Goal: Information Seeking & Learning: Learn about a topic

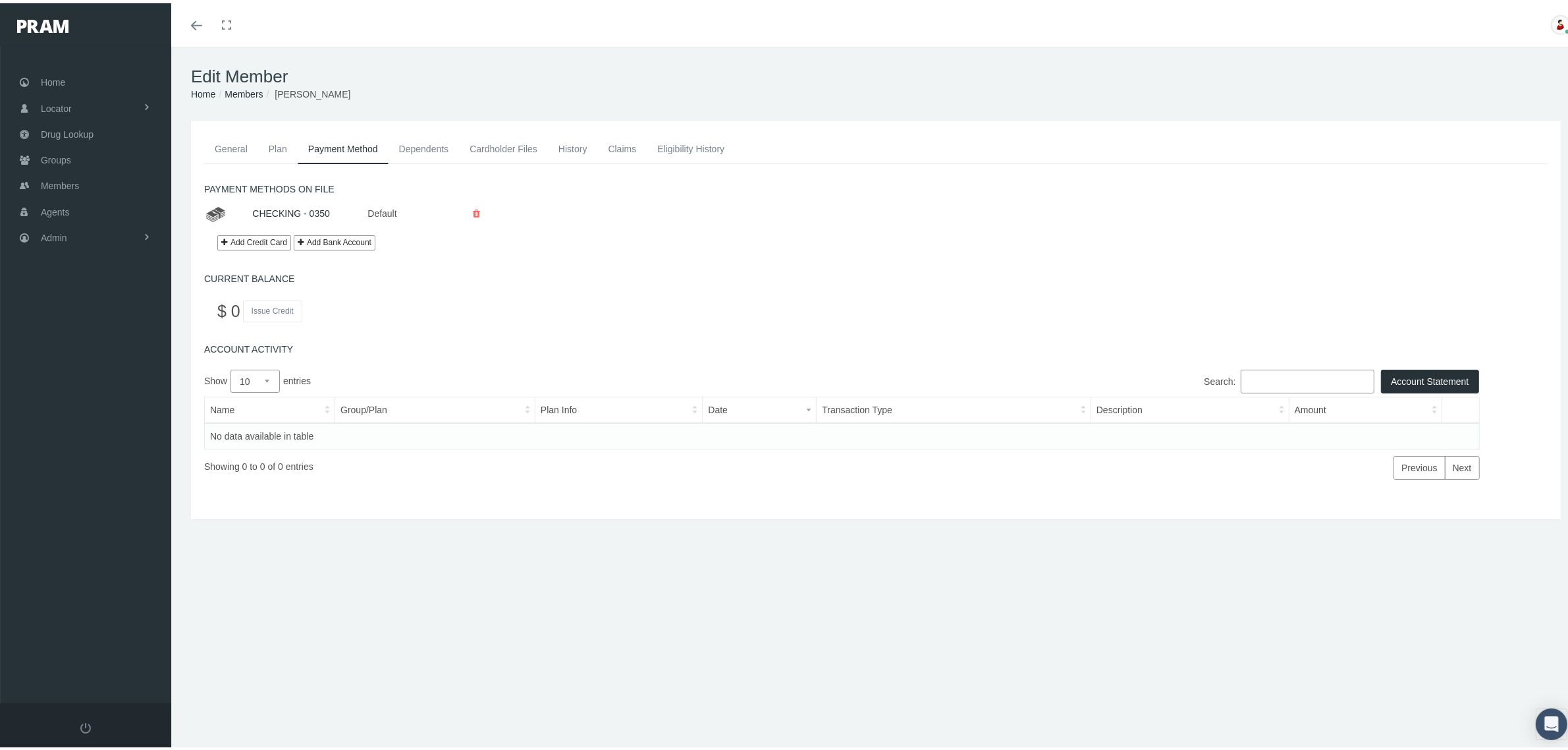
click at [233, 140] on link "General" at bounding box center [231, 146] width 54 height 29
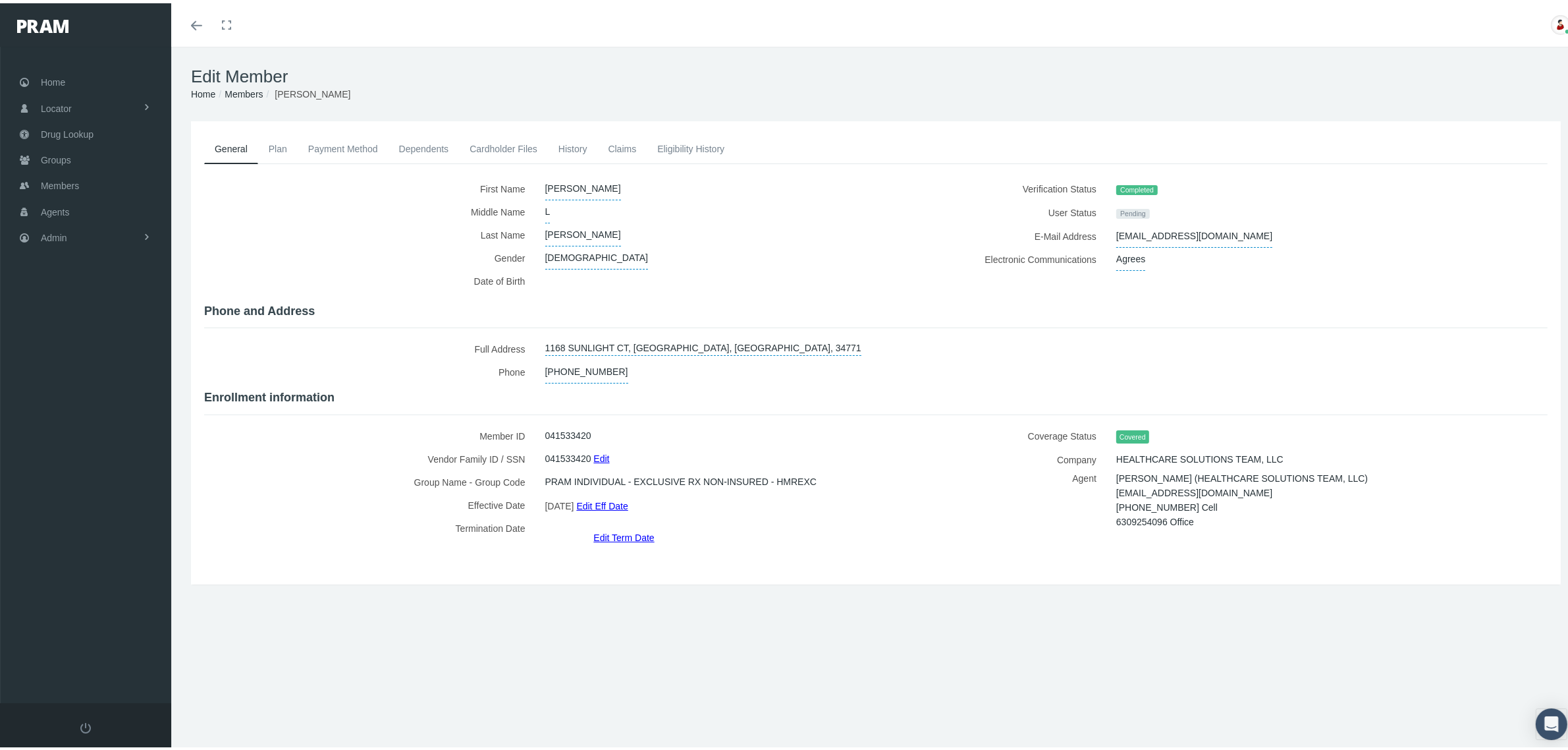
click at [658, 73] on h1 "Edit Member" at bounding box center [876, 73] width 1369 height 20
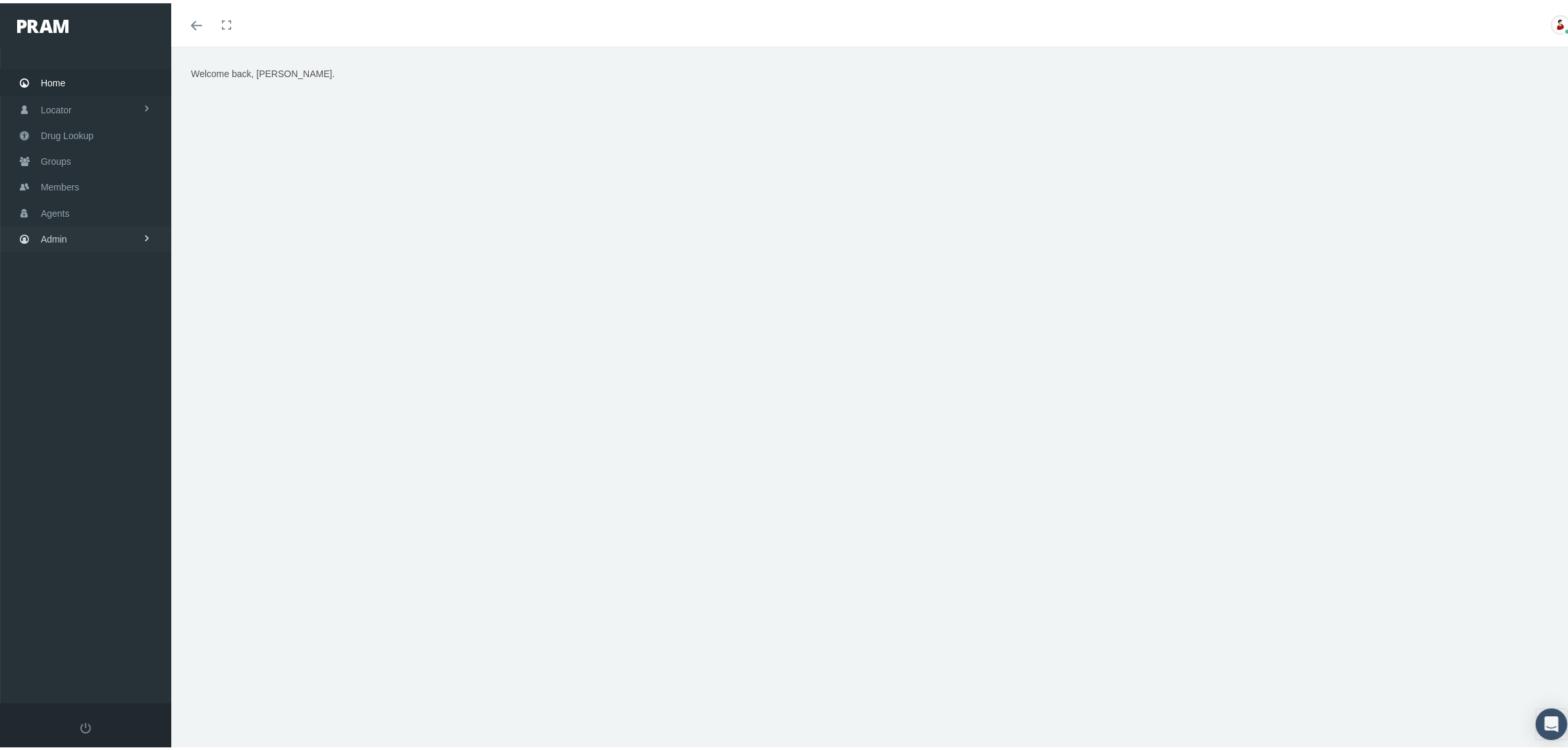
click at [94, 240] on link "Admin" at bounding box center [85, 236] width 171 height 26
click at [95, 404] on span "Companies" at bounding box center [78, 411] width 47 height 23
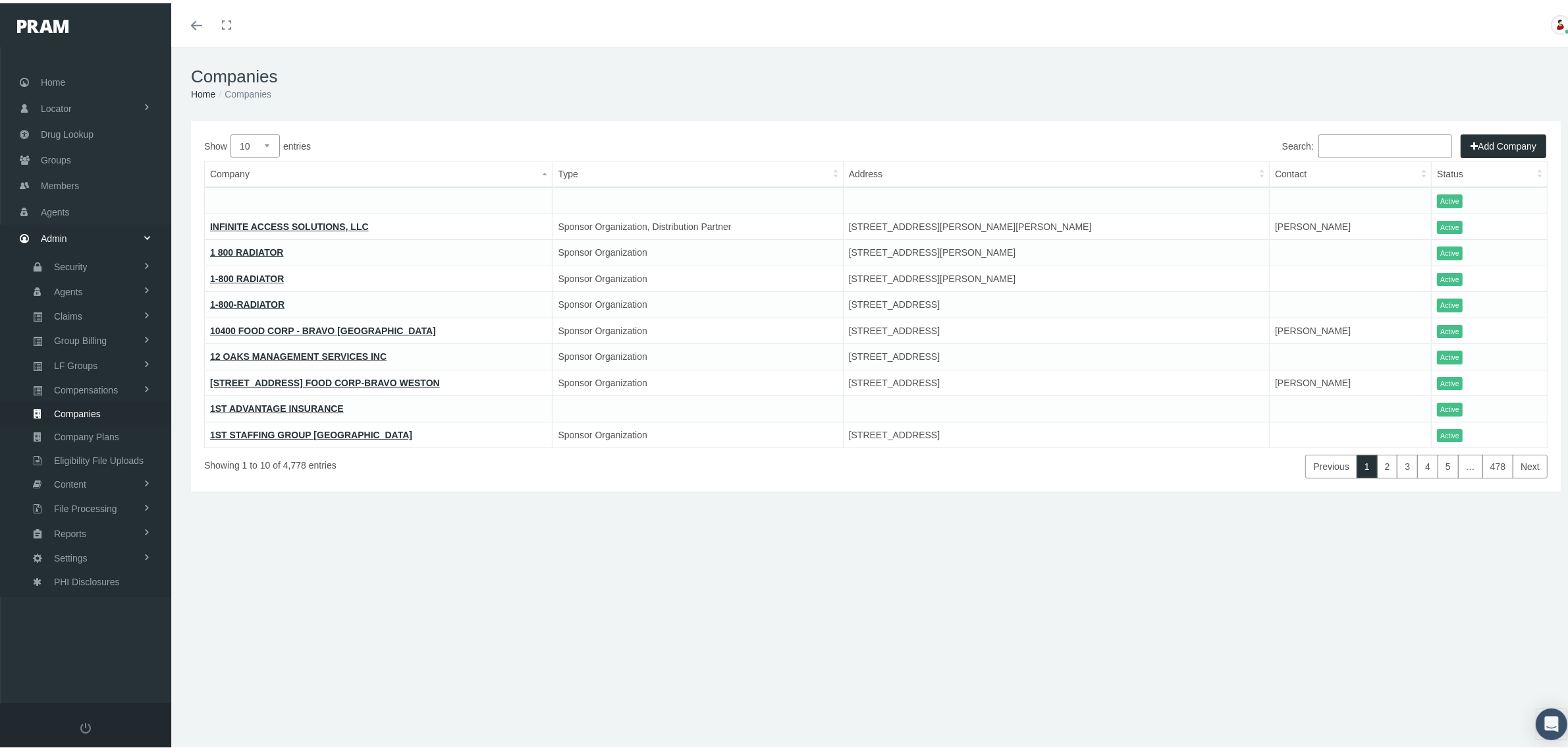
click at [1363, 140] on input "Search:" at bounding box center [1385, 143] width 134 height 23
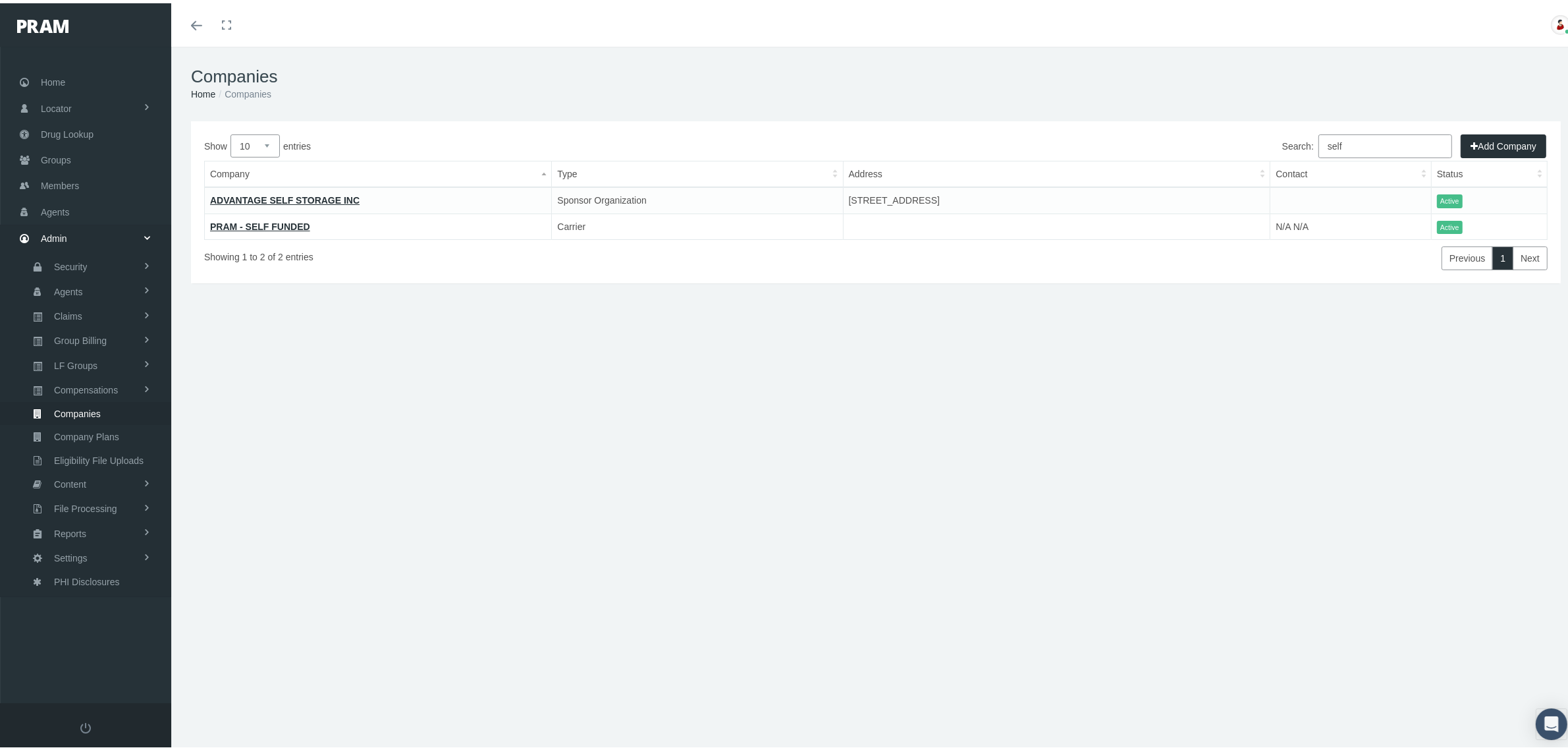
type input "self"
click at [284, 222] on link "PRAM - SELF FUNDED" at bounding box center [260, 224] width 100 height 11
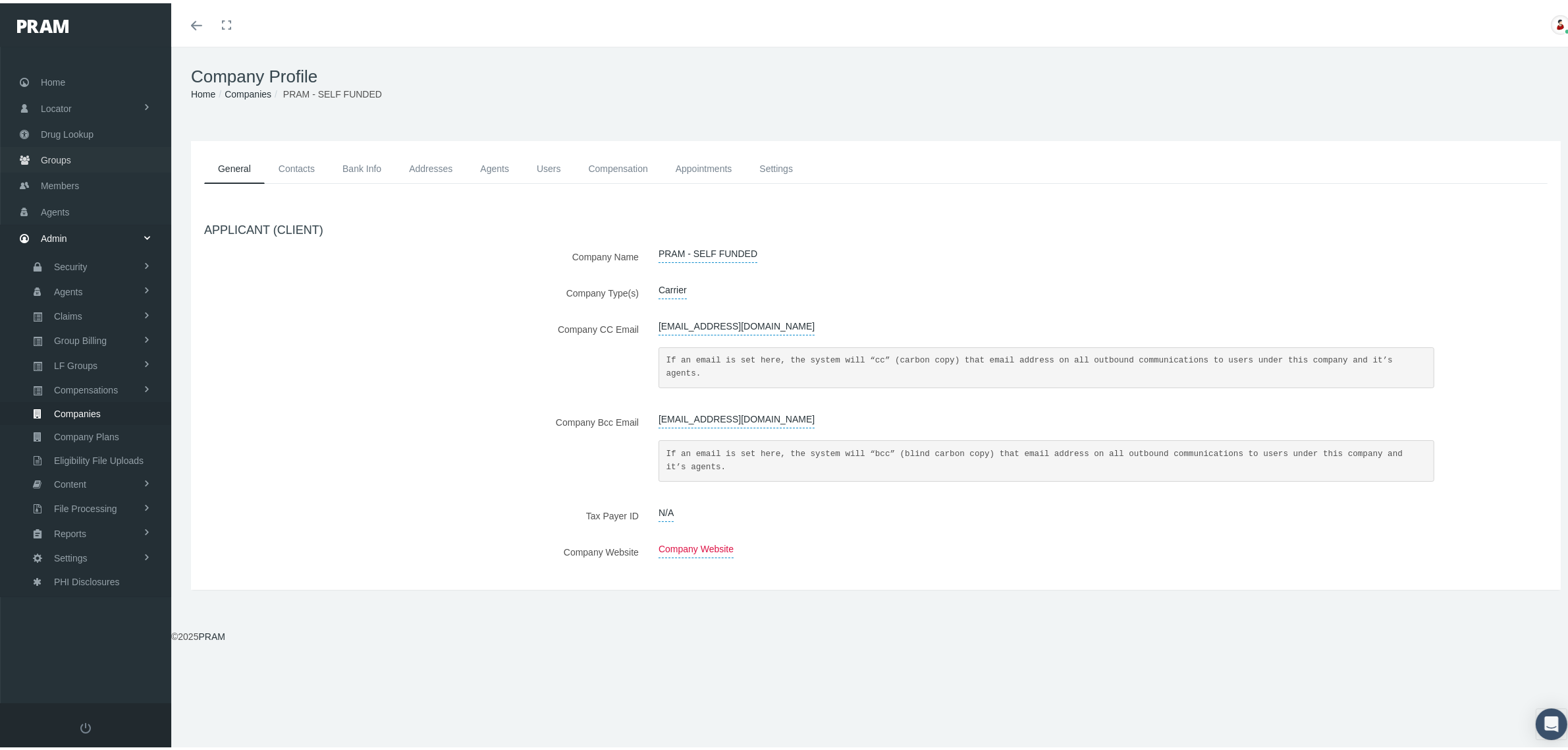
click at [64, 153] on span "Groups" at bounding box center [56, 156] width 30 height 25
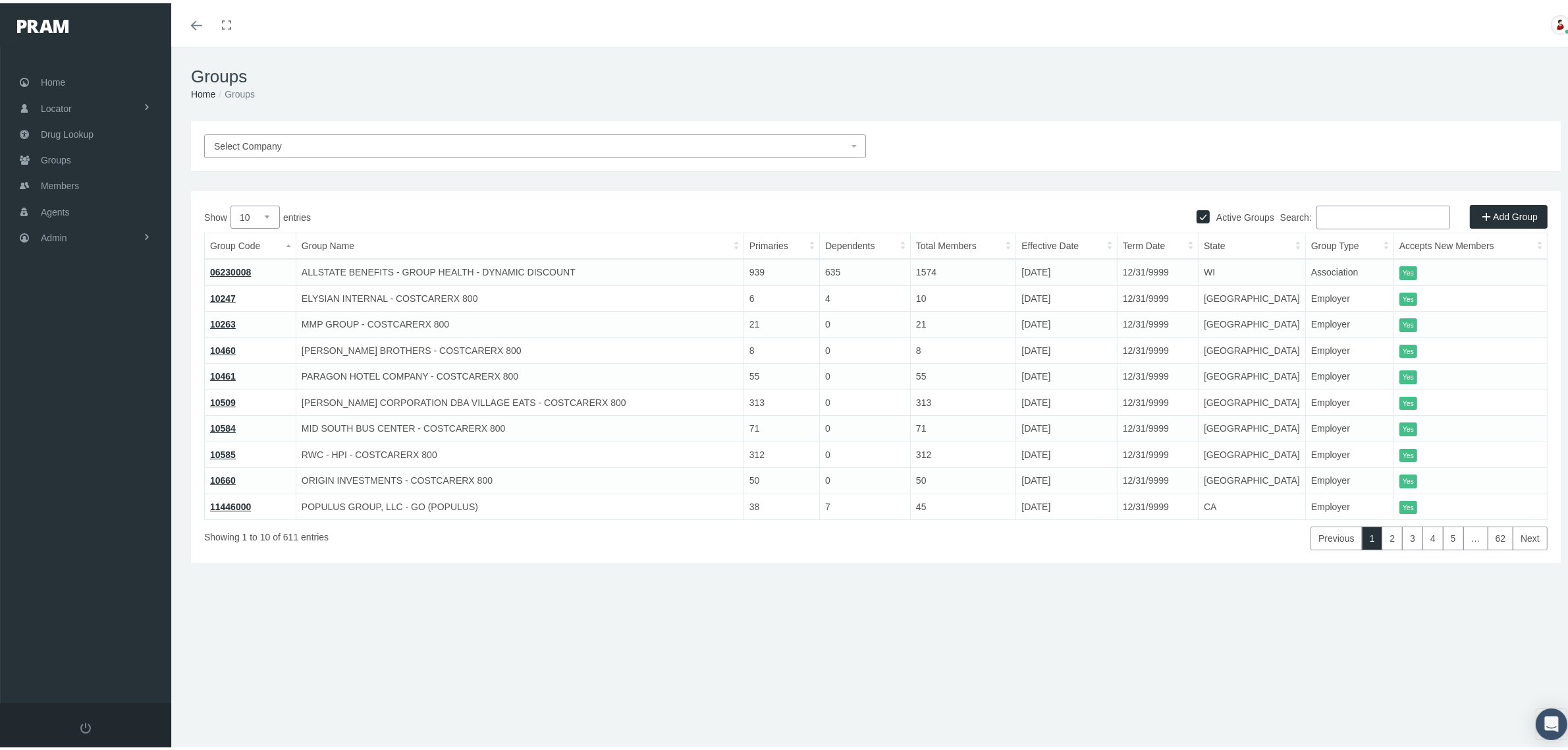
click at [1317, 211] on input "Search:" at bounding box center [1383, 214] width 134 height 23
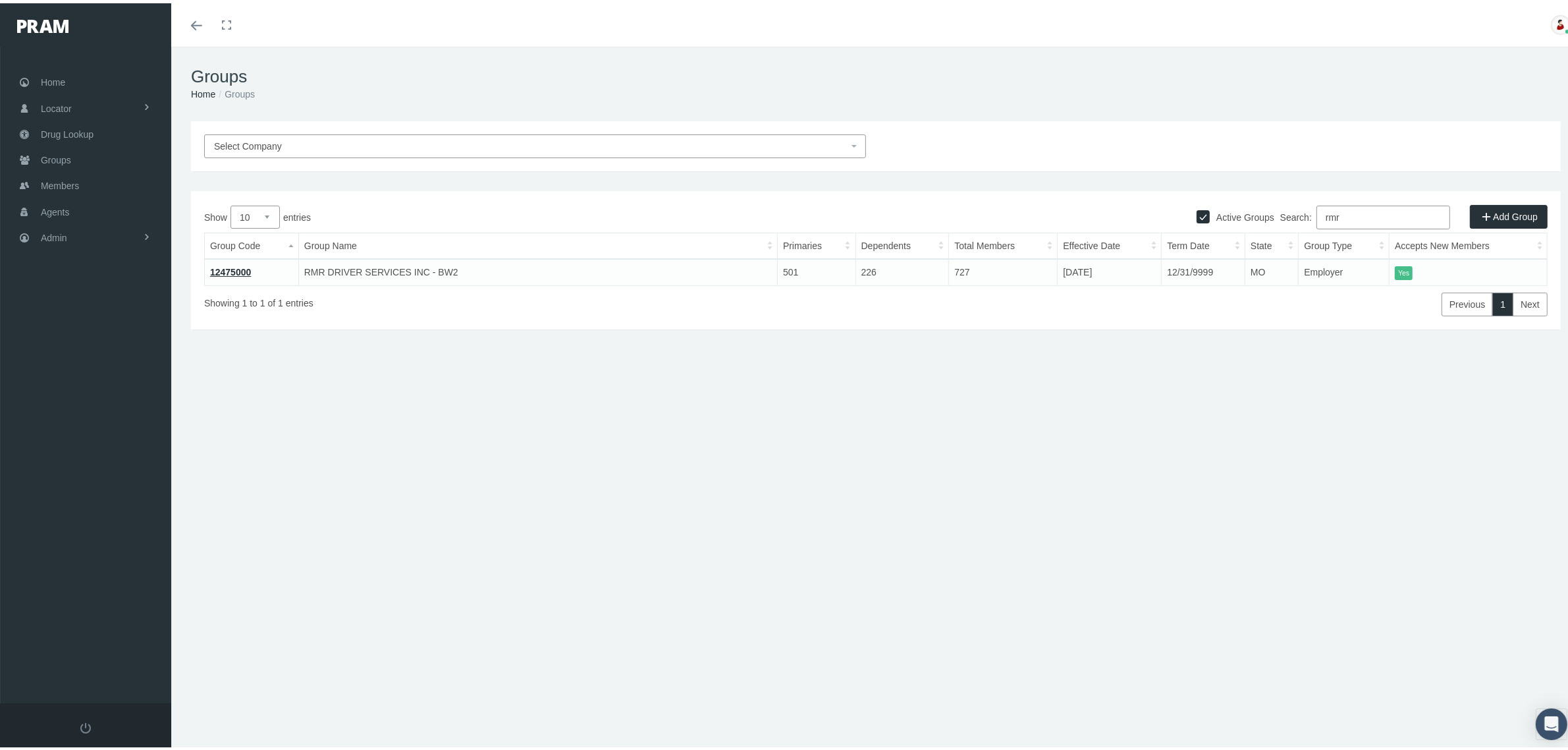
type input "rmr"
click at [242, 264] on link "12475000" at bounding box center [230, 269] width 41 height 11
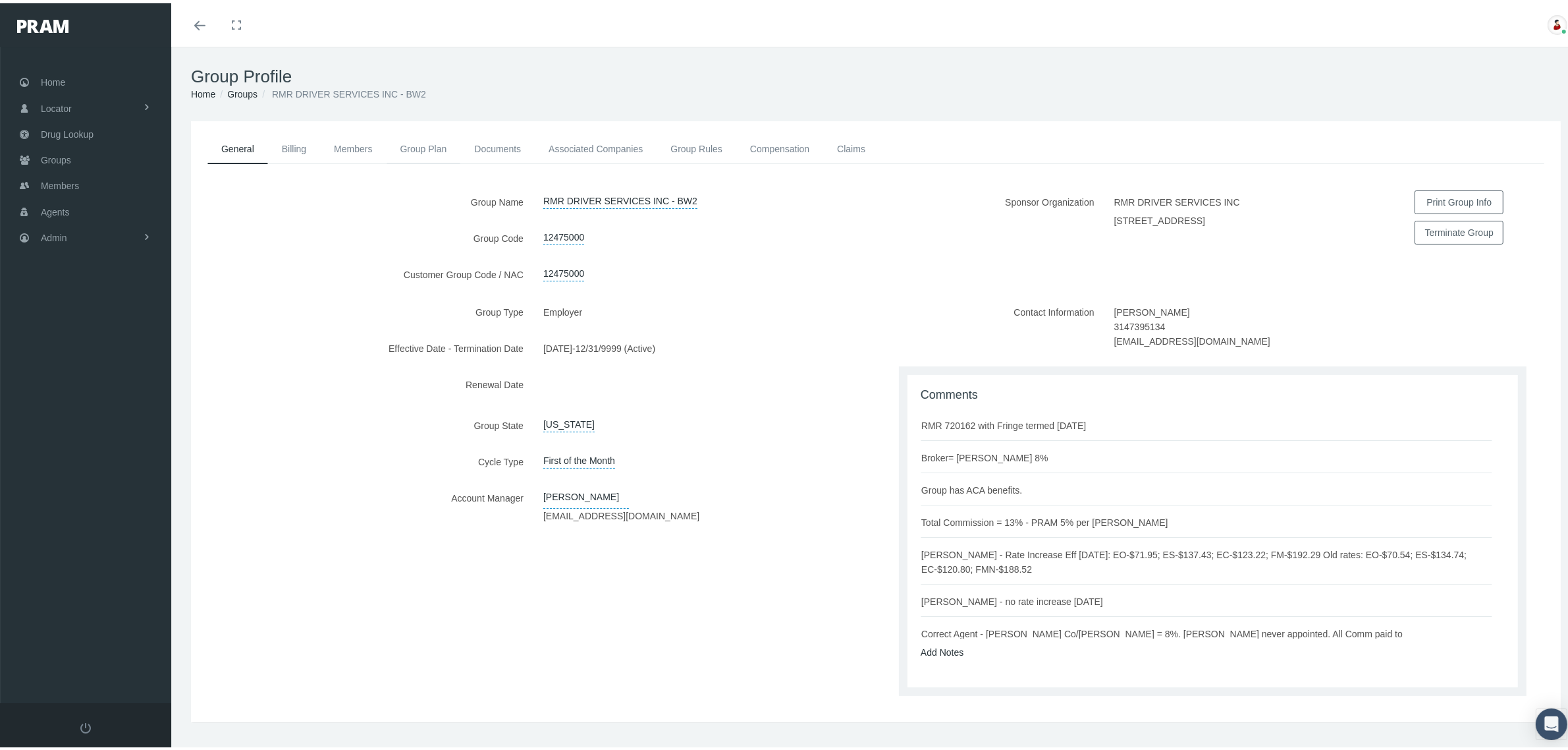
click at [405, 144] on link "Group Plan" at bounding box center [424, 146] width 75 height 29
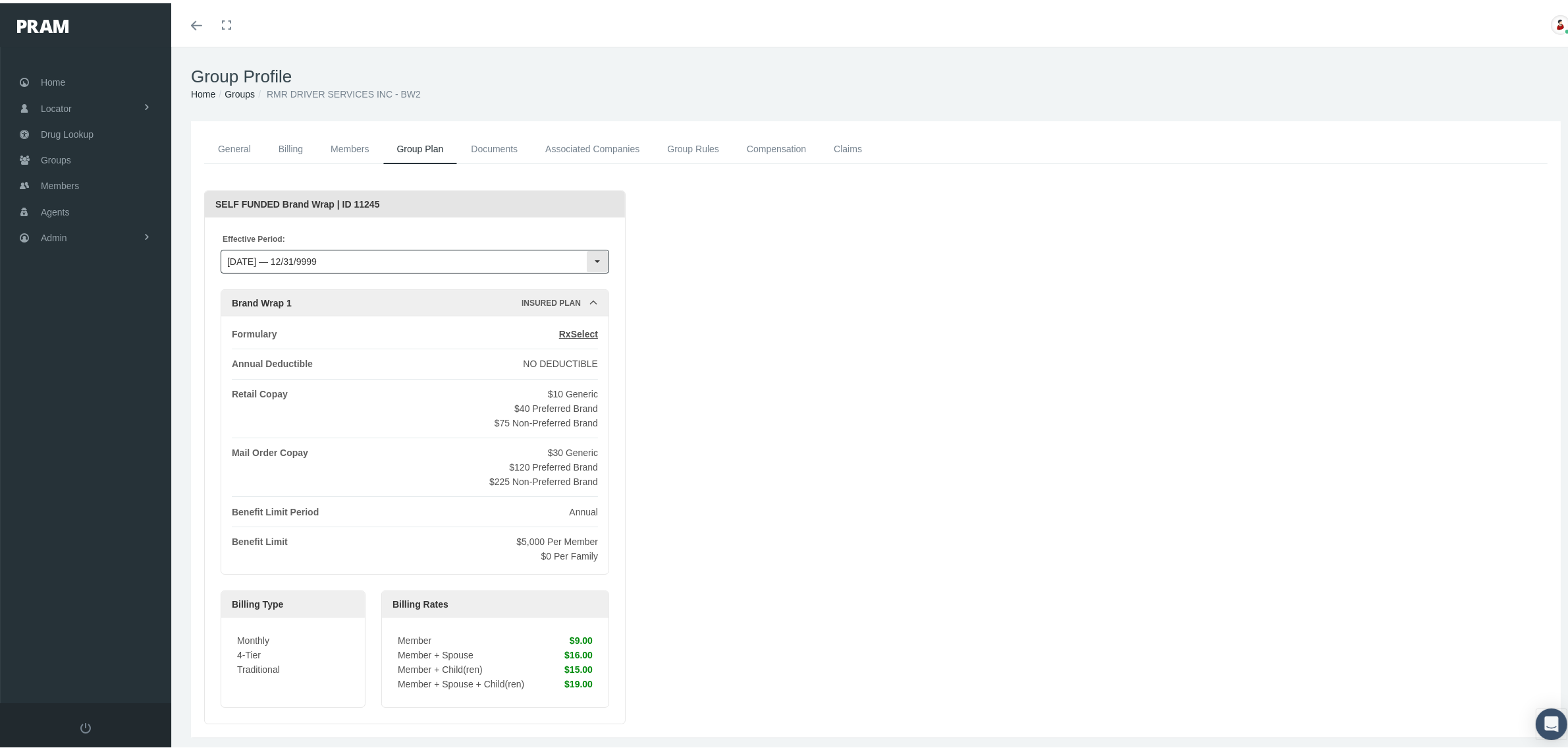
click at [426, 261] on input "10/01/2024 — 12/31/9999" at bounding box center [403, 258] width 365 height 23
click at [678, 199] on div "Loading... SELF FUNDED Brand Wrap | ID 11245 Effective Period: 8781 Brand Wrap …" at bounding box center [875, 454] width 1343 height 533
click at [594, 255] on div "Select" at bounding box center [597, 258] width 21 height 21
click at [768, 142] on link "Compensation" at bounding box center [776, 146] width 87 height 29
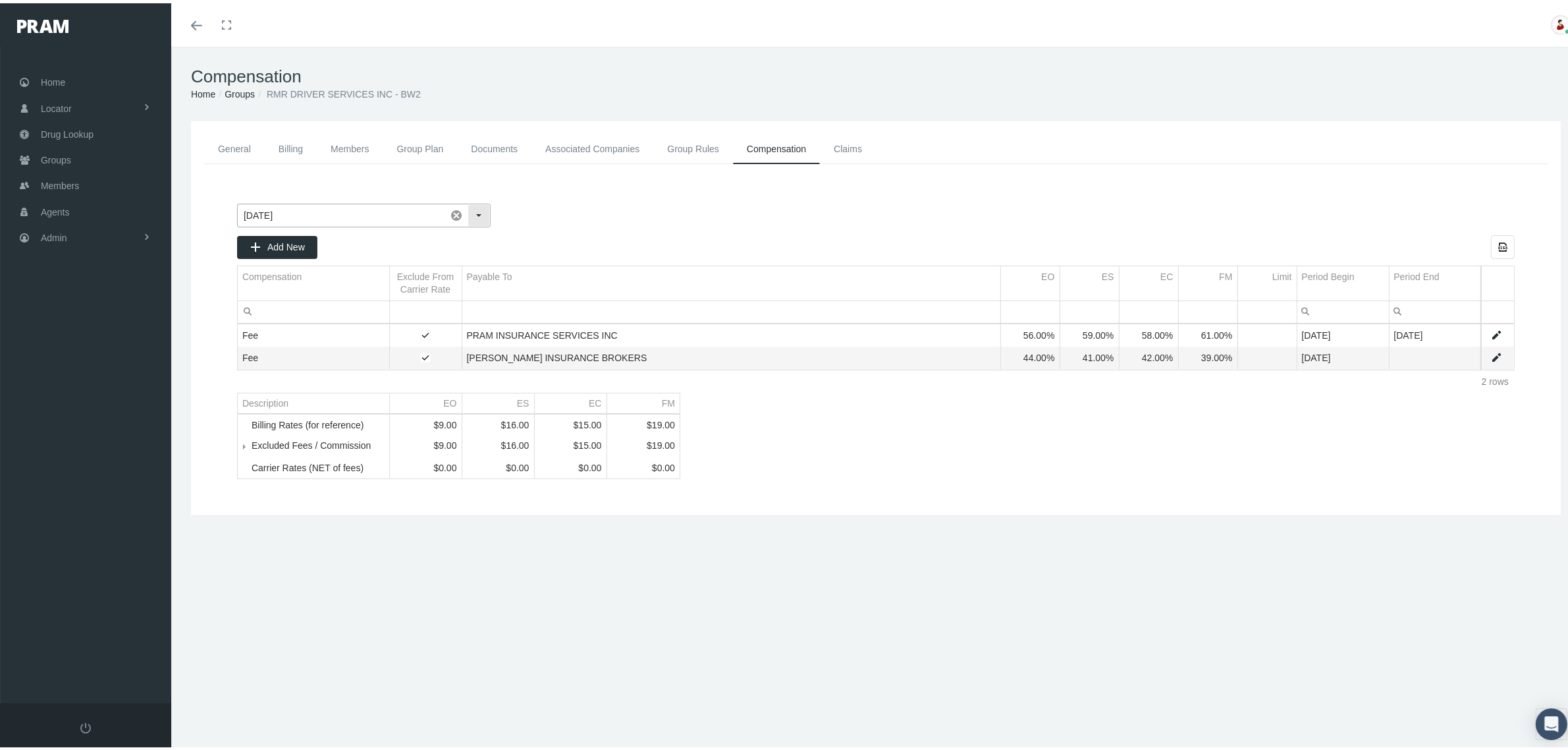
click at [481, 212] on div "Select" at bounding box center [479, 212] width 21 height 21
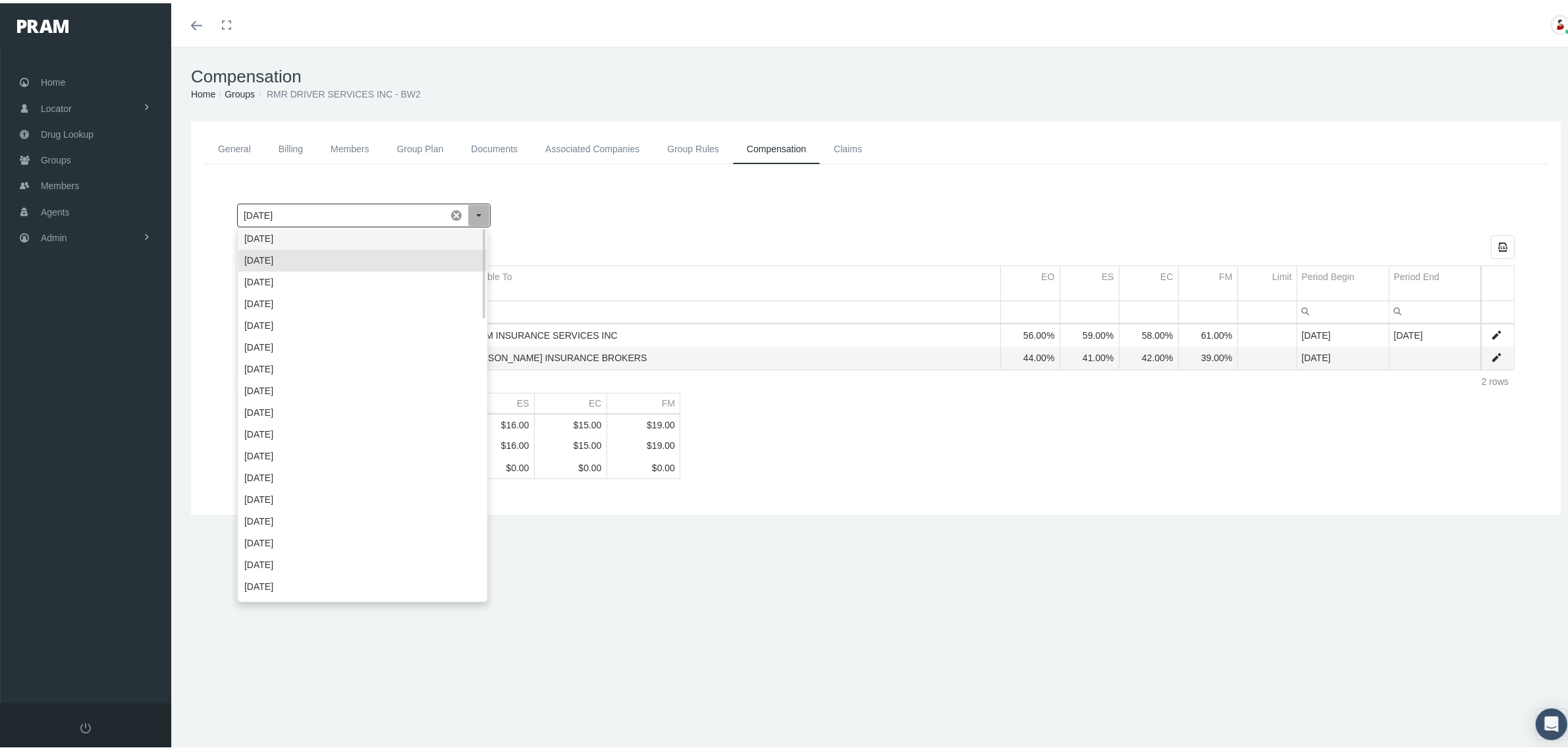
click at [356, 231] on div "October 2025" at bounding box center [362, 235] width 248 height 22
type input "October 2025"
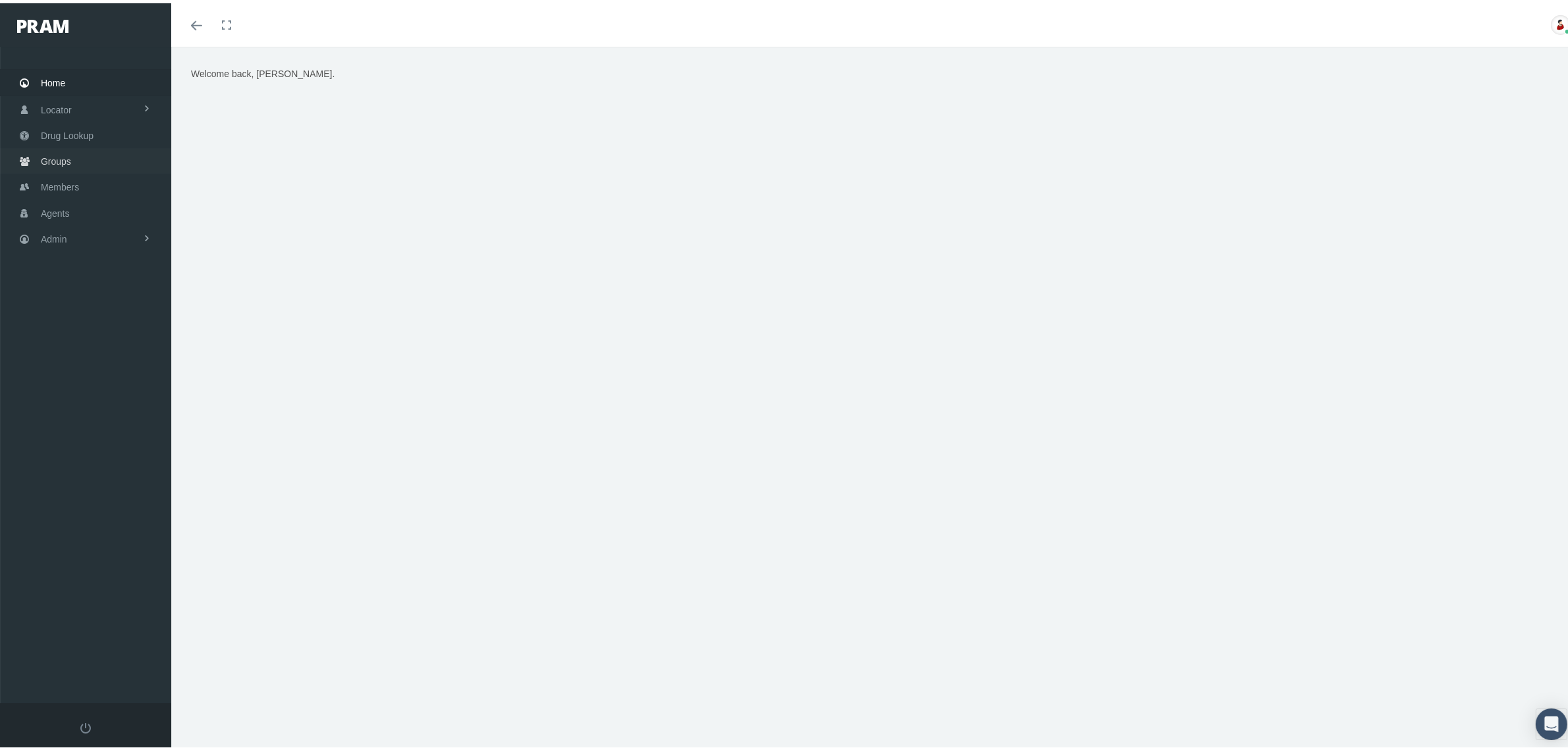
click at [74, 165] on link "Groups" at bounding box center [85, 158] width 171 height 26
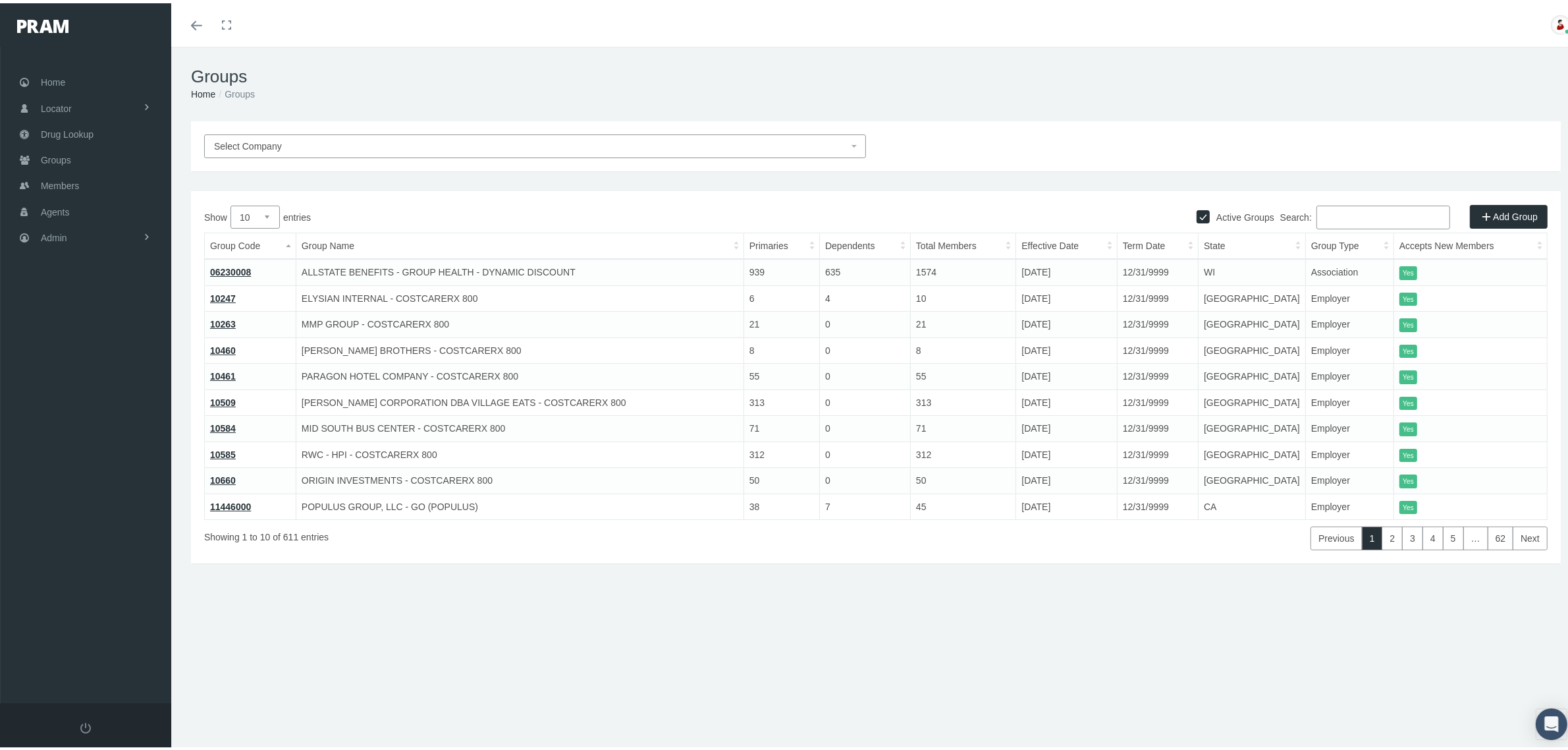
click at [1337, 206] on input "Search:" at bounding box center [1383, 214] width 134 height 23
paste input "216520"
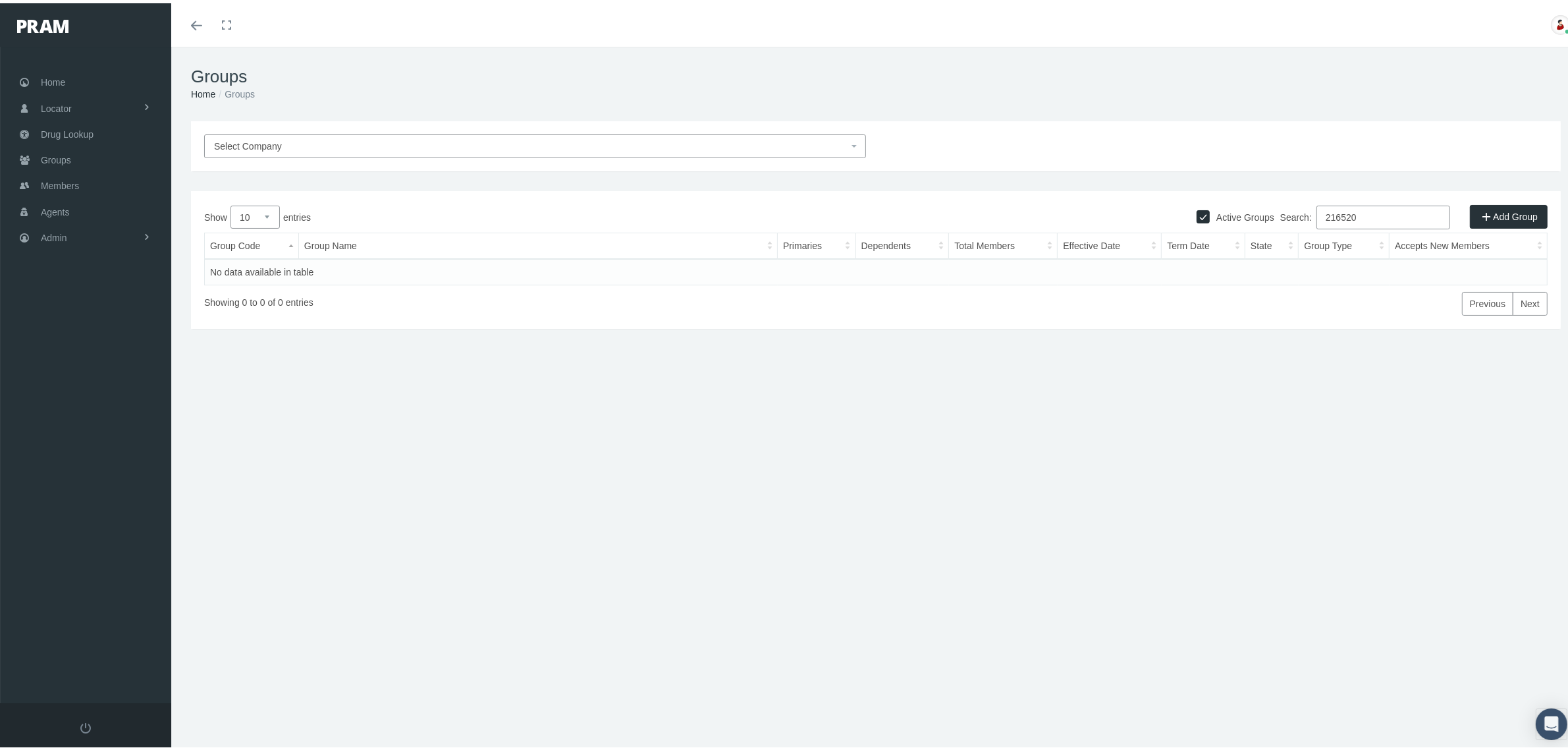
type input "216520"
click at [1245, 208] on label "Active Groups" at bounding box center [1241, 214] width 64 height 14
click at [1209, 208] on input "Active Groups" at bounding box center [1203, 211] width 13 height 13
checkbox input "false"
click at [227, 270] on link "!!!216520" at bounding box center [230, 269] width 40 height 11
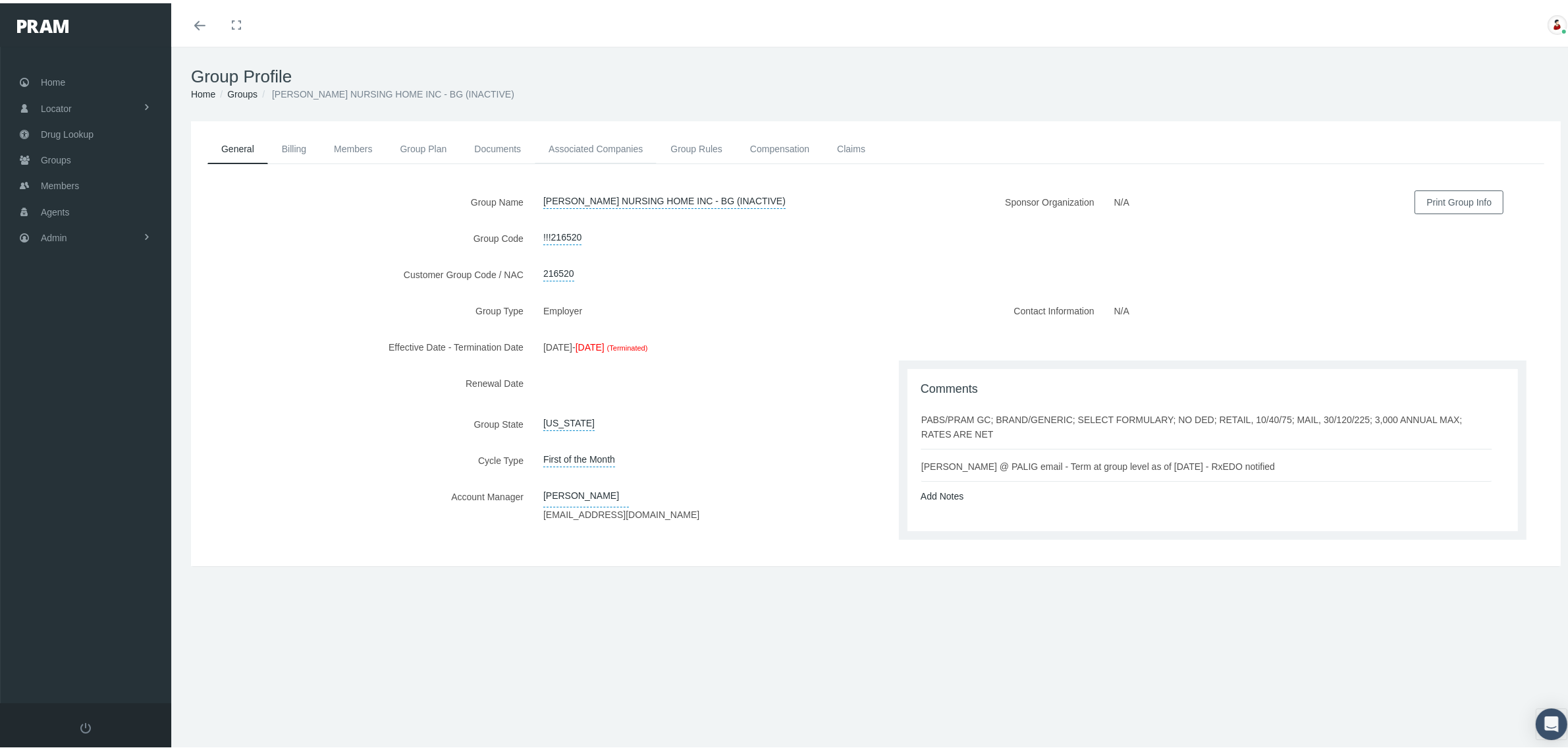
click at [604, 144] on link "Associated Companies" at bounding box center [595, 146] width 122 height 29
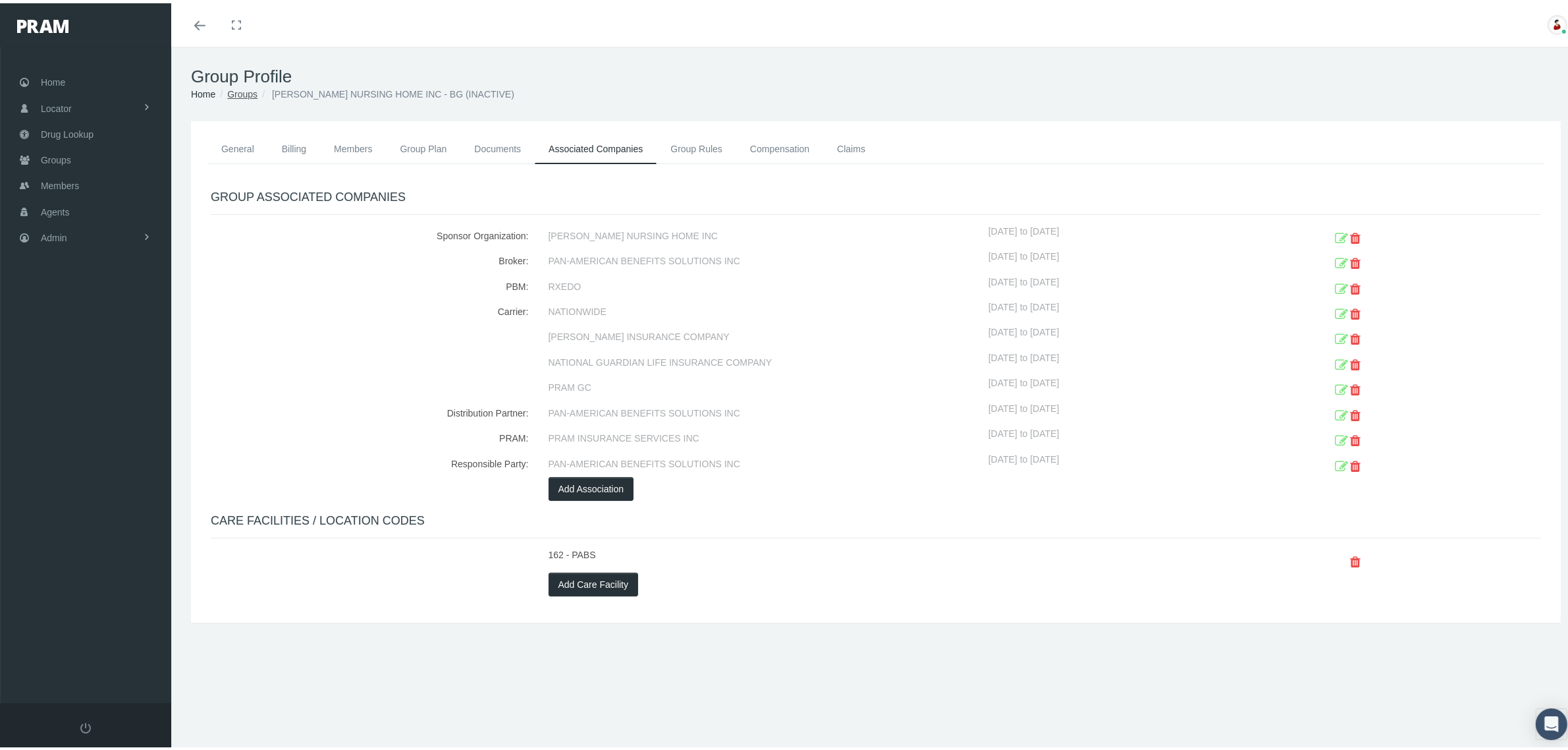
click at [248, 91] on link "Groups" at bounding box center [242, 91] width 30 height 11
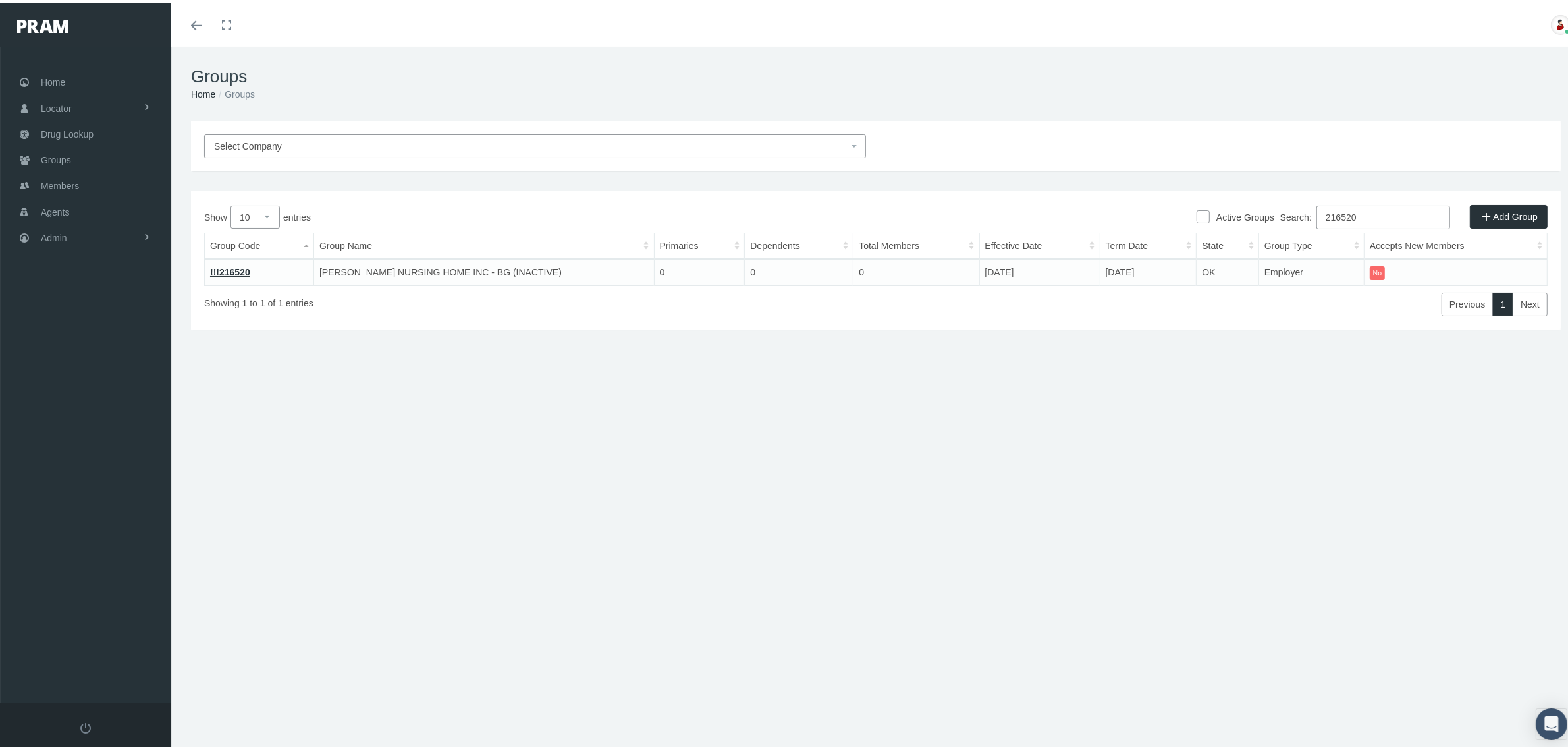
click at [1330, 213] on input "216520" at bounding box center [1383, 214] width 134 height 23
paste input "19"
type input "216519"
click at [241, 264] on link "!!!216519" at bounding box center [230, 269] width 40 height 11
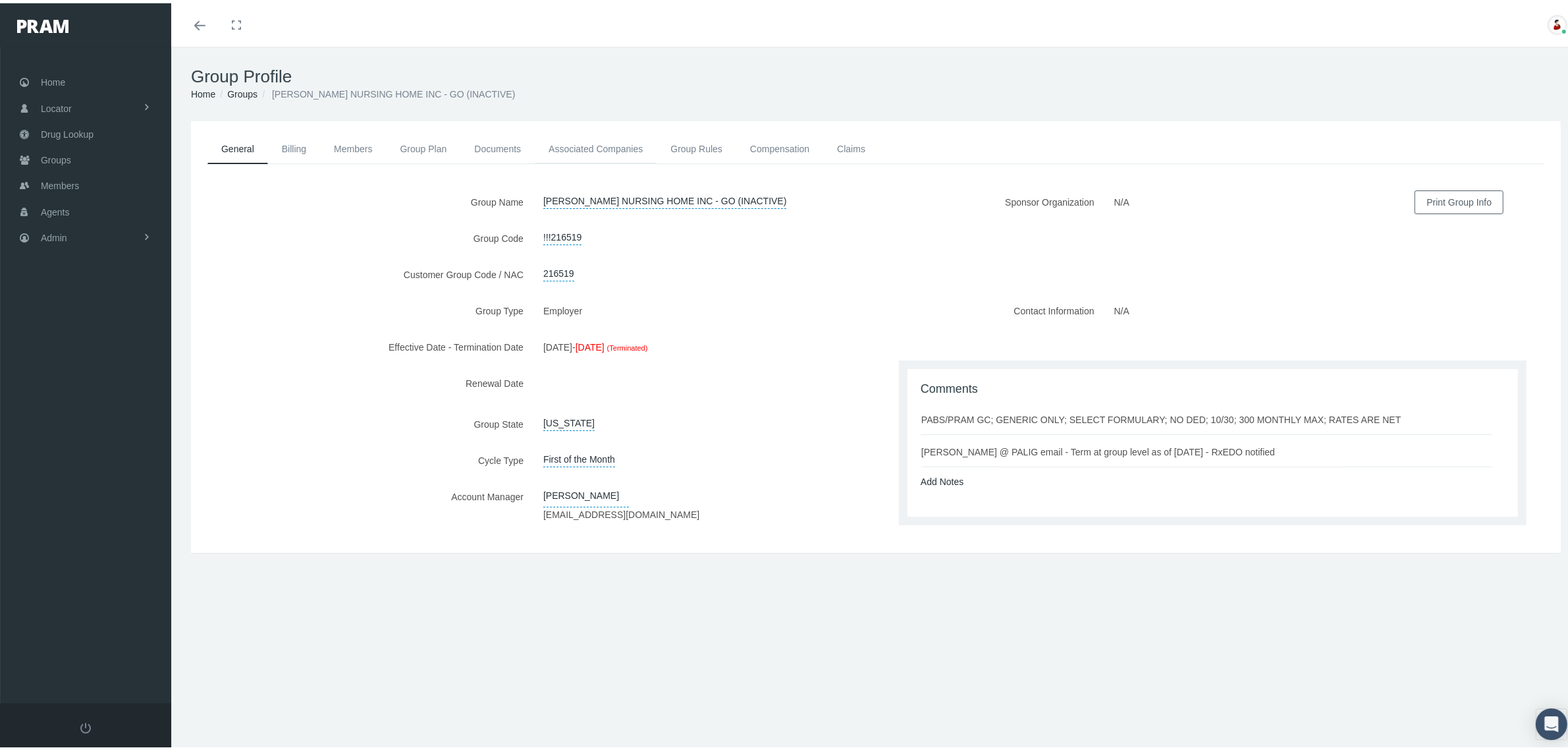
click at [631, 137] on link "Associated Companies" at bounding box center [595, 146] width 122 height 29
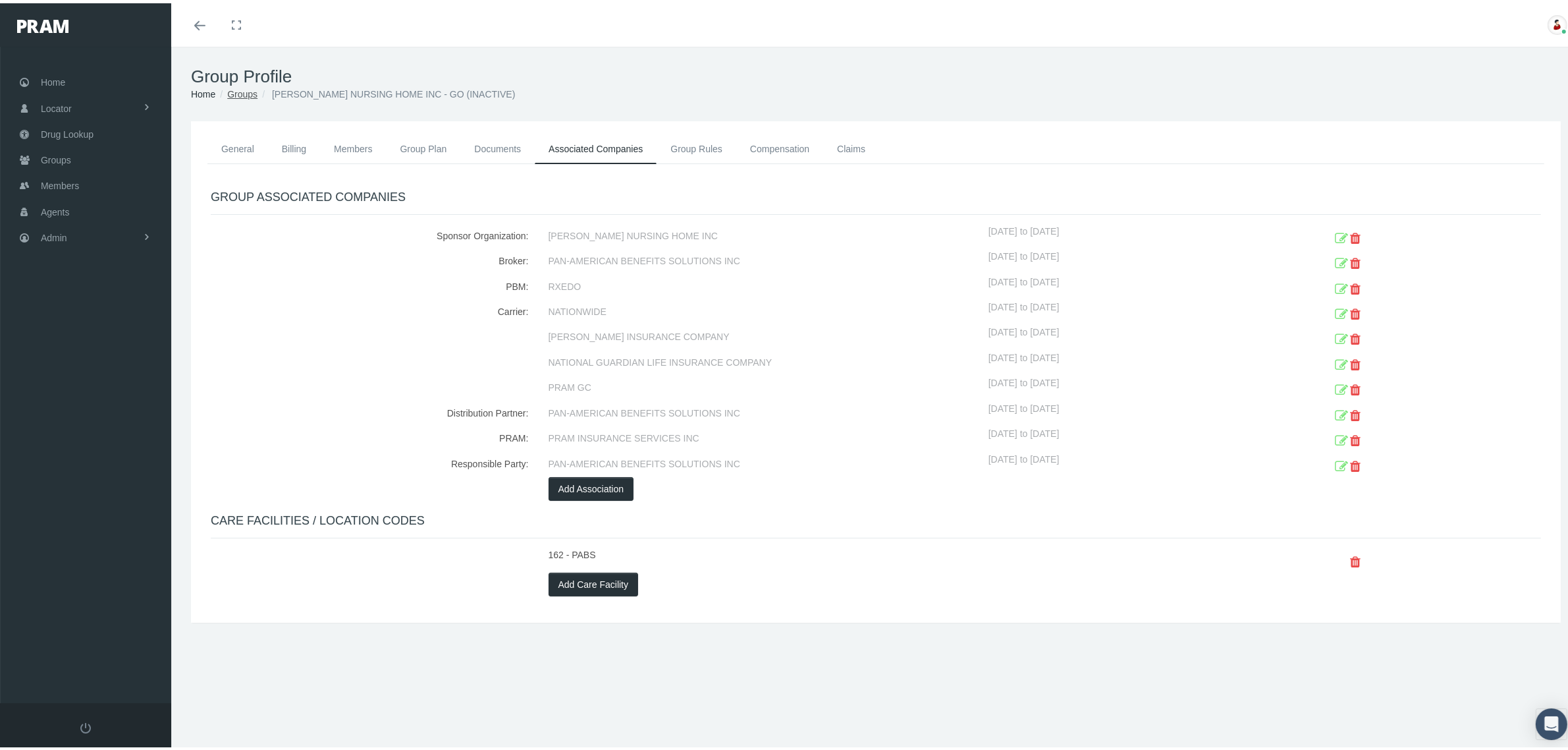
click at [241, 94] on link "Groups" at bounding box center [242, 91] width 30 height 11
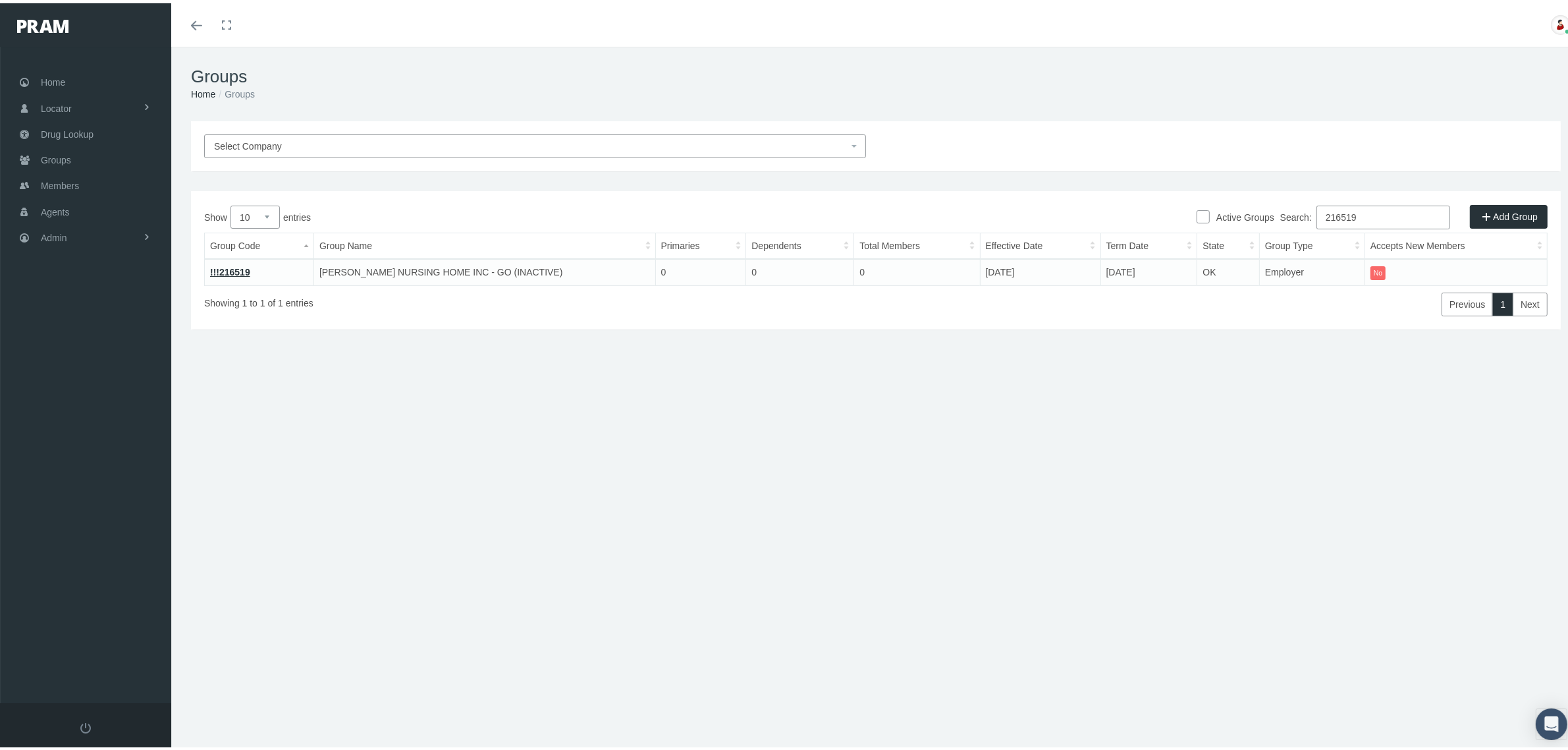
click at [1388, 222] on input "216519" at bounding box center [1383, 214] width 134 height 23
paste input "730212MB"
type input "730212MB"
click at [250, 264] on link "!!!730212MB" at bounding box center [237, 269] width 54 height 11
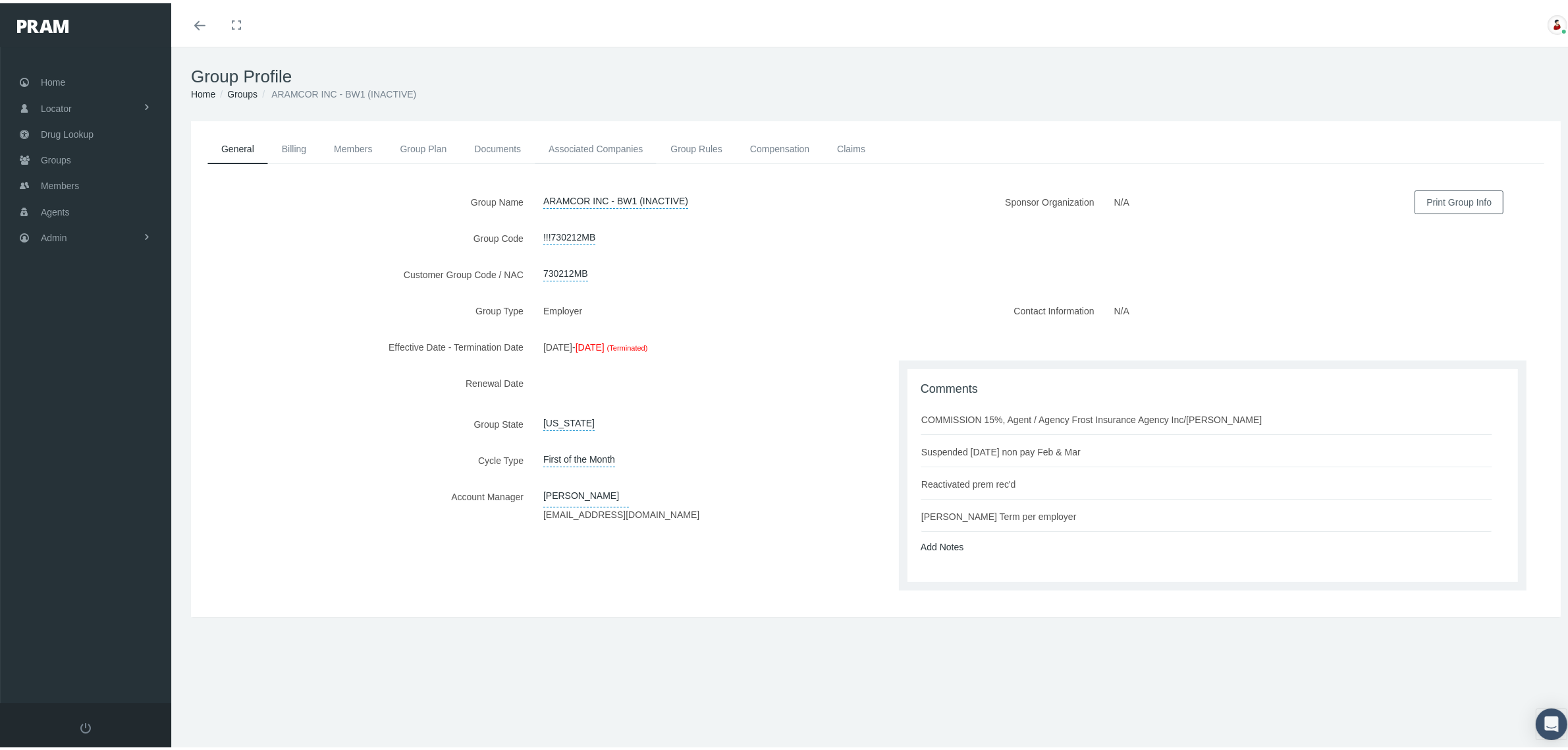
click at [596, 144] on link "Associated Companies" at bounding box center [595, 146] width 122 height 29
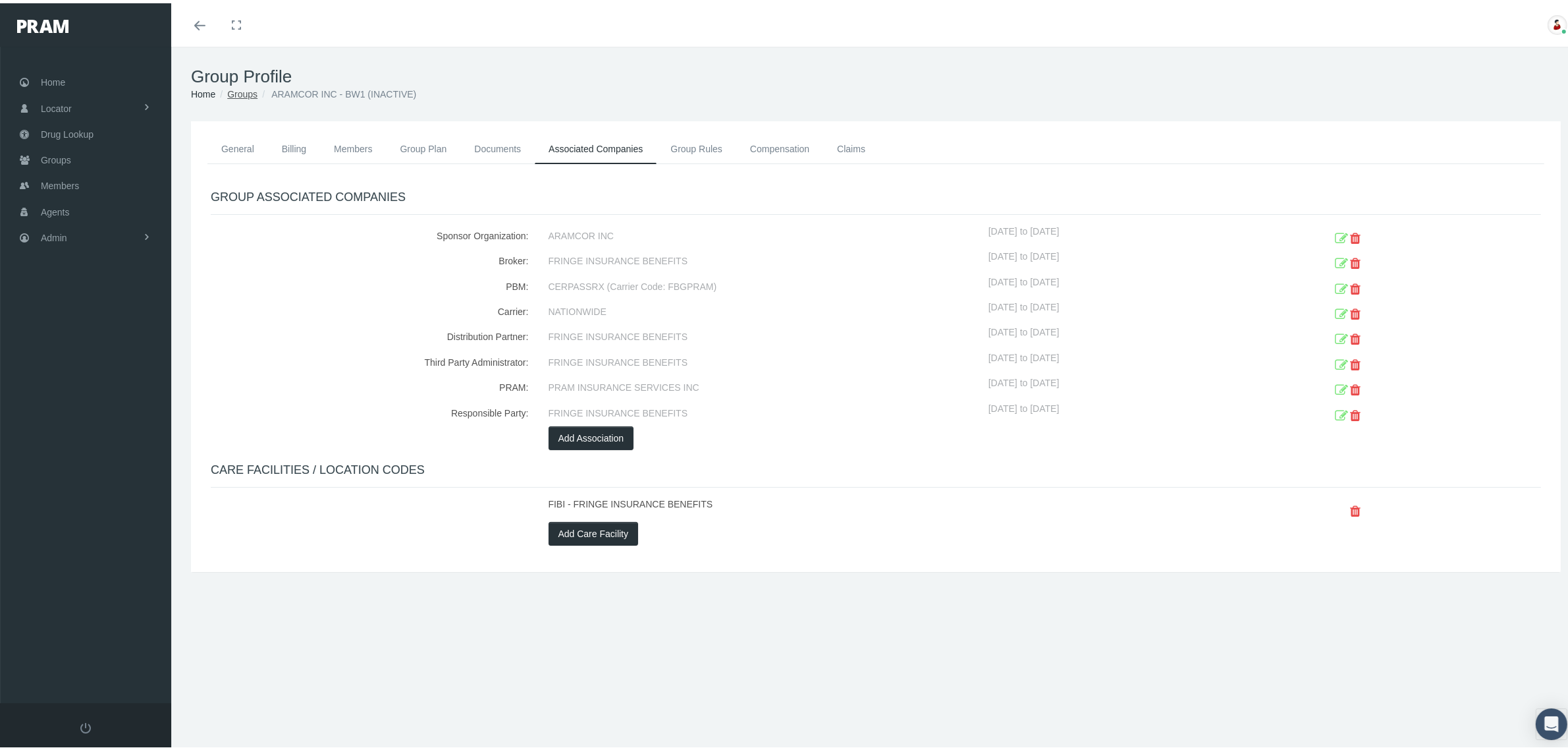
click at [242, 85] on link "Groups" at bounding box center [242, 91] width 30 height 11
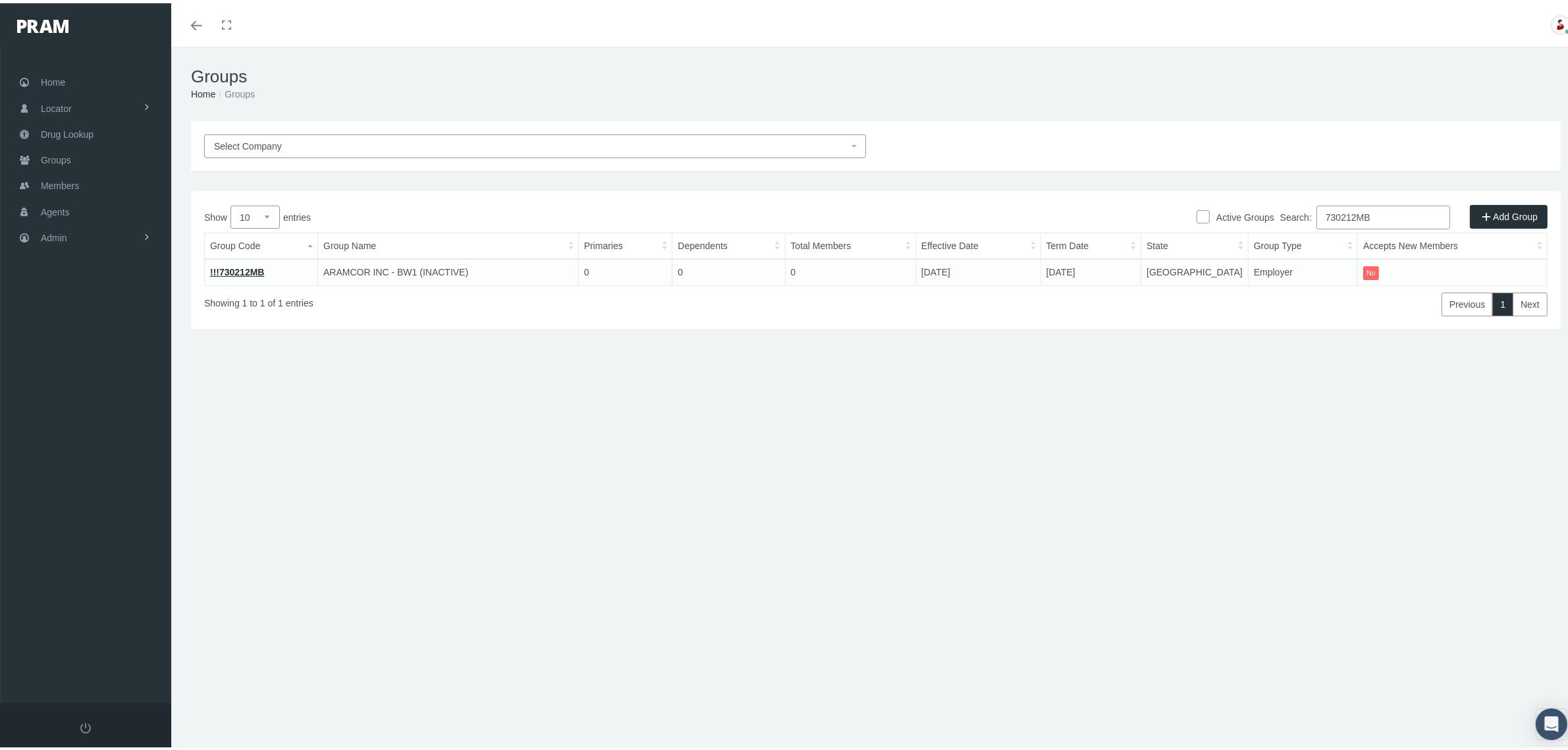
click at [1335, 219] on input "730212MB" at bounding box center [1383, 214] width 134 height 23
paste input "216707"
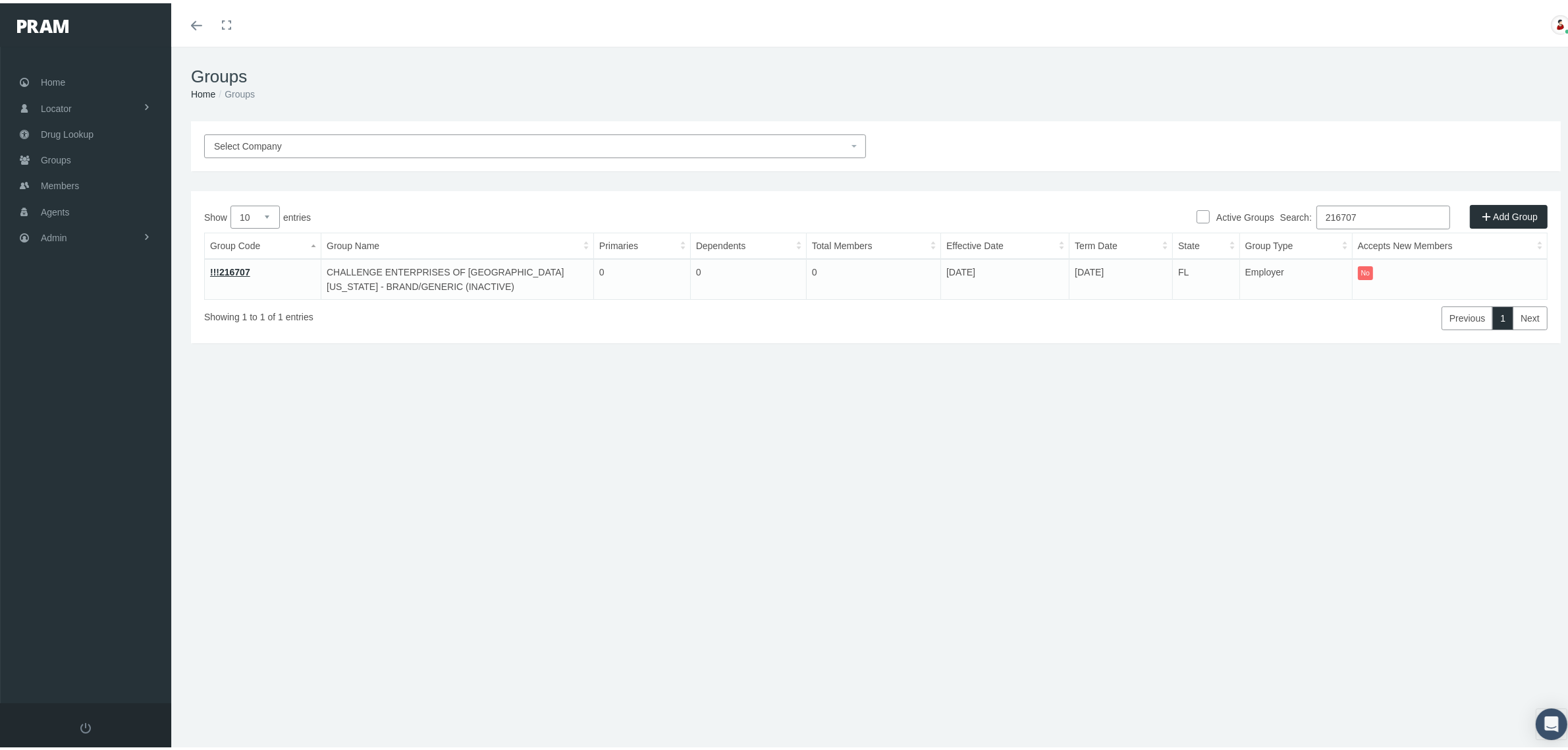
type input "216707"
click at [235, 265] on link "!!!216707" at bounding box center [230, 269] width 40 height 11
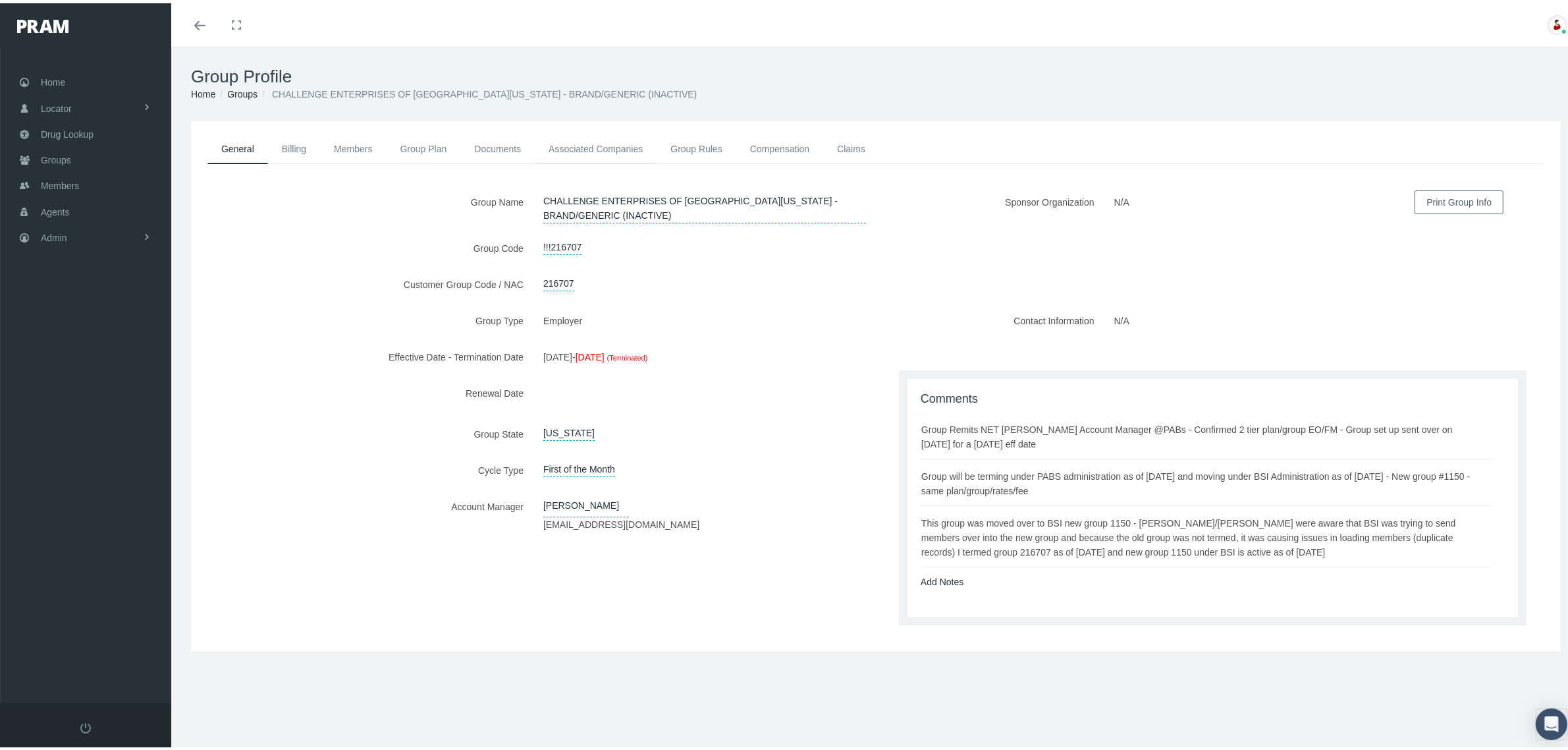
click at [588, 144] on link "Associated Companies" at bounding box center [595, 146] width 122 height 29
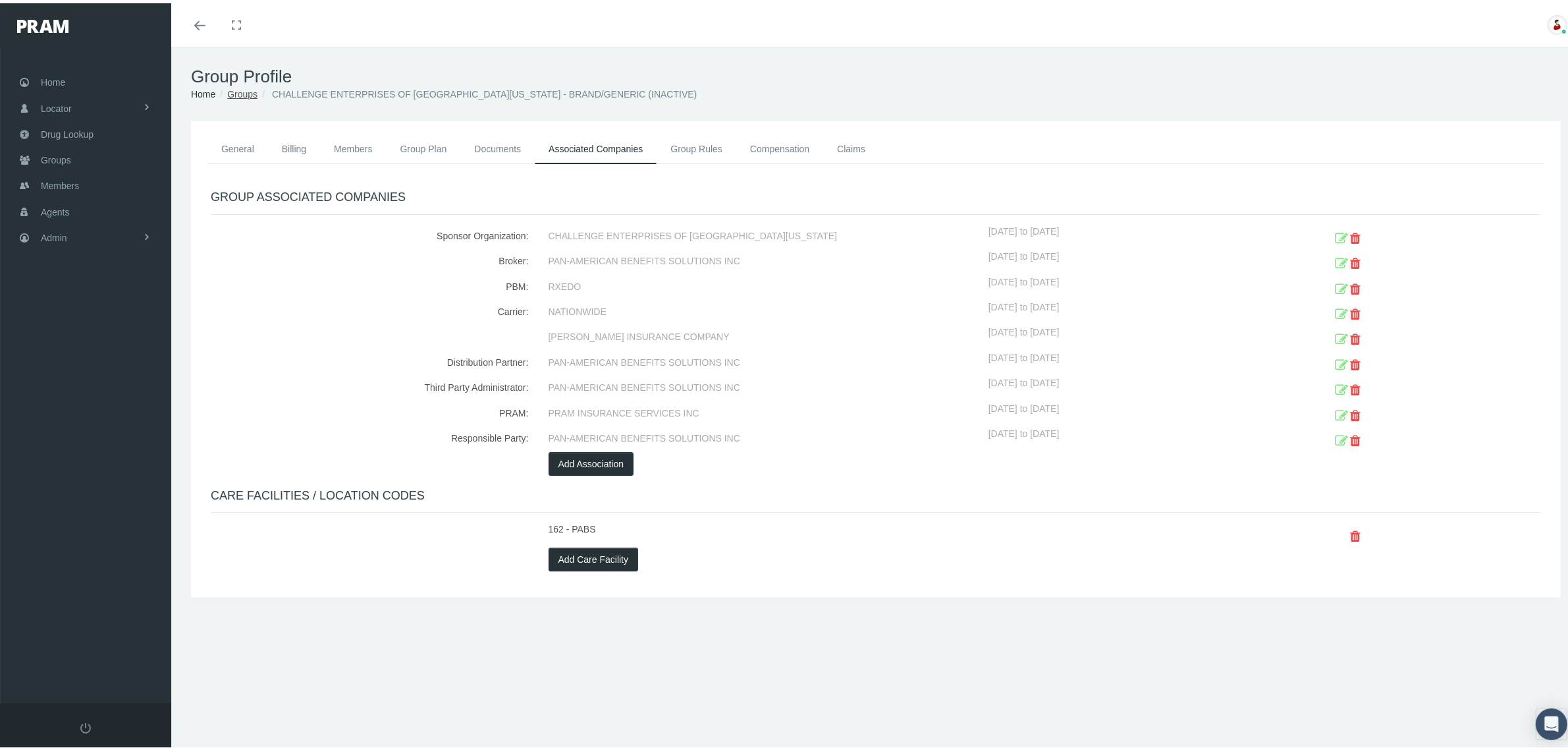
click at [252, 93] on link "Groups" at bounding box center [242, 91] width 30 height 11
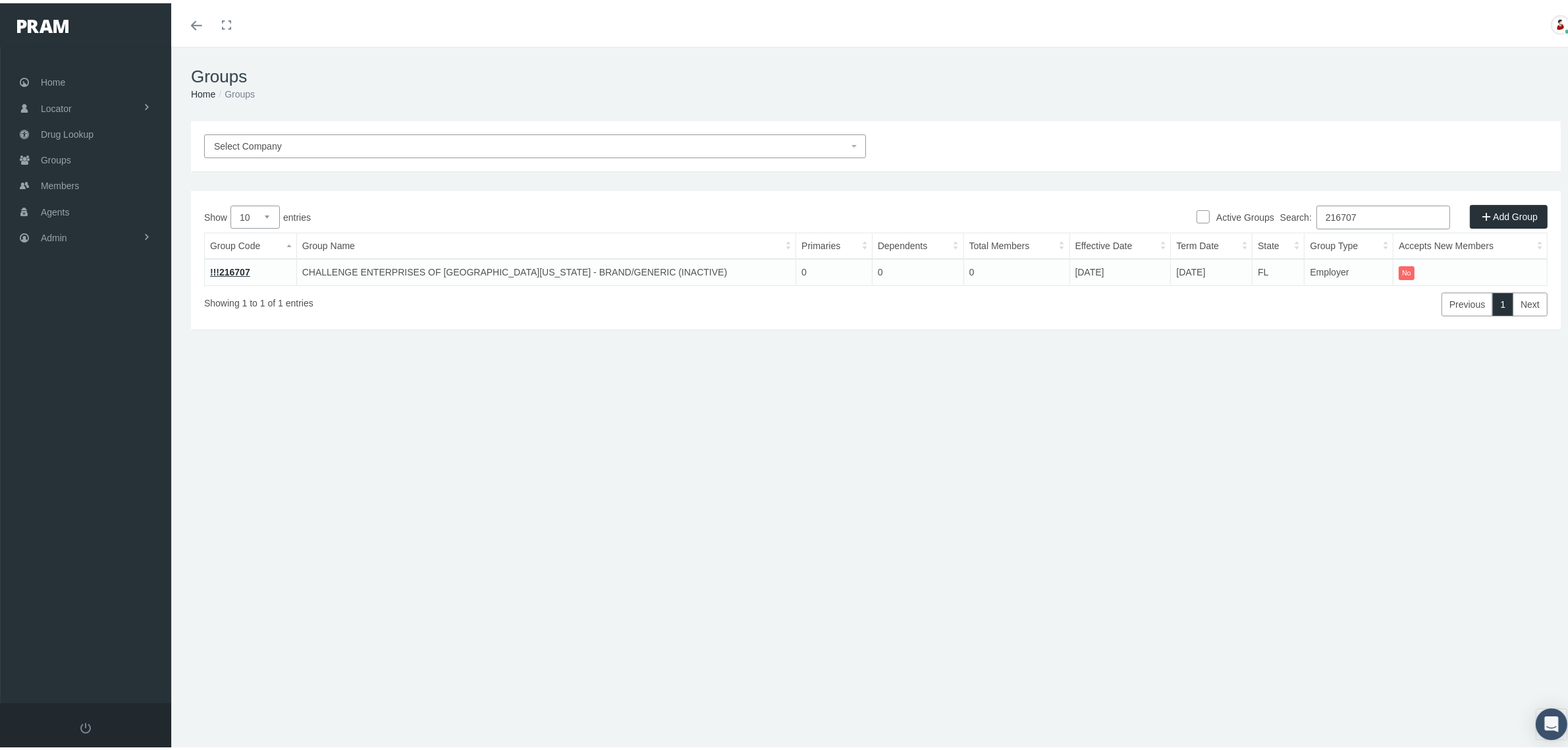
click at [1369, 212] on input "216707" at bounding box center [1383, 214] width 134 height 23
paste input "730189MB"
type input "730189MB"
click at [240, 272] on link "!!!730189MB" at bounding box center [237, 269] width 54 height 11
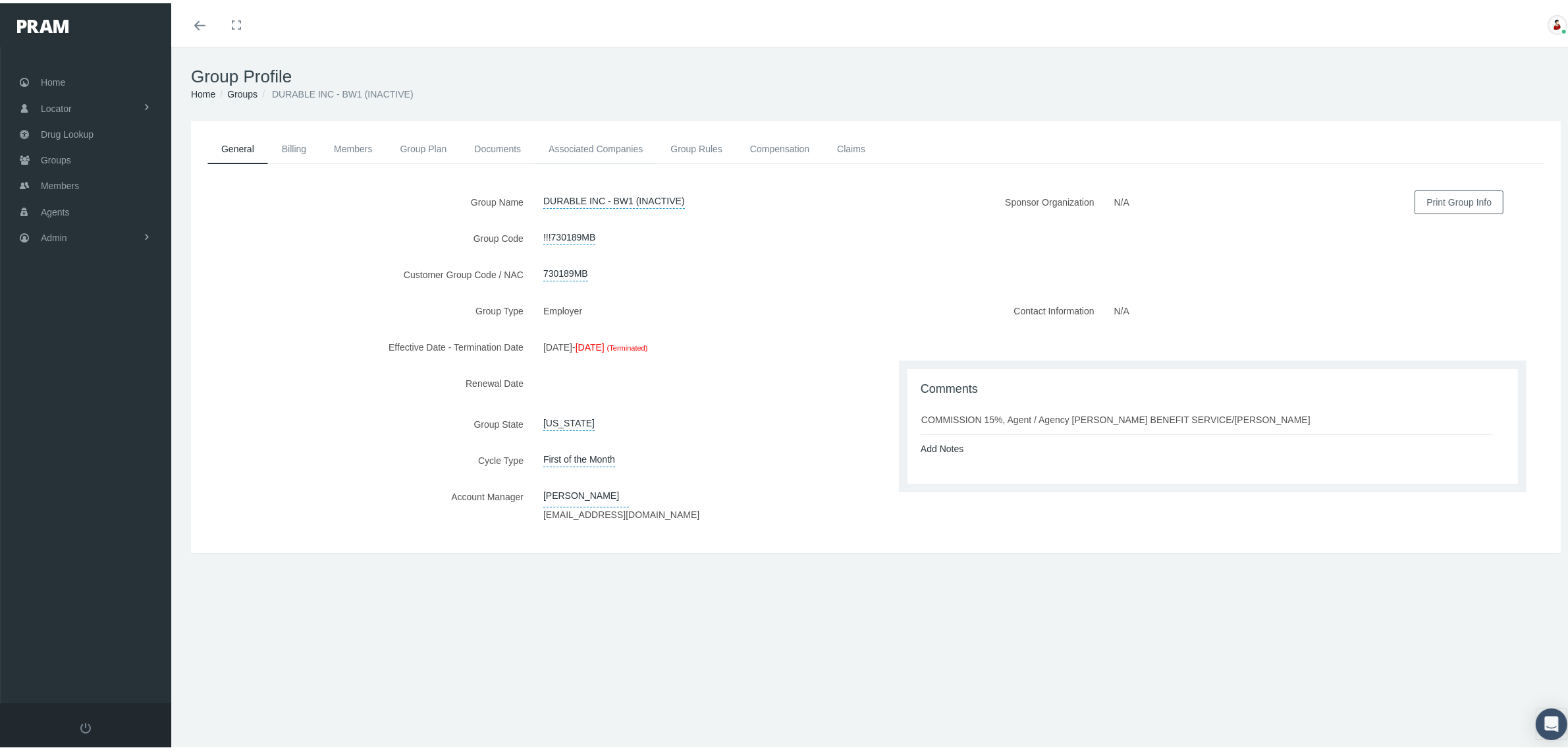
click at [569, 145] on link "Associated Companies" at bounding box center [595, 146] width 122 height 29
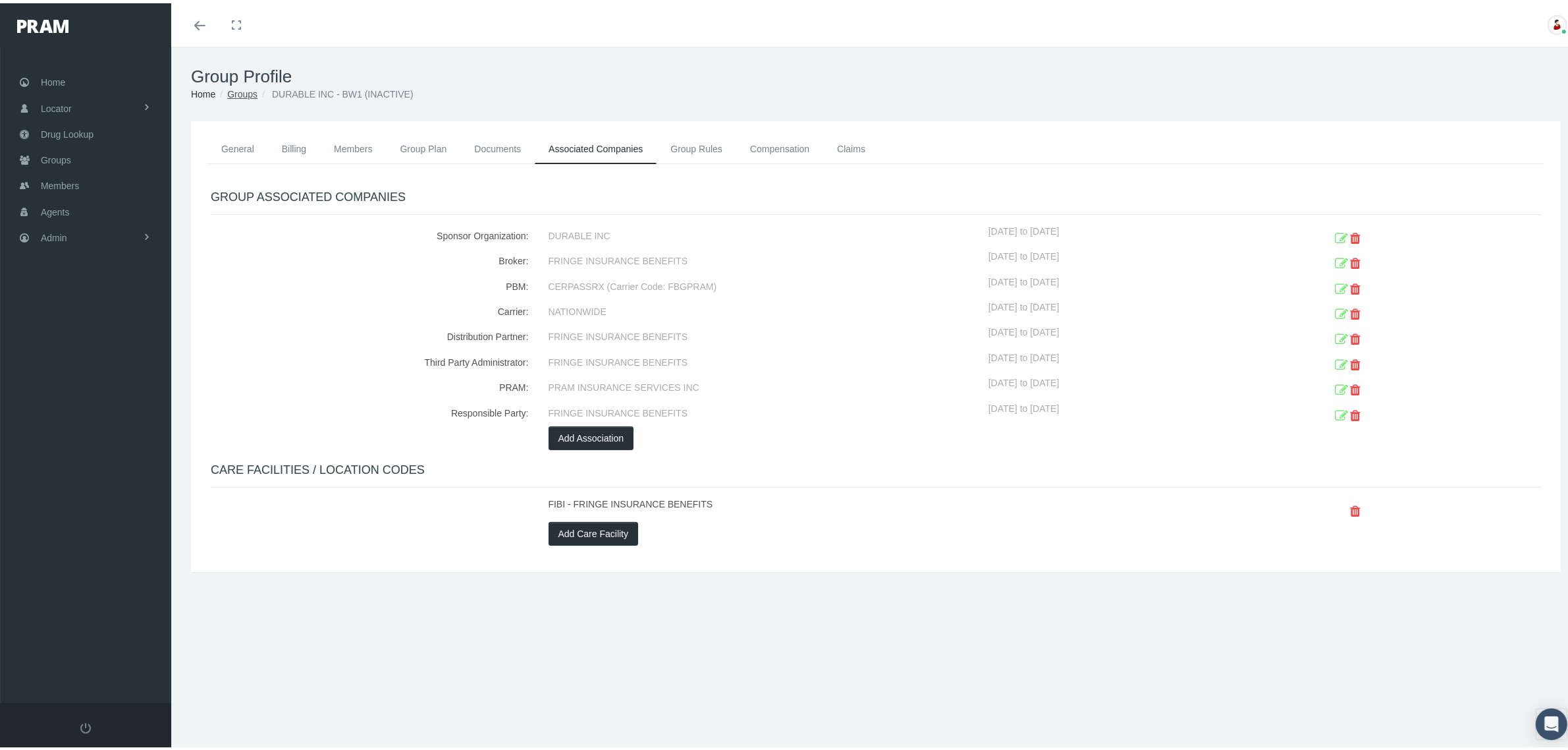
click at [235, 87] on link "Groups" at bounding box center [242, 91] width 30 height 11
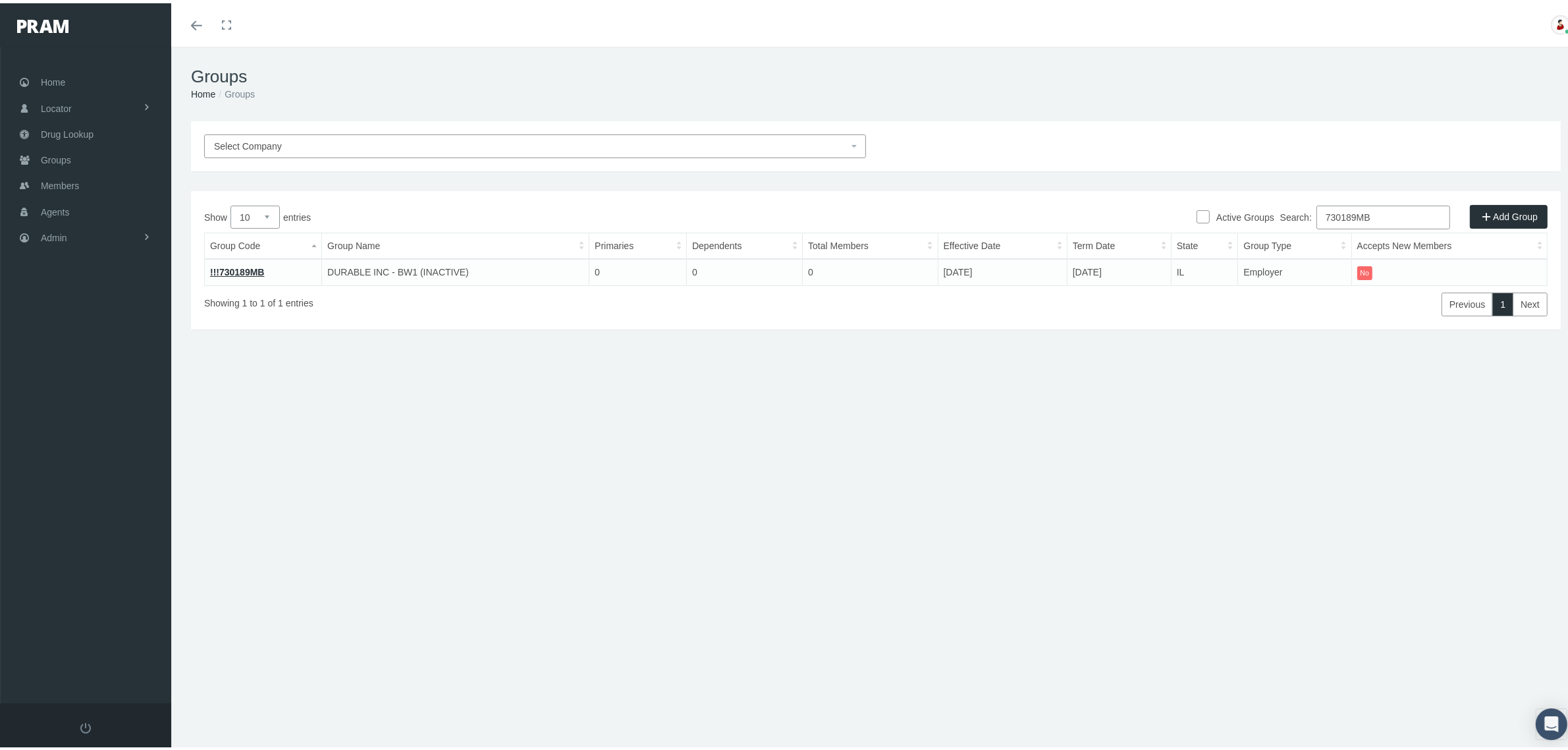
click at [1373, 216] on input "730189MB" at bounding box center [1383, 214] width 134 height 23
paste input "96"
type input "730196MB"
click at [229, 261] on td "!!!730196MB" at bounding box center [261, 268] width 114 height 26
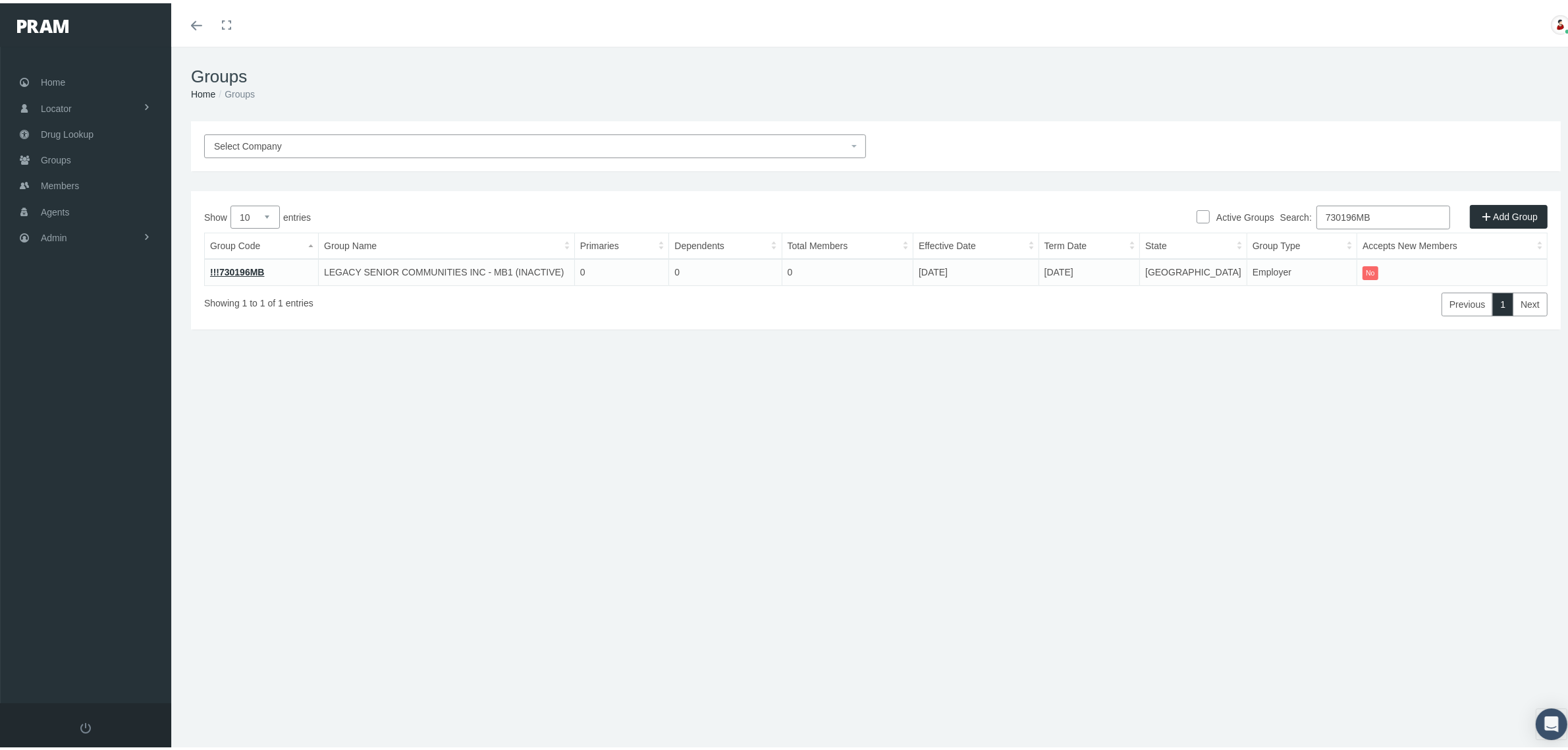
click at [230, 267] on link "!!!730196MB" at bounding box center [237, 269] width 54 height 11
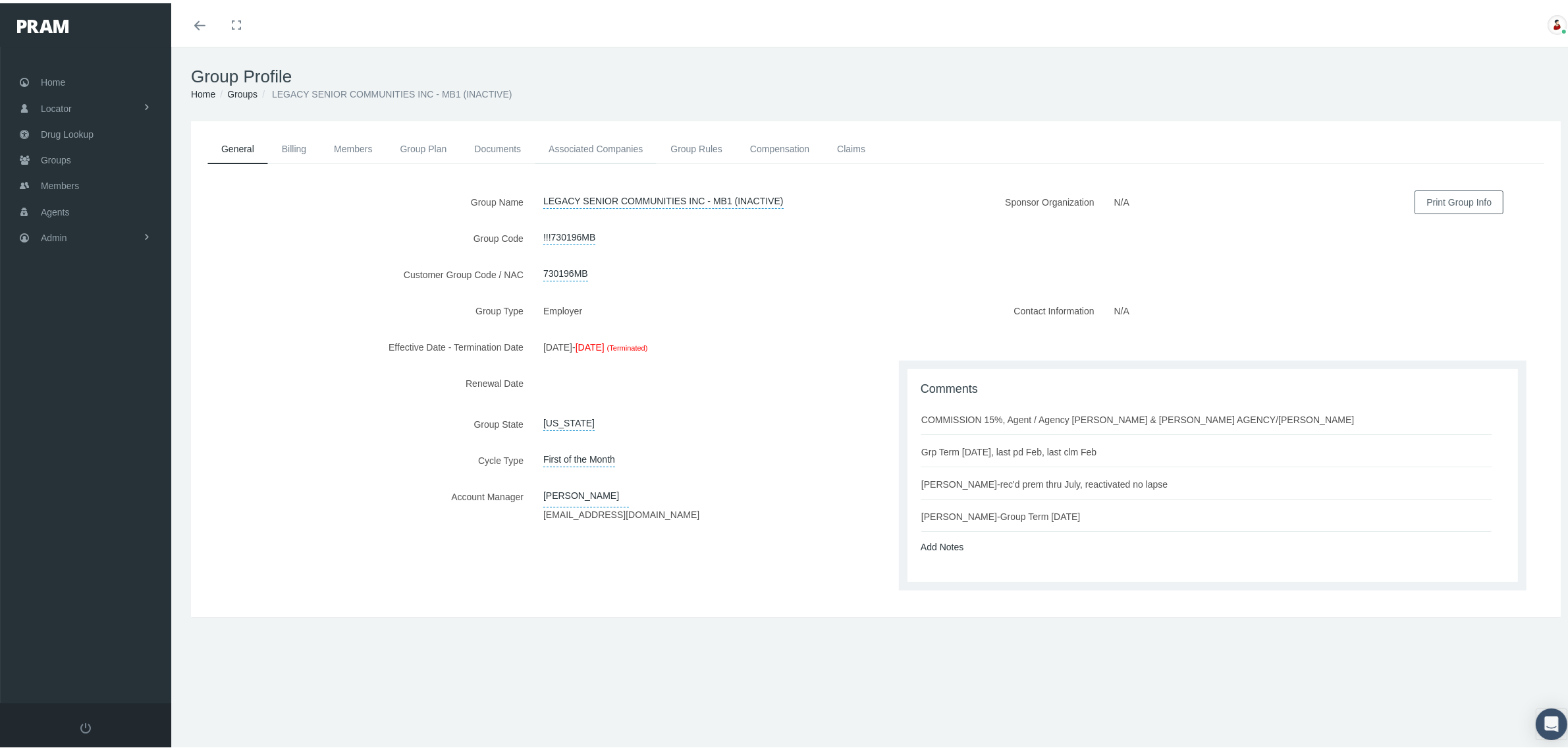
click at [631, 147] on link "Associated Companies" at bounding box center [595, 146] width 122 height 29
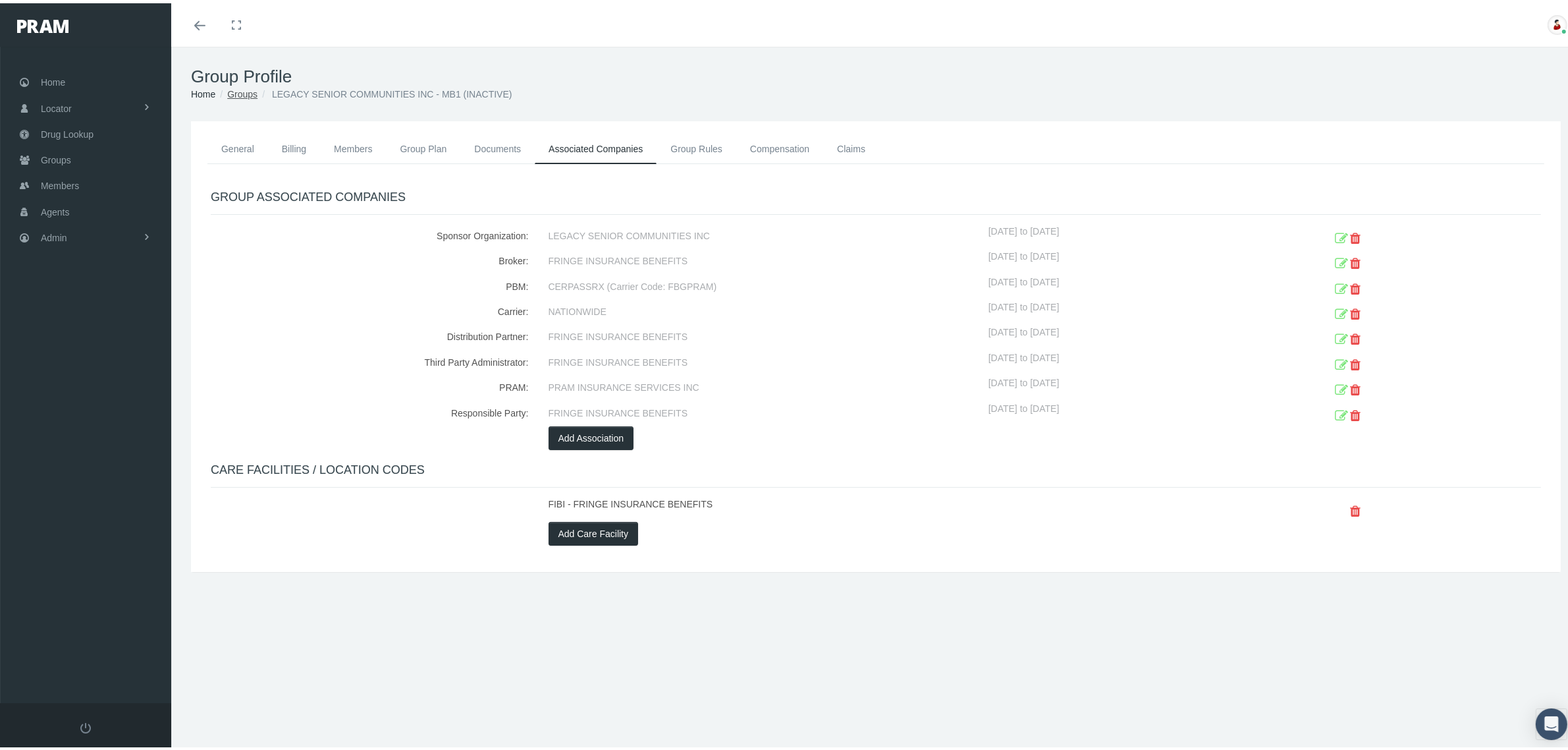
click at [245, 92] on link "Groups" at bounding box center [242, 91] width 30 height 11
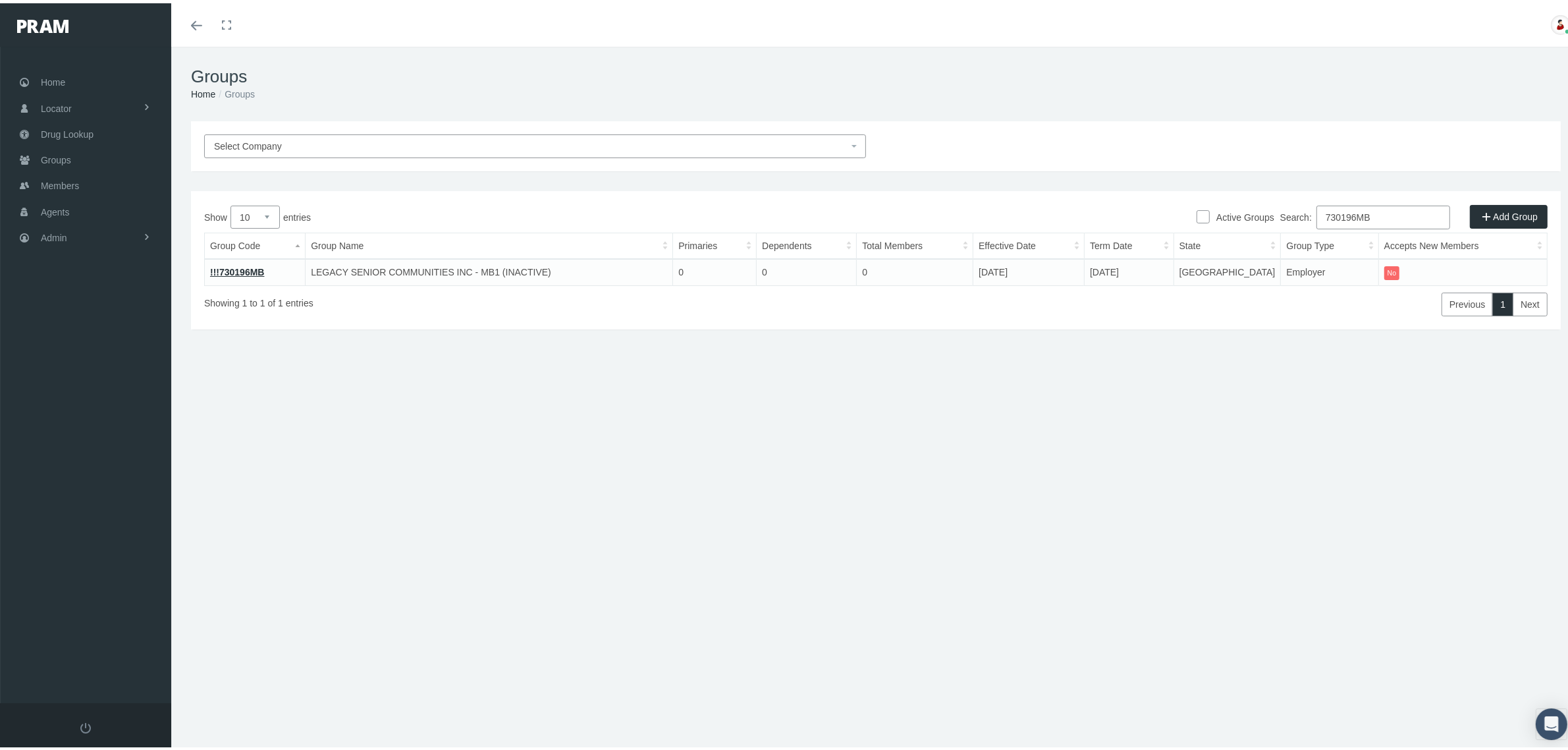
click at [1347, 212] on input "730196MB" at bounding box center [1383, 214] width 134 height 23
paste input "42100518305"
type input "42100518305"
click at [242, 272] on link "!!!42100518305" at bounding box center [242, 269] width 66 height 11
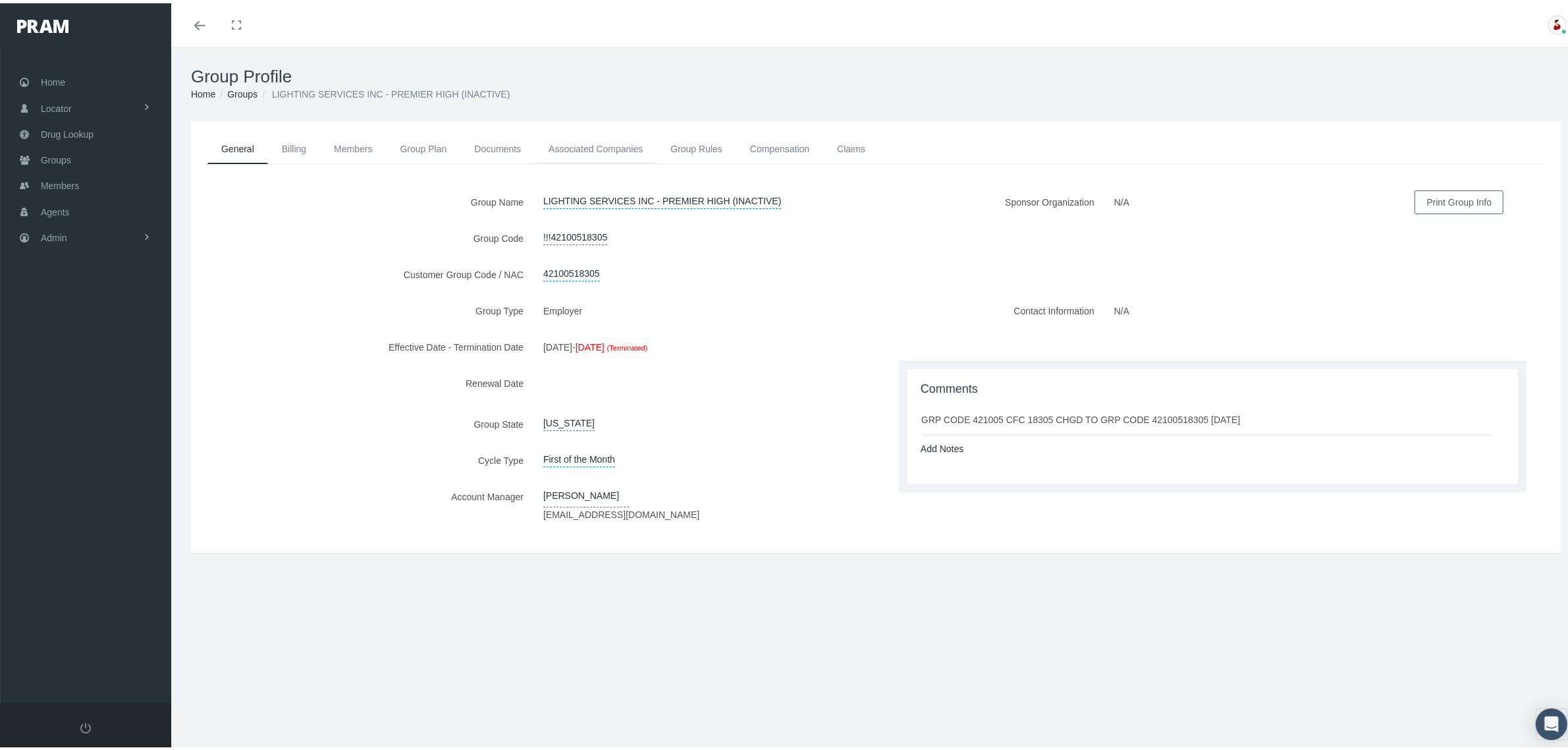
click at [586, 140] on link "Associated Companies" at bounding box center [595, 146] width 122 height 29
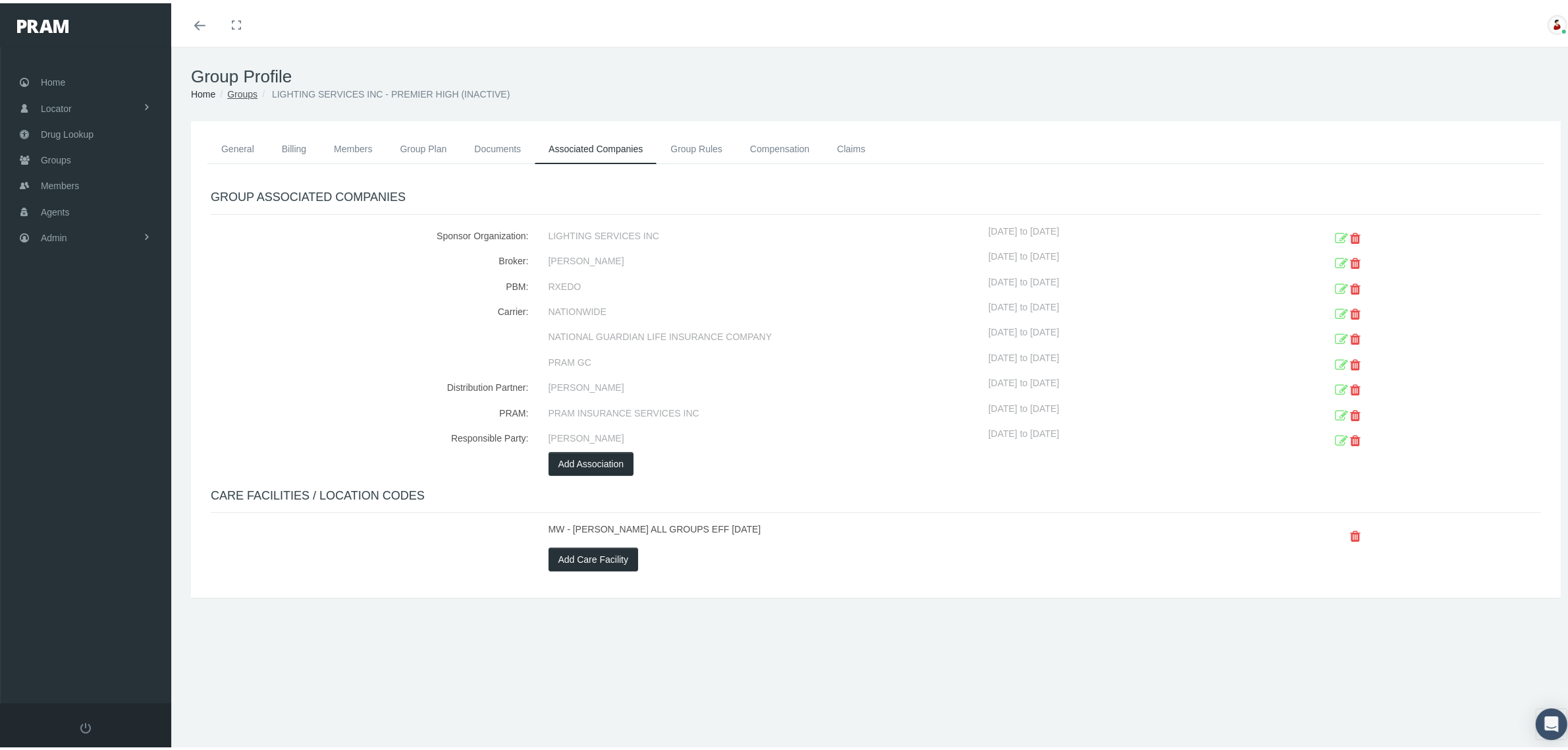
click at [235, 91] on link "Groups" at bounding box center [242, 91] width 30 height 11
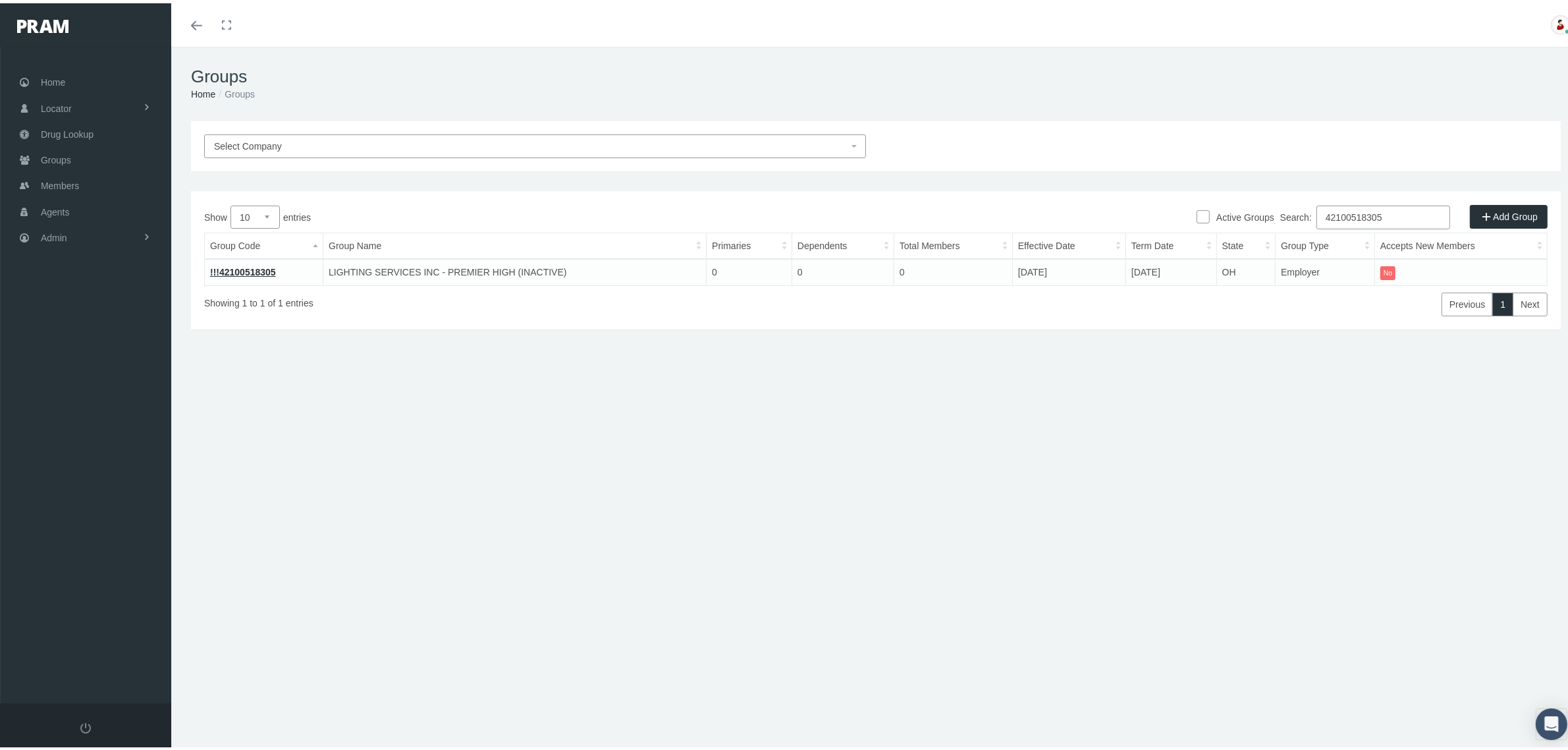
click at [1332, 215] on input "42100518305" at bounding box center [1383, 214] width 134 height 23
paste input "780206MB"
type input "780206MB"
click at [231, 267] on link "!!!780206MB" at bounding box center [237, 269] width 54 height 11
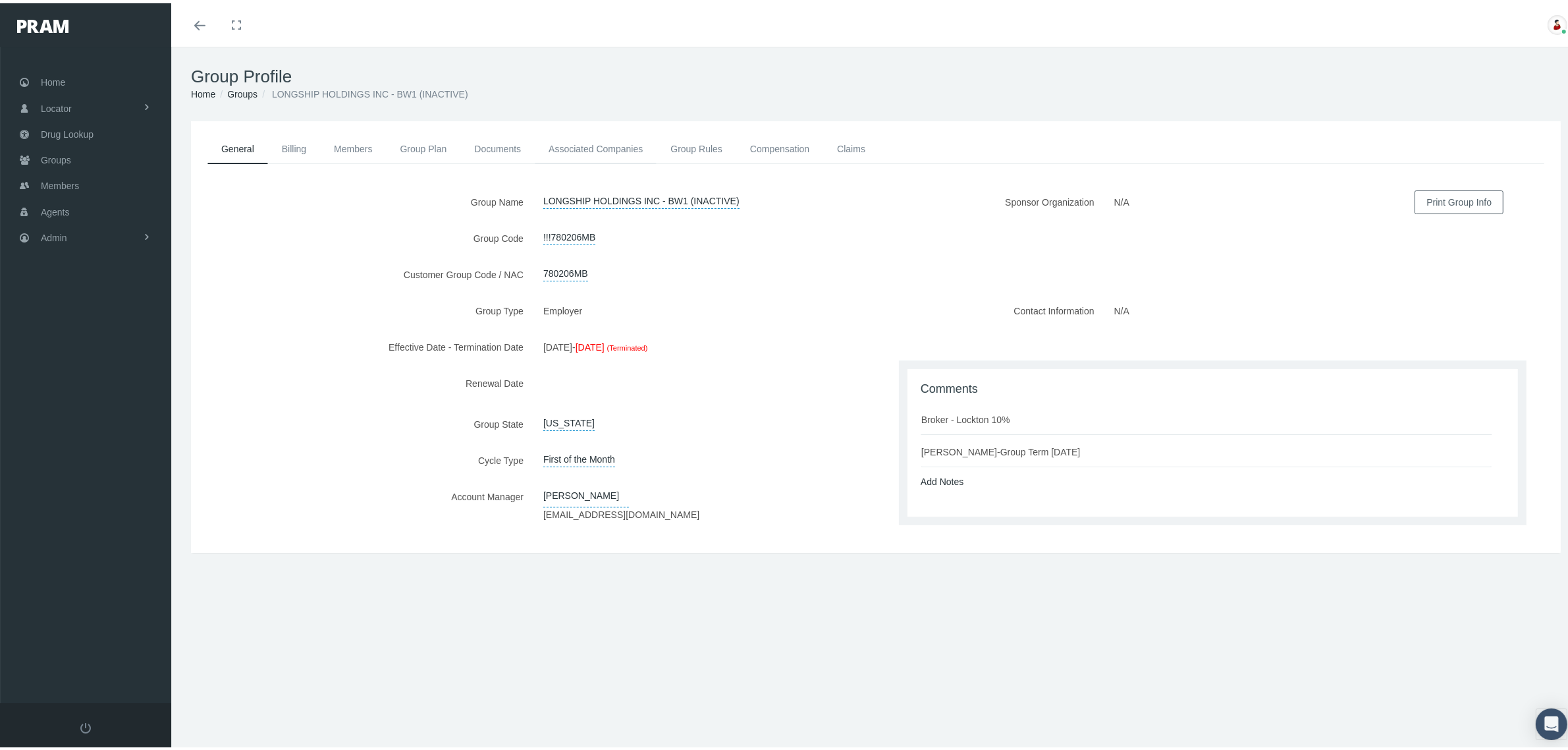
click at [618, 144] on link "Associated Companies" at bounding box center [595, 146] width 122 height 29
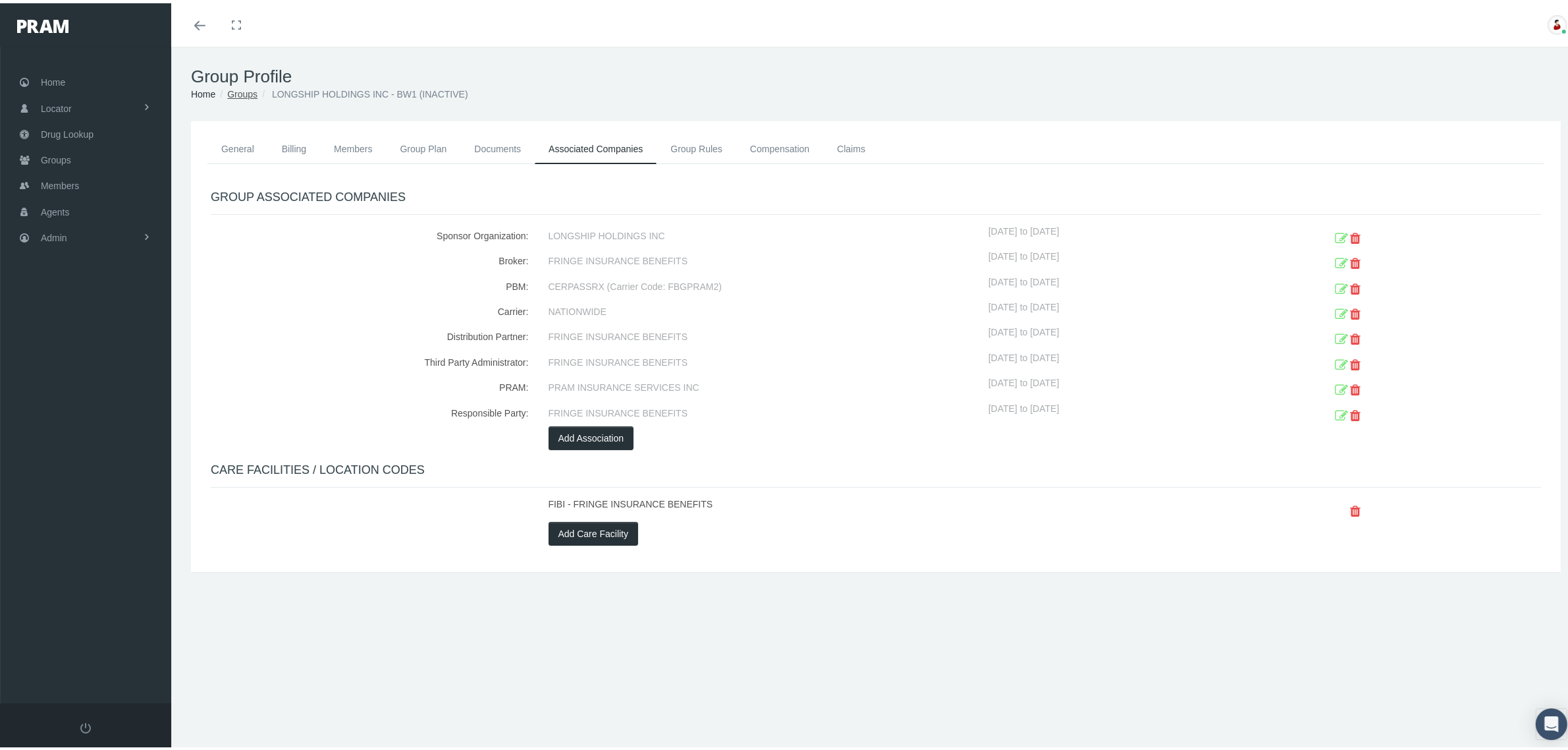
click at [248, 87] on link "Groups" at bounding box center [242, 91] width 30 height 11
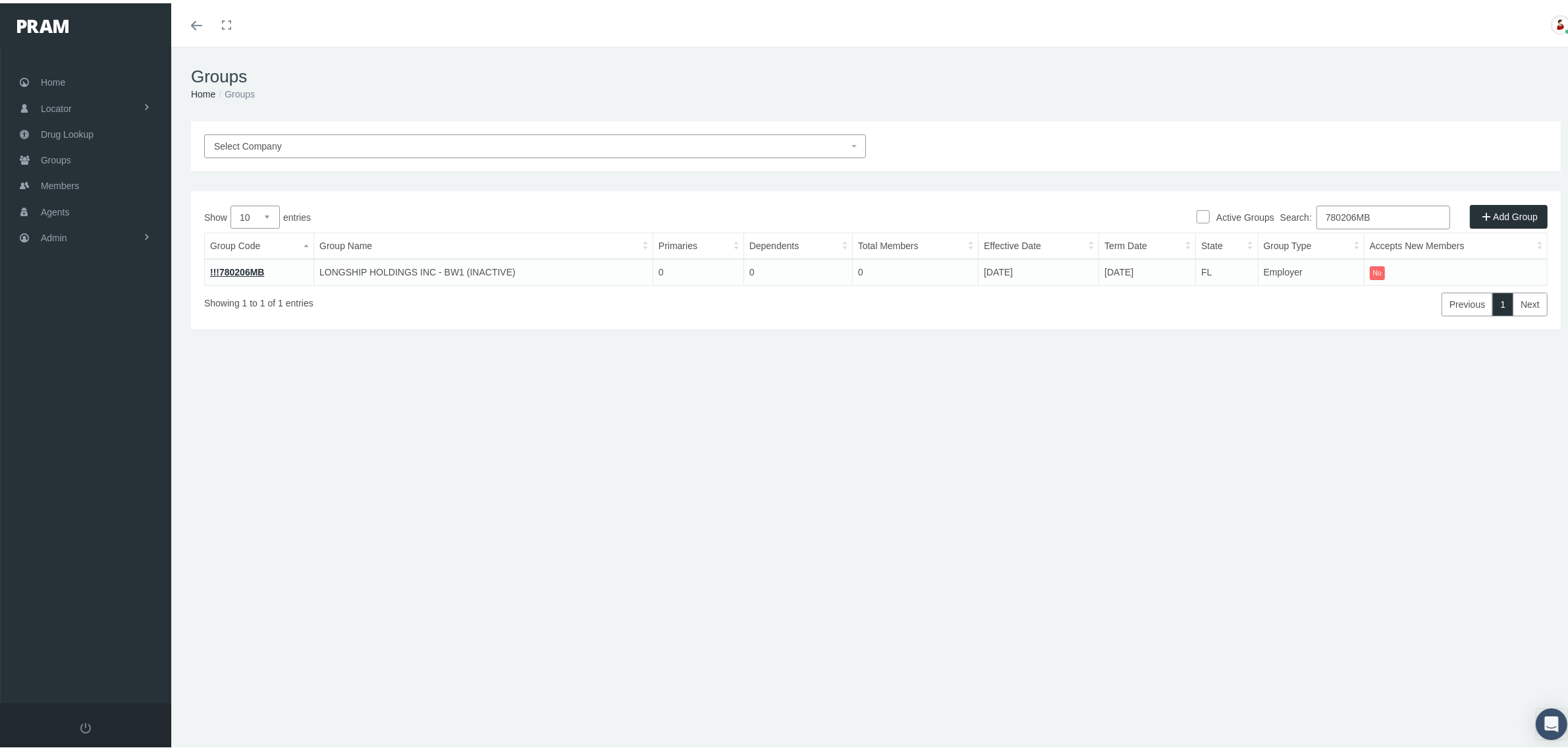
click at [1342, 215] on input "780206MB" at bounding box center [1383, 214] width 134 height 23
paste input "921085857RX"
type input "921085857RX"
click at [248, 270] on link "921085857RX" at bounding box center [239, 269] width 59 height 11
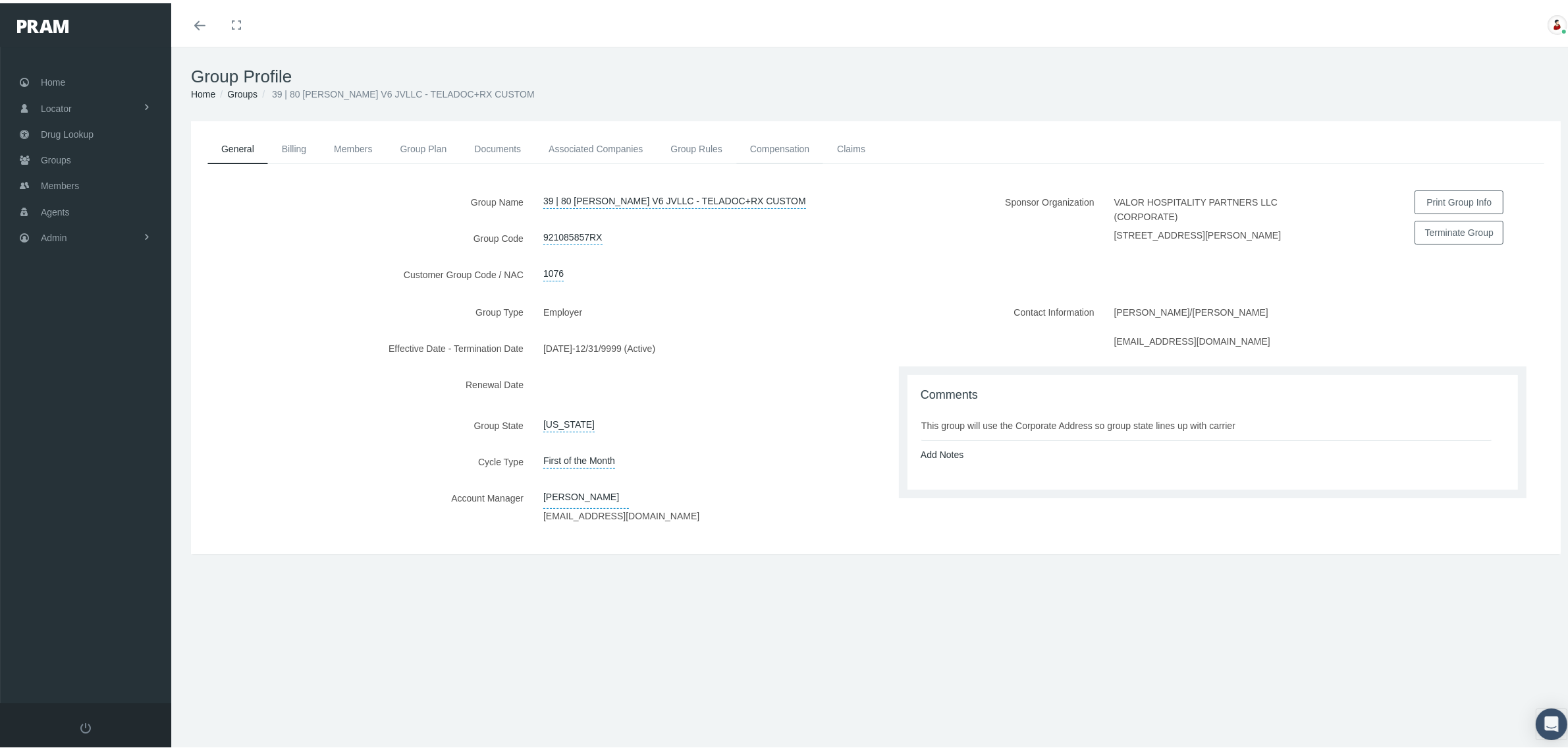
click at [781, 142] on link "Compensation" at bounding box center [779, 146] width 87 height 29
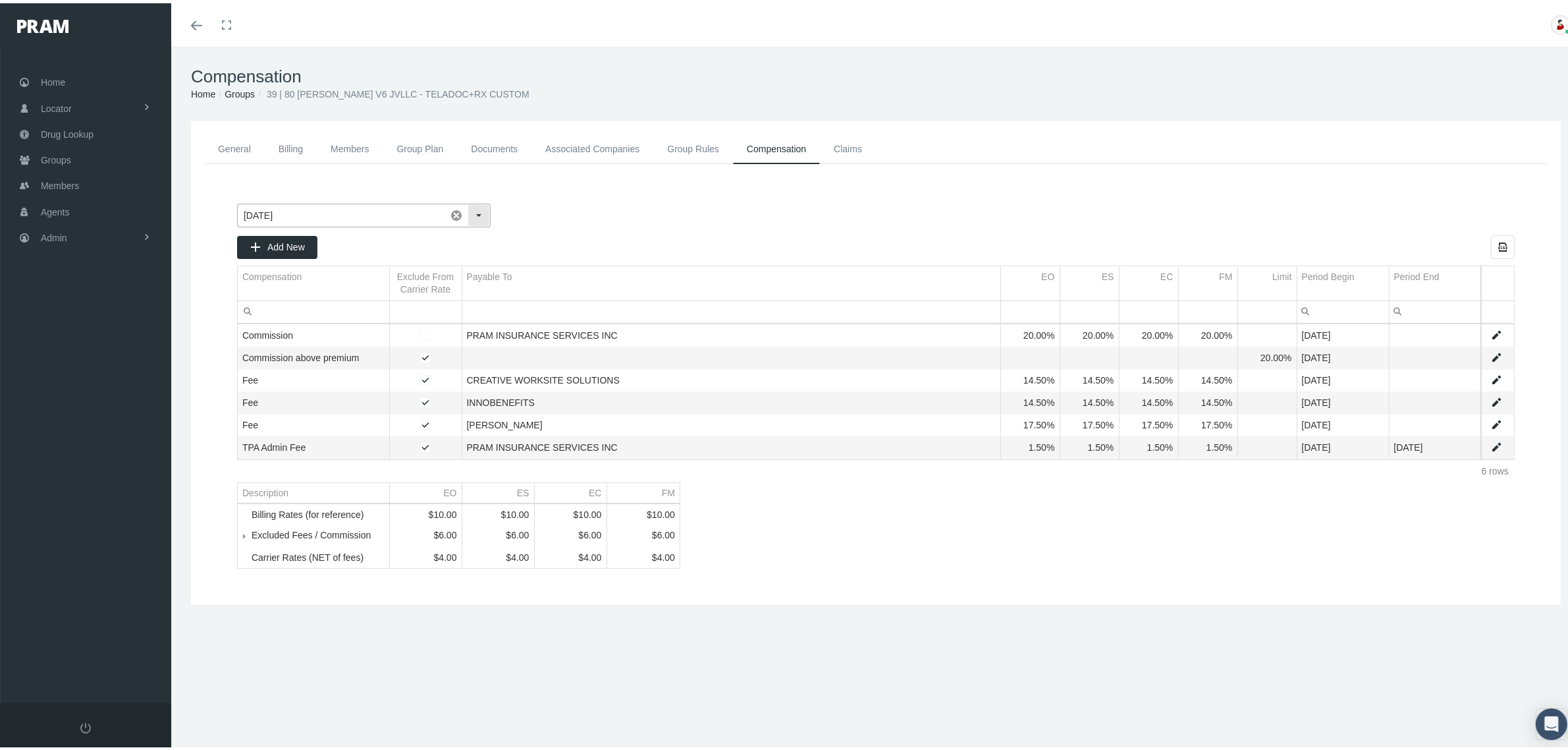
click at [479, 215] on div "Select" at bounding box center [479, 212] width 21 height 21
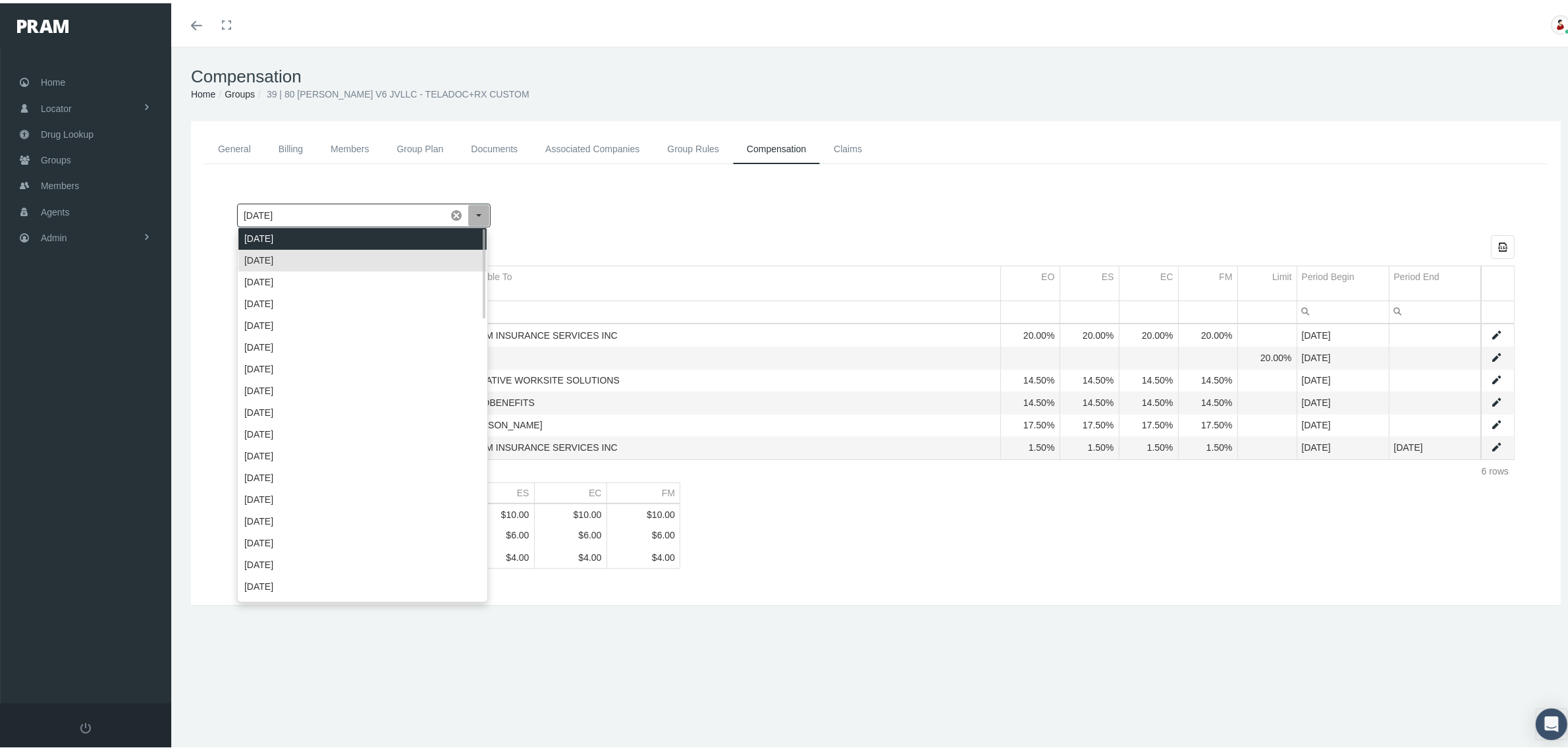
click at [418, 239] on div "October 2025" at bounding box center [362, 235] width 248 height 22
type input "[DATE]"
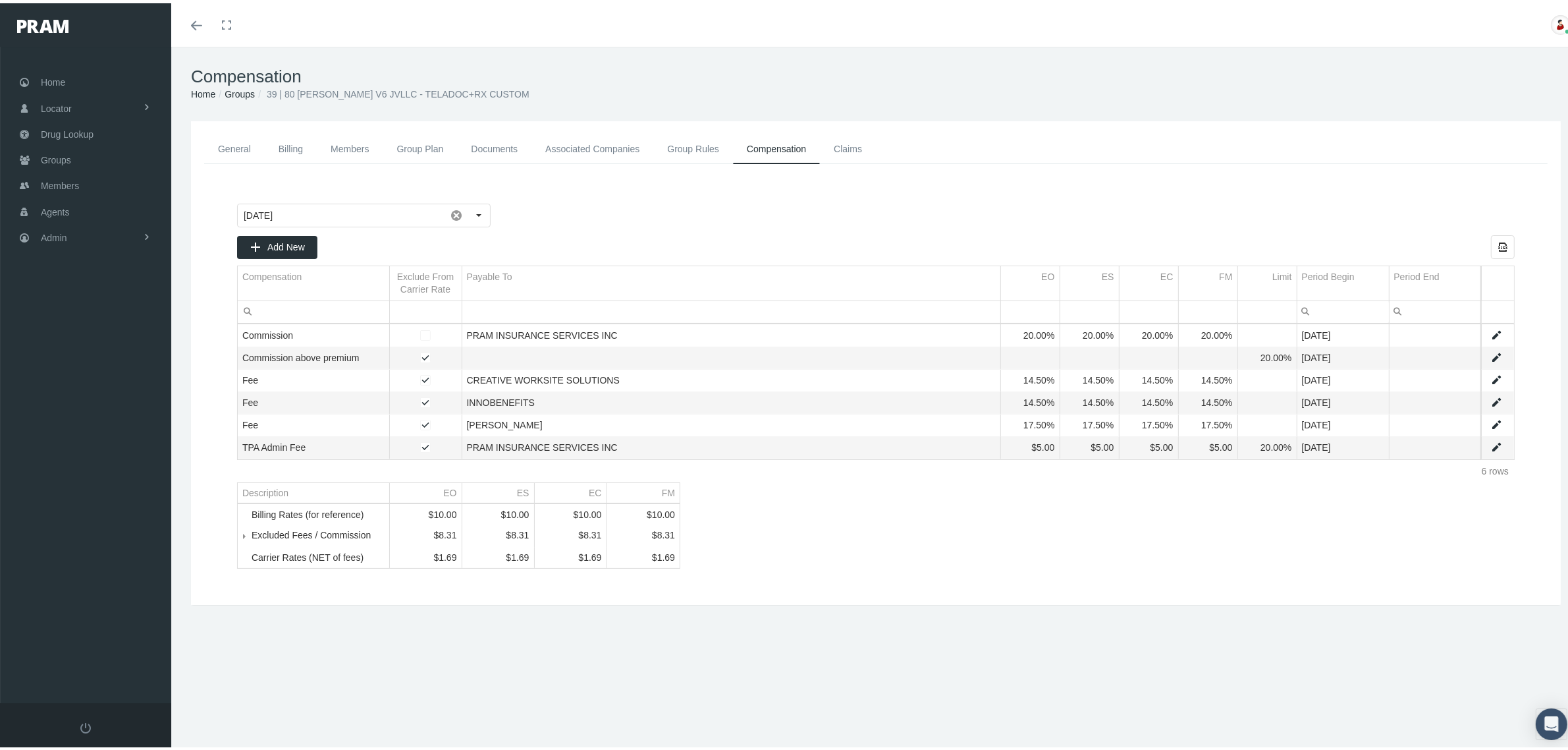
click at [248, 88] on link "Groups" at bounding box center [239, 91] width 30 height 11
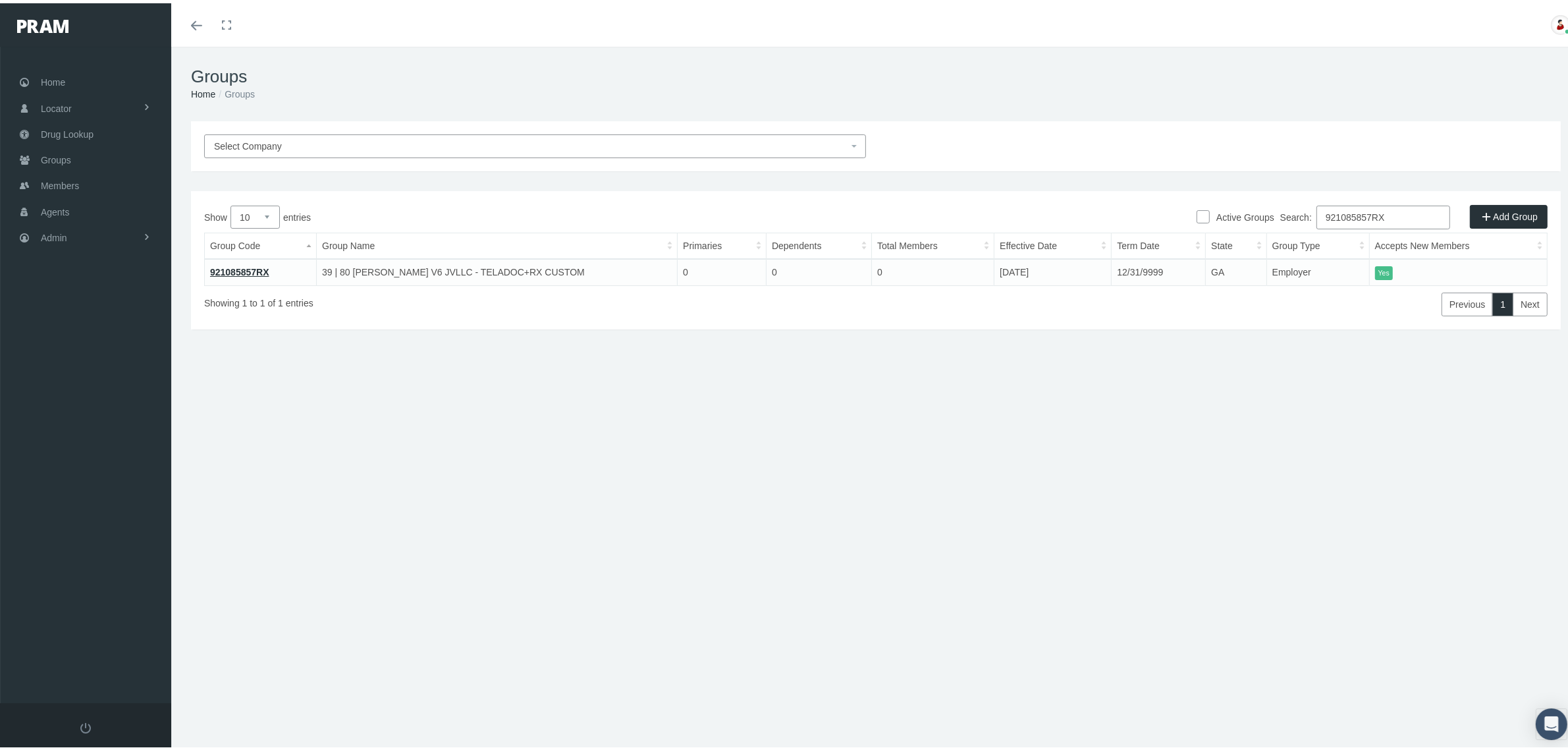
click at [1338, 211] on input "921085857RX" at bounding box center [1383, 214] width 134 height 23
paste input "730221MB"
type input "730221MB"
click at [249, 267] on link "730221MB" at bounding box center [233, 269] width 45 height 11
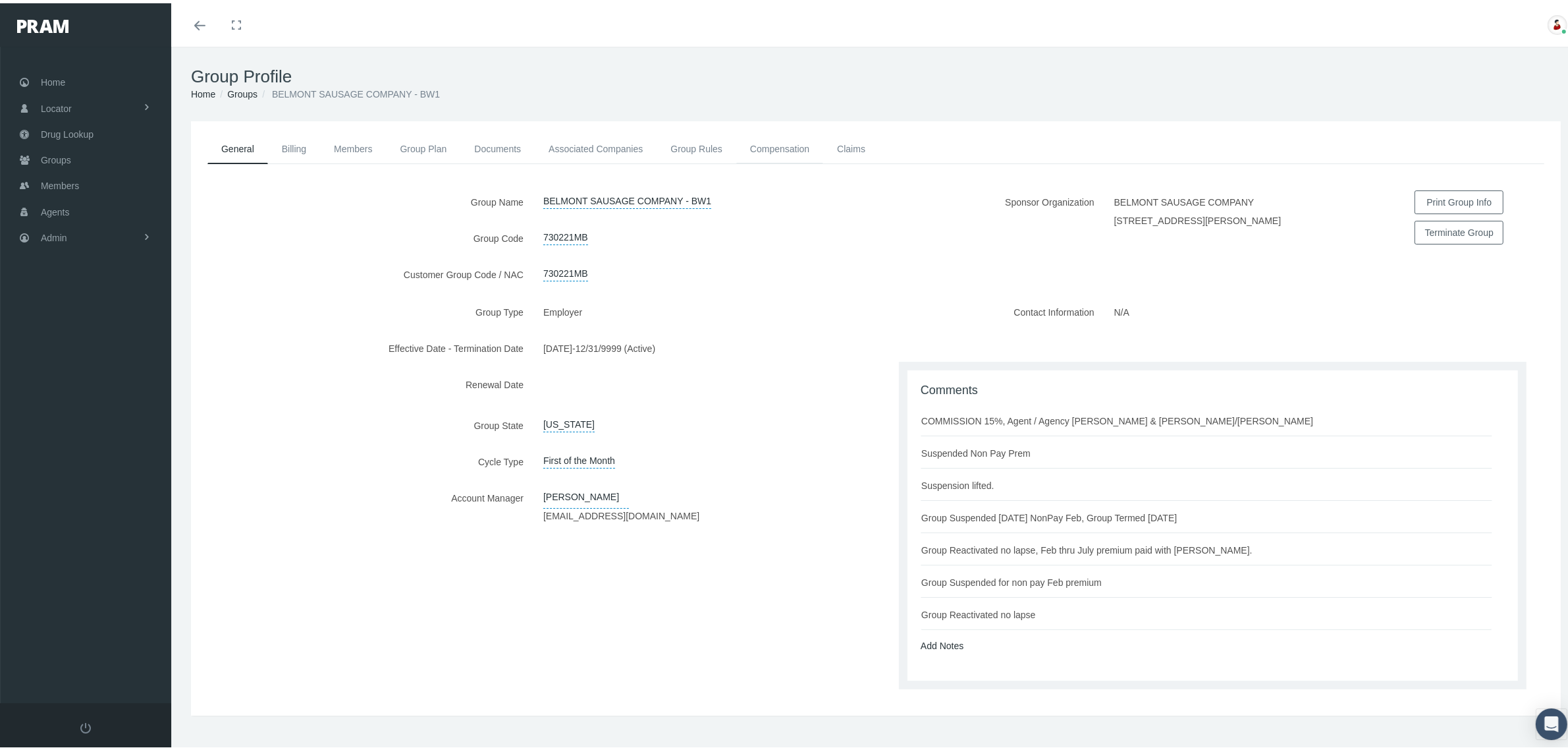
click at [772, 142] on link "Compensation" at bounding box center [779, 146] width 87 height 29
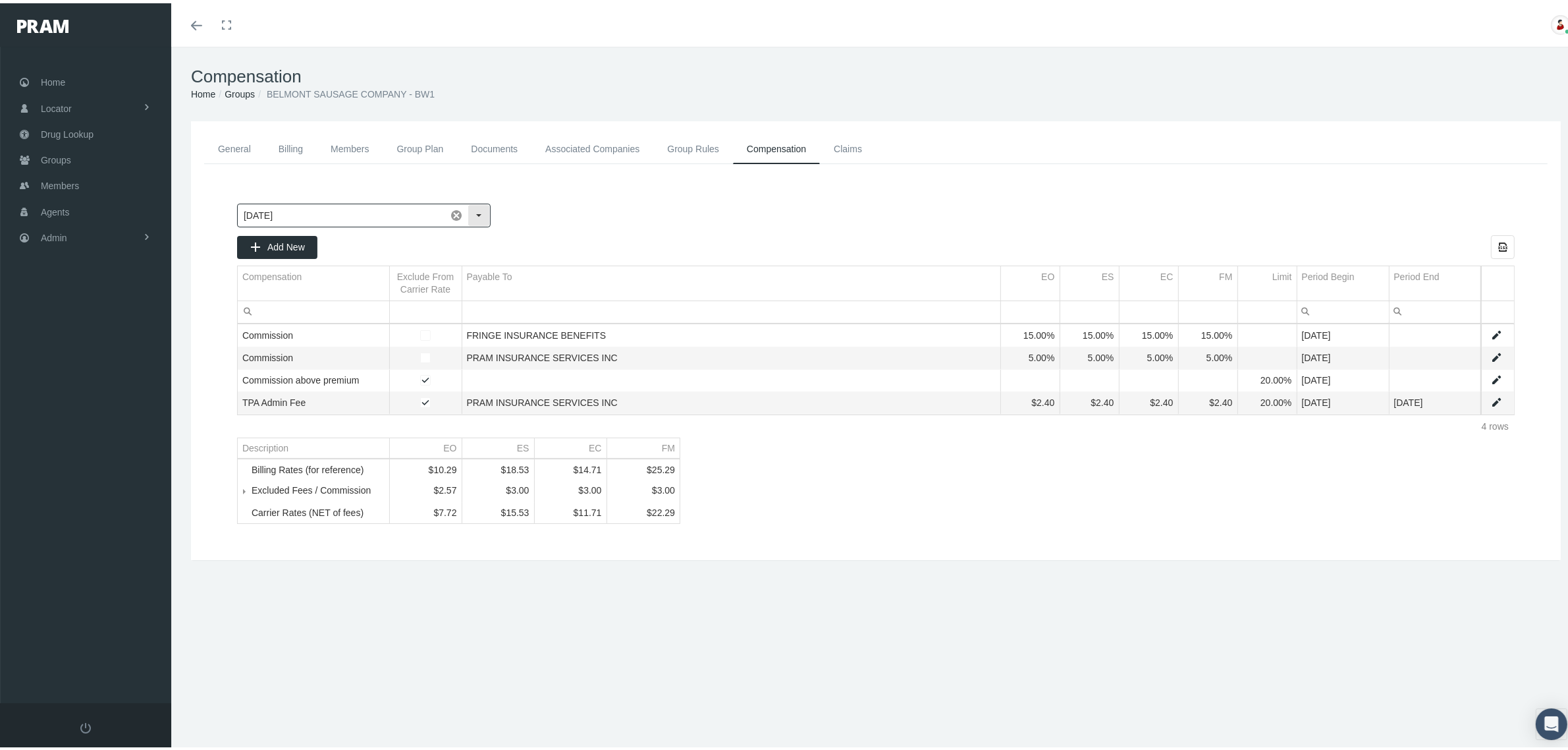
click at [484, 214] on div "Select" at bounding box center [479, 212] width 21 height 21
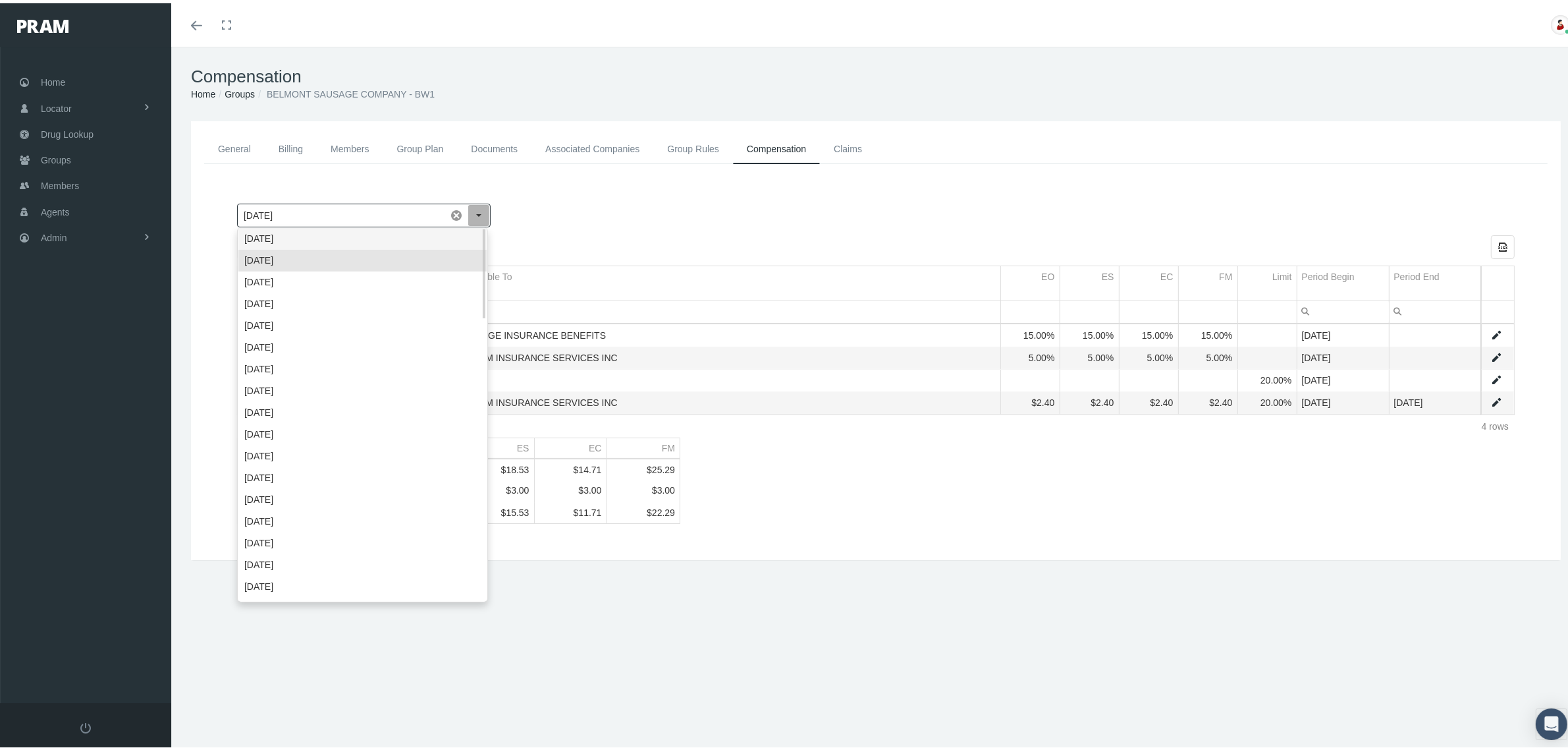
click at [445, 232] on div "[DATE]" at bounding box center [362, 235] width 248 height 22
type input "[DATE]"
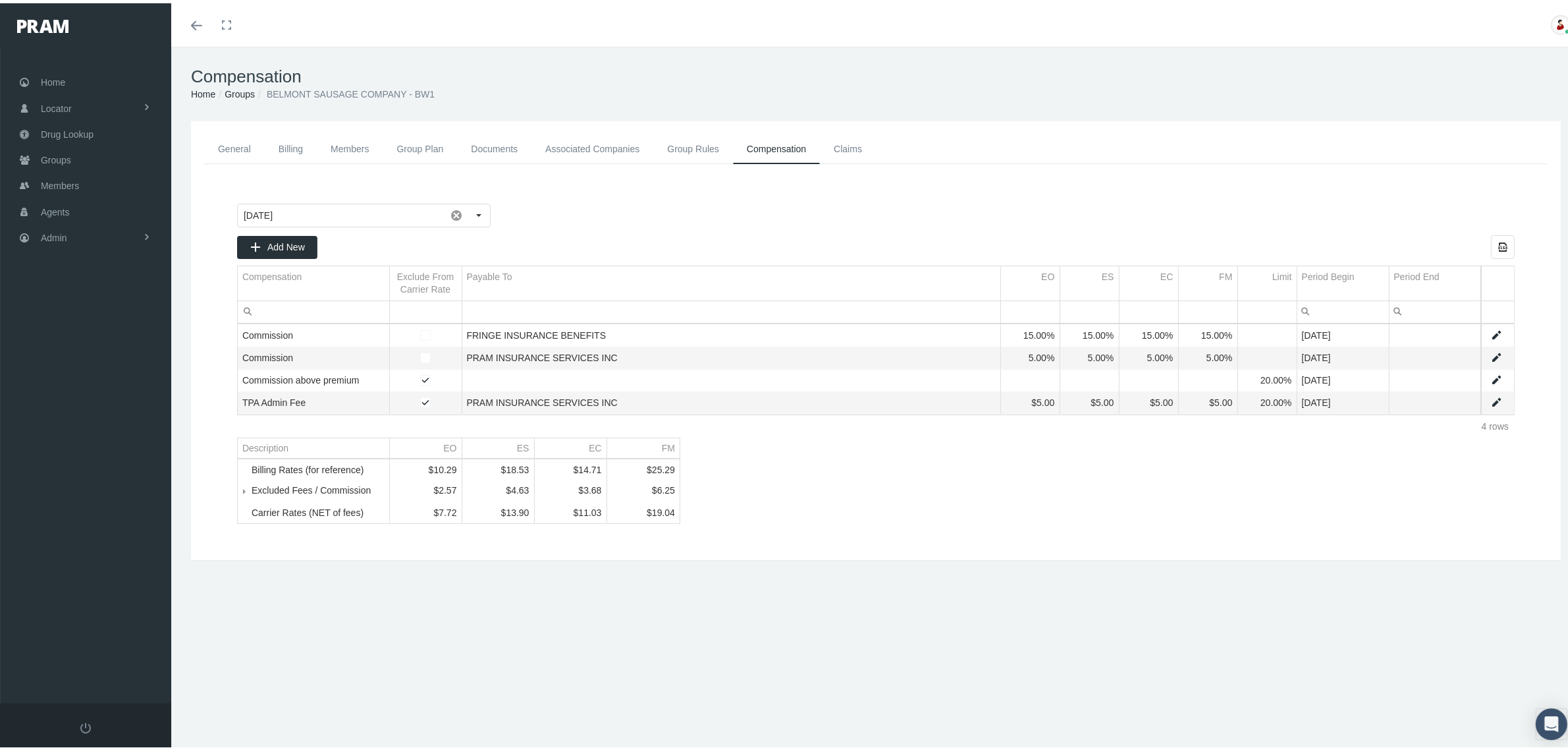
click at [247, 91] on link "Groups" at bounding box center [239, 91] width 30 height 11
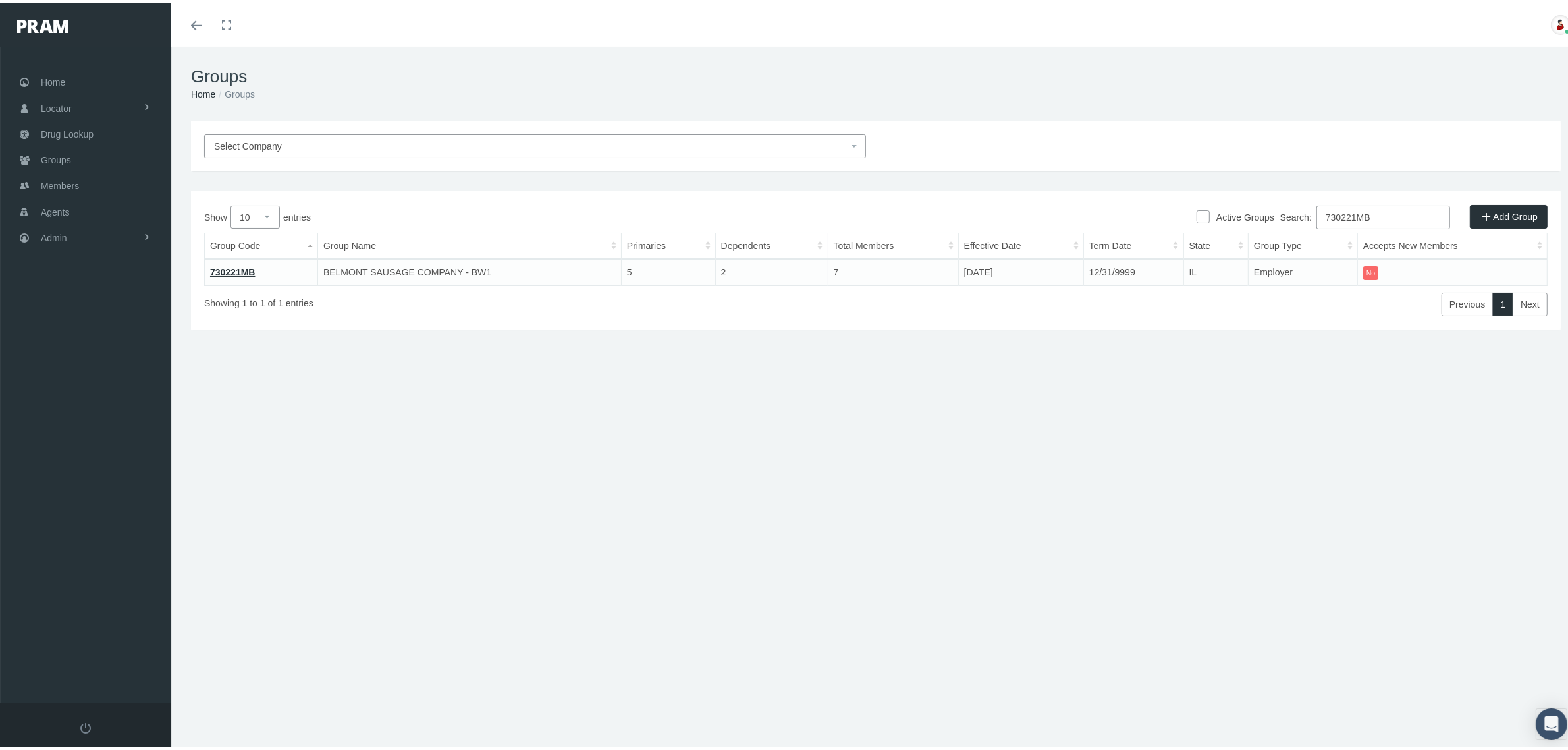
click at [1348, 213] on input "730221MB" at bounding box center [1383, 214] width 134 height 23
paste input "IB0276"
type input "IB0276"
click at [231, 268] on link "IB0276" at bounding box center [224, 269] width 29 height 11
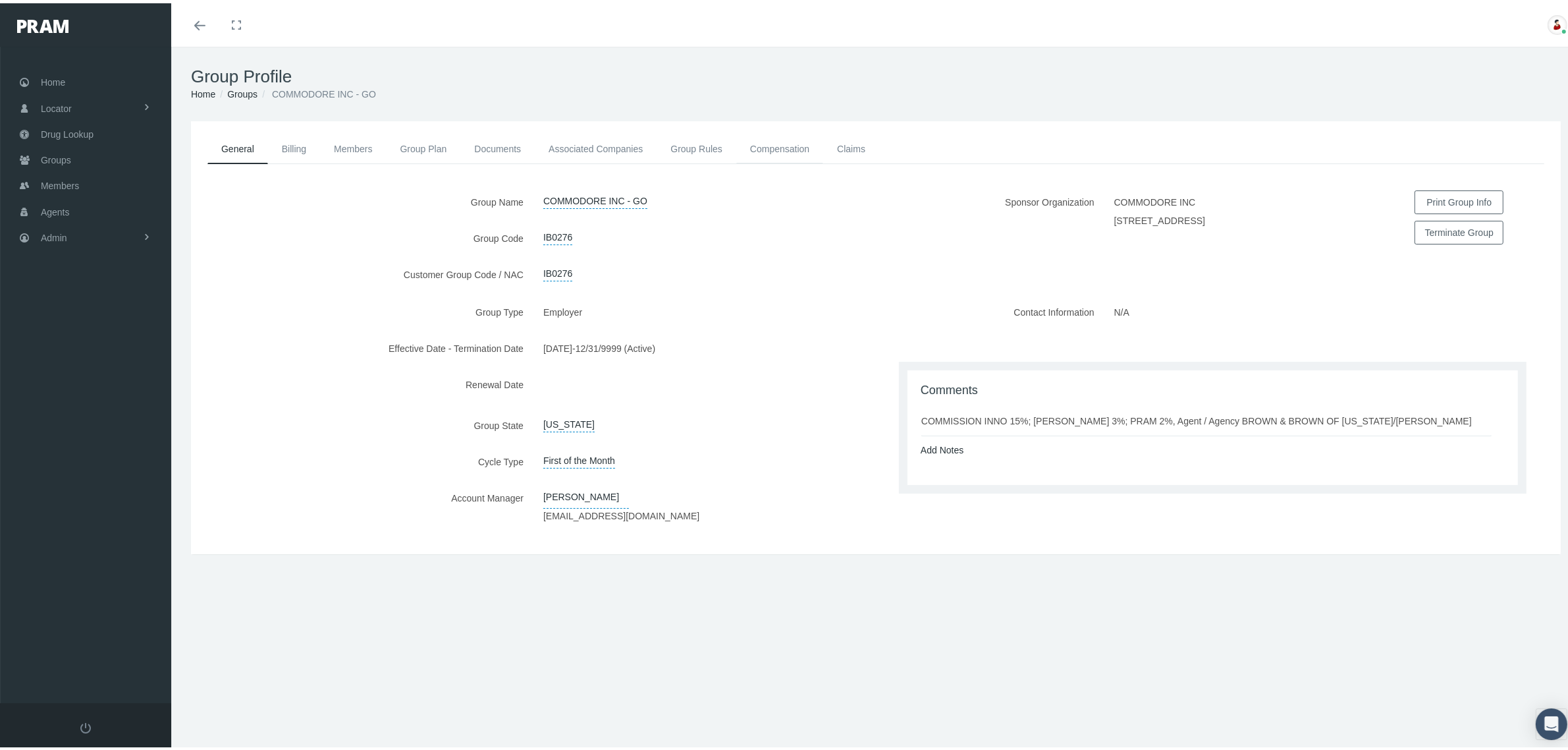
click at [772, 138] on link "Compensation" at bounding box center [779, 146] width 87 height 29
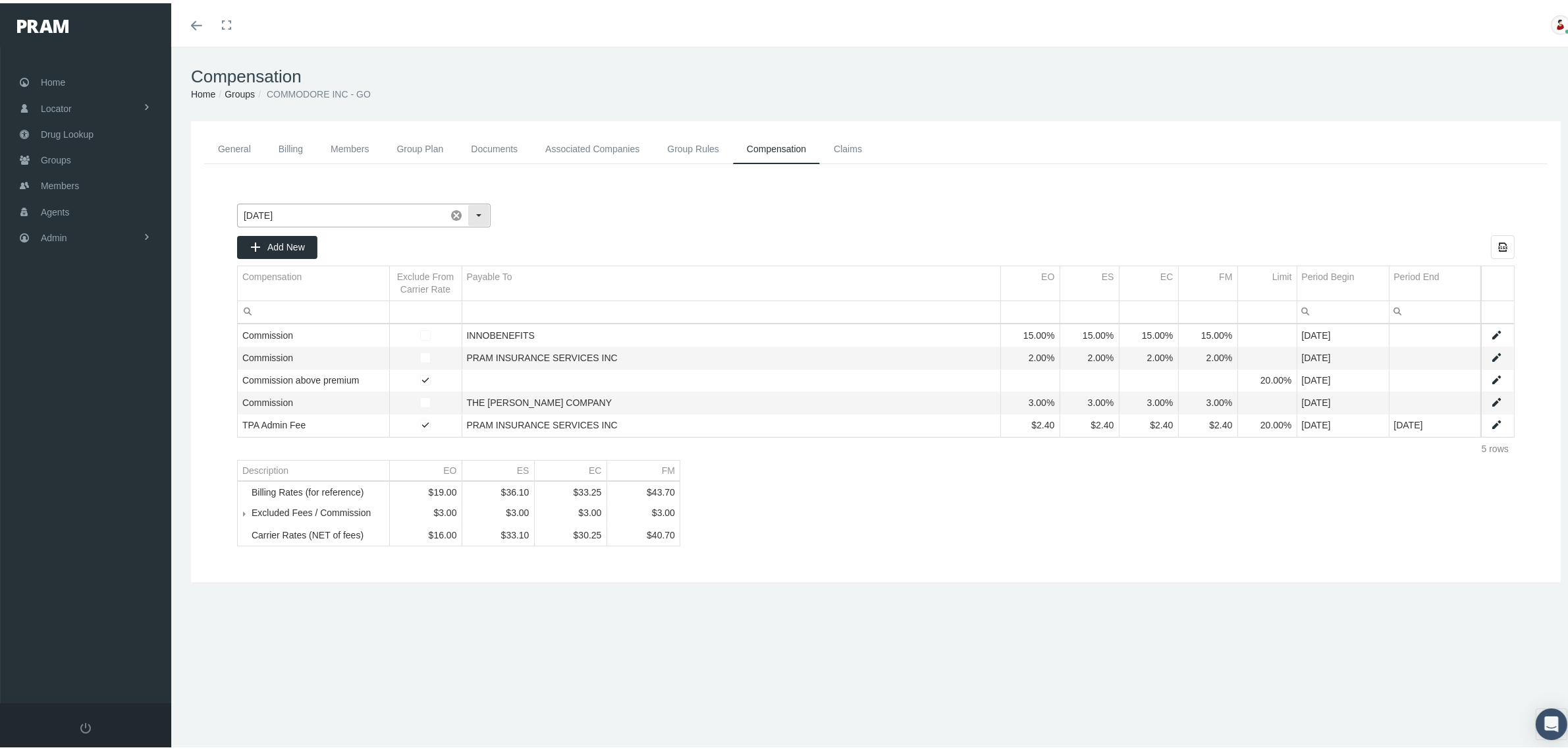
click at [477, 211] on div "Select" at bounding box center [479, 212] width 21 height 21
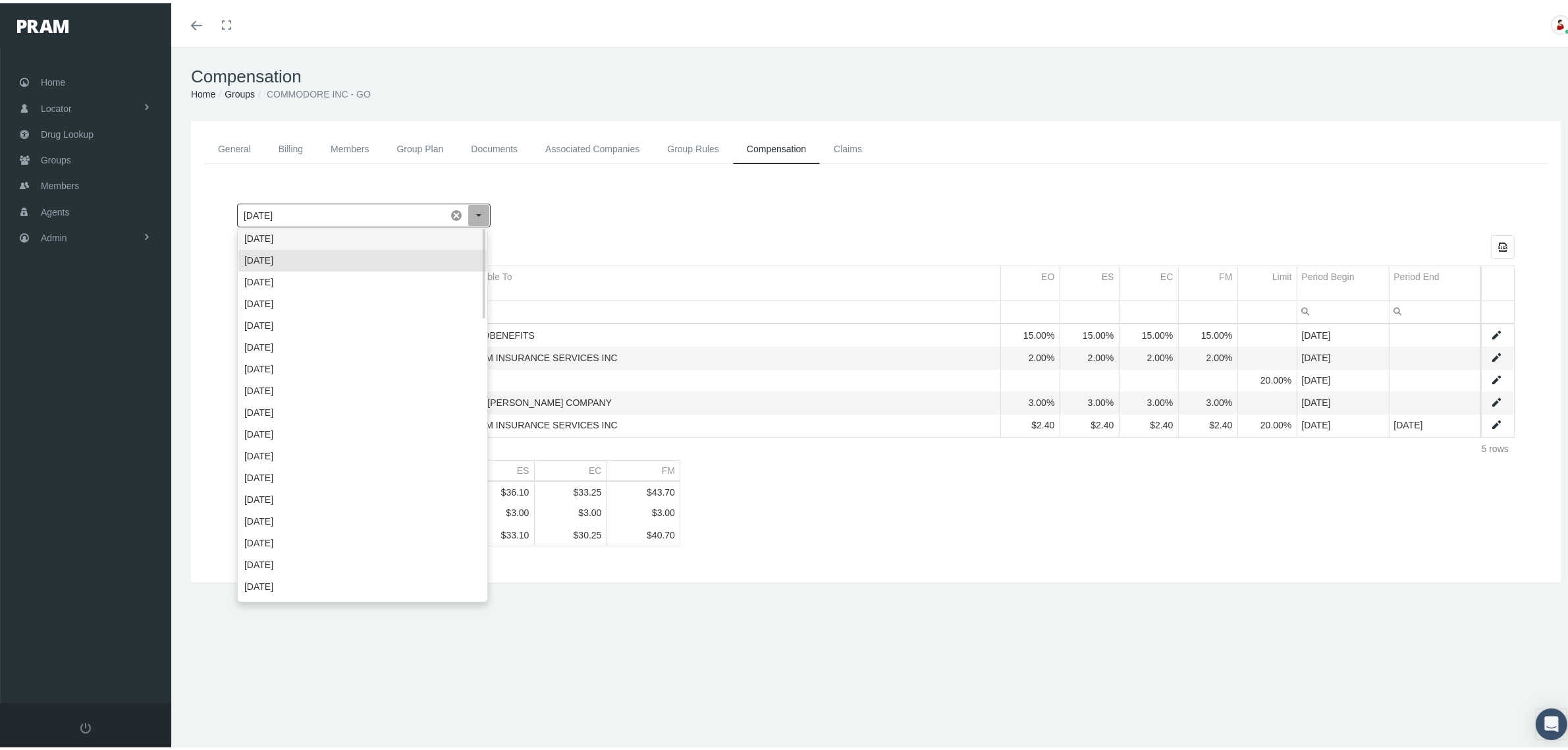
click at [461, 233] on div "October 2025" at bounding box center [362, 235] width 248 height 22
type input "[DATE]"
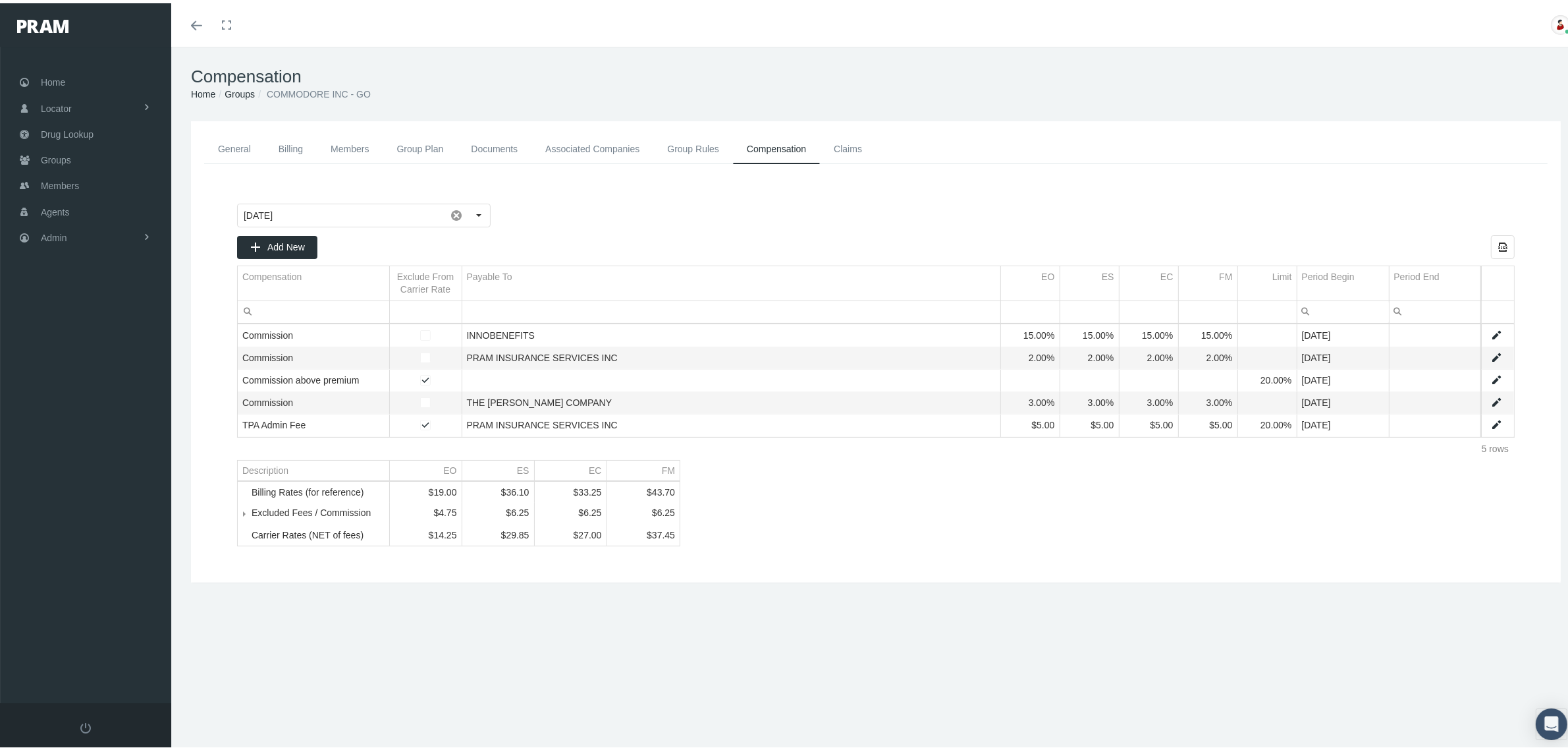
click at [235, 95] on li "Groups" at bounding box center [235, 91] width 39 height 14
click at [239, 89] on link "Groups" at bounding box center [239, 91] width 30 height 11
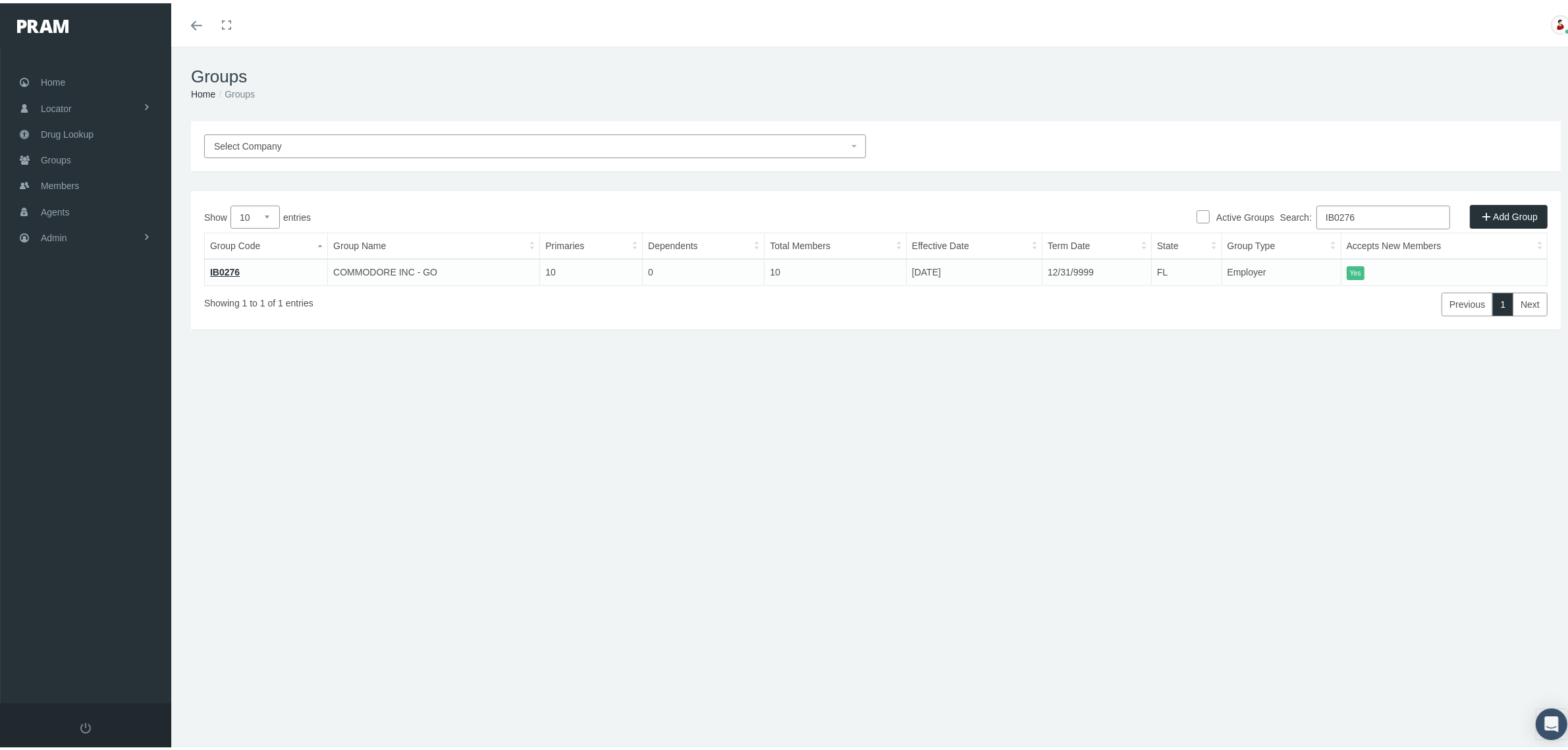
click at [1398, 206] on input "IB0276" at bounding box center [1383, 214] width 134 height 23
paste input "730493MB"
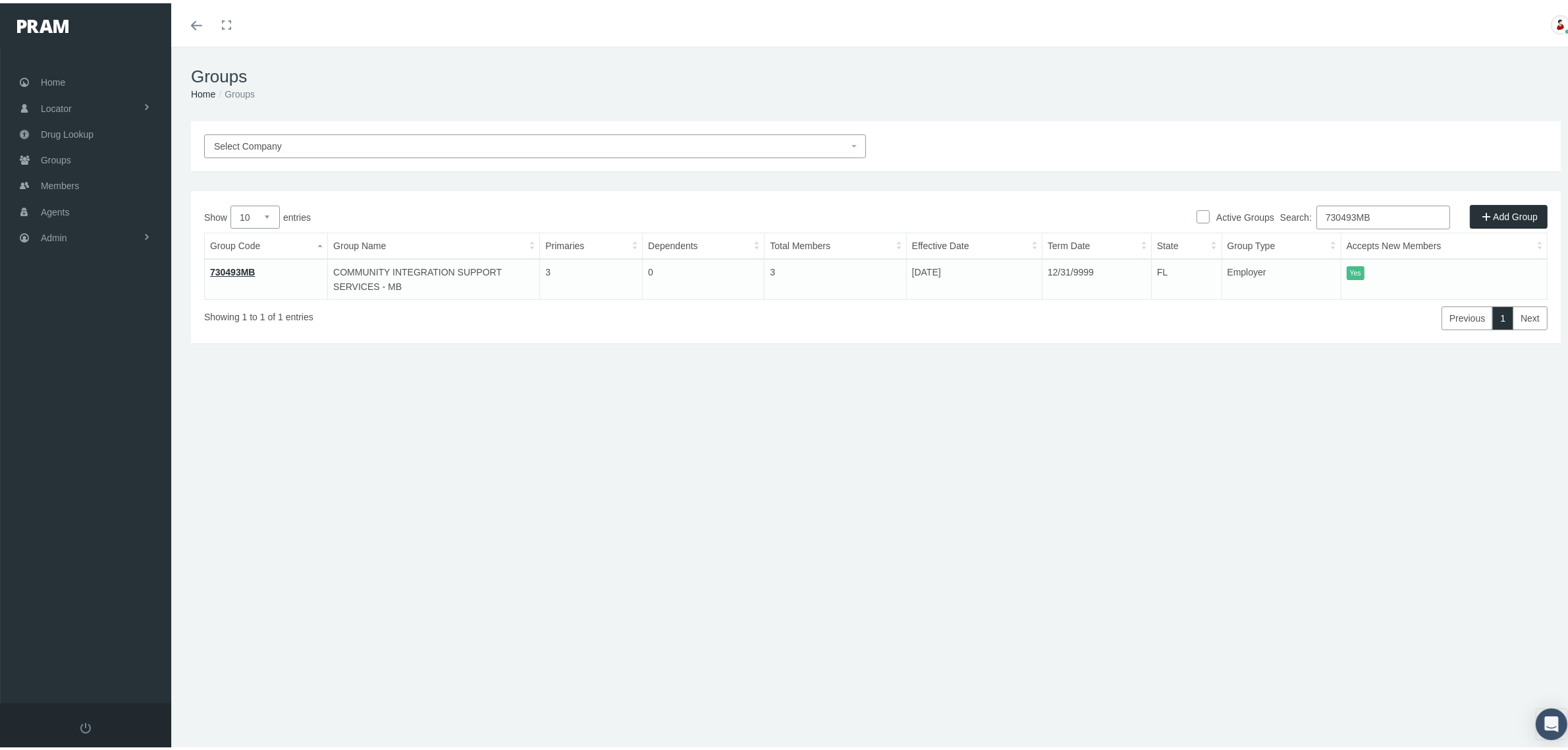
type input "730493MB"
click at [244, 270] on link "730493MB" at bounding box center [233, 269] width 45 height 11
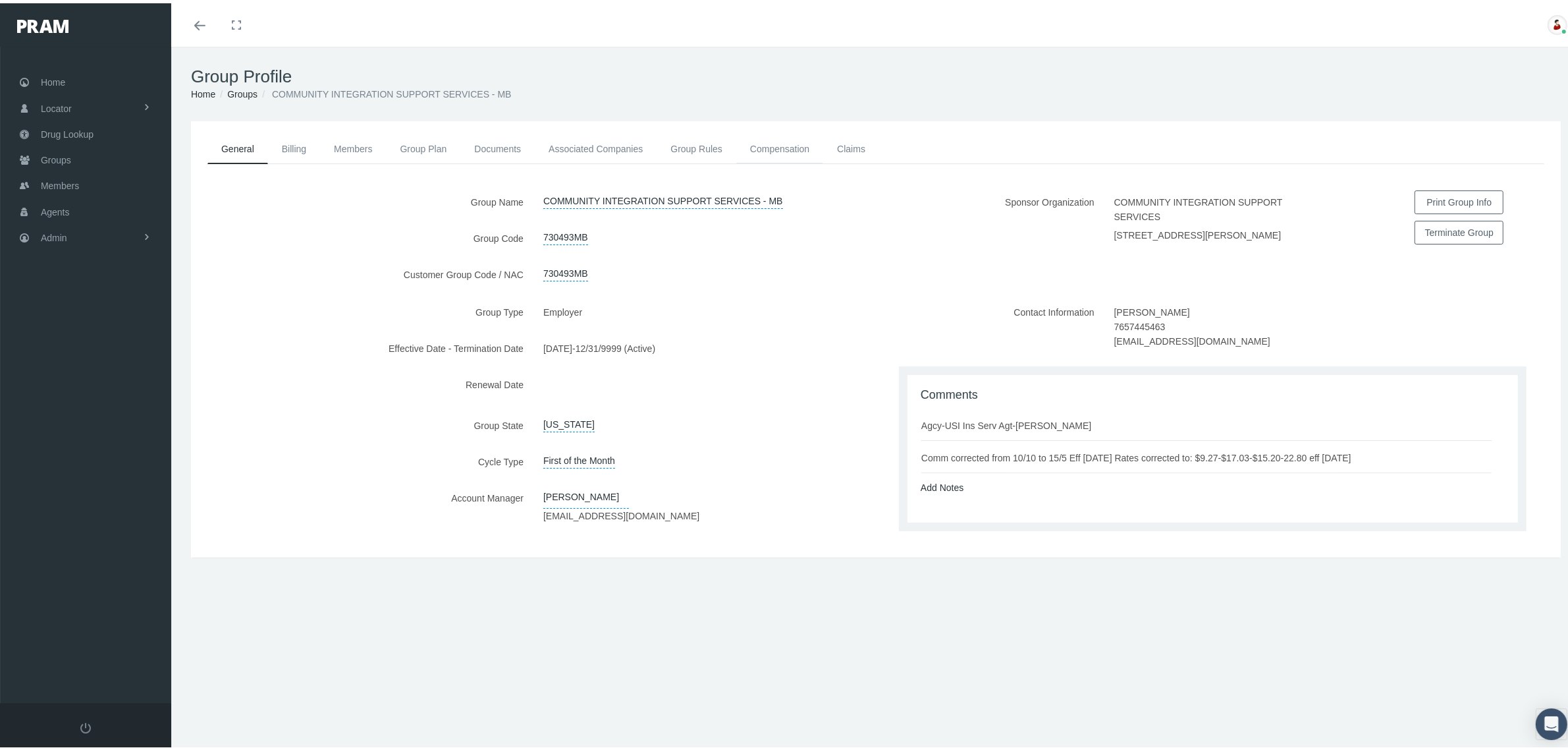
click at [781, 144] on link "Compensation" at bounding box center [779, 146] width 87 height 29
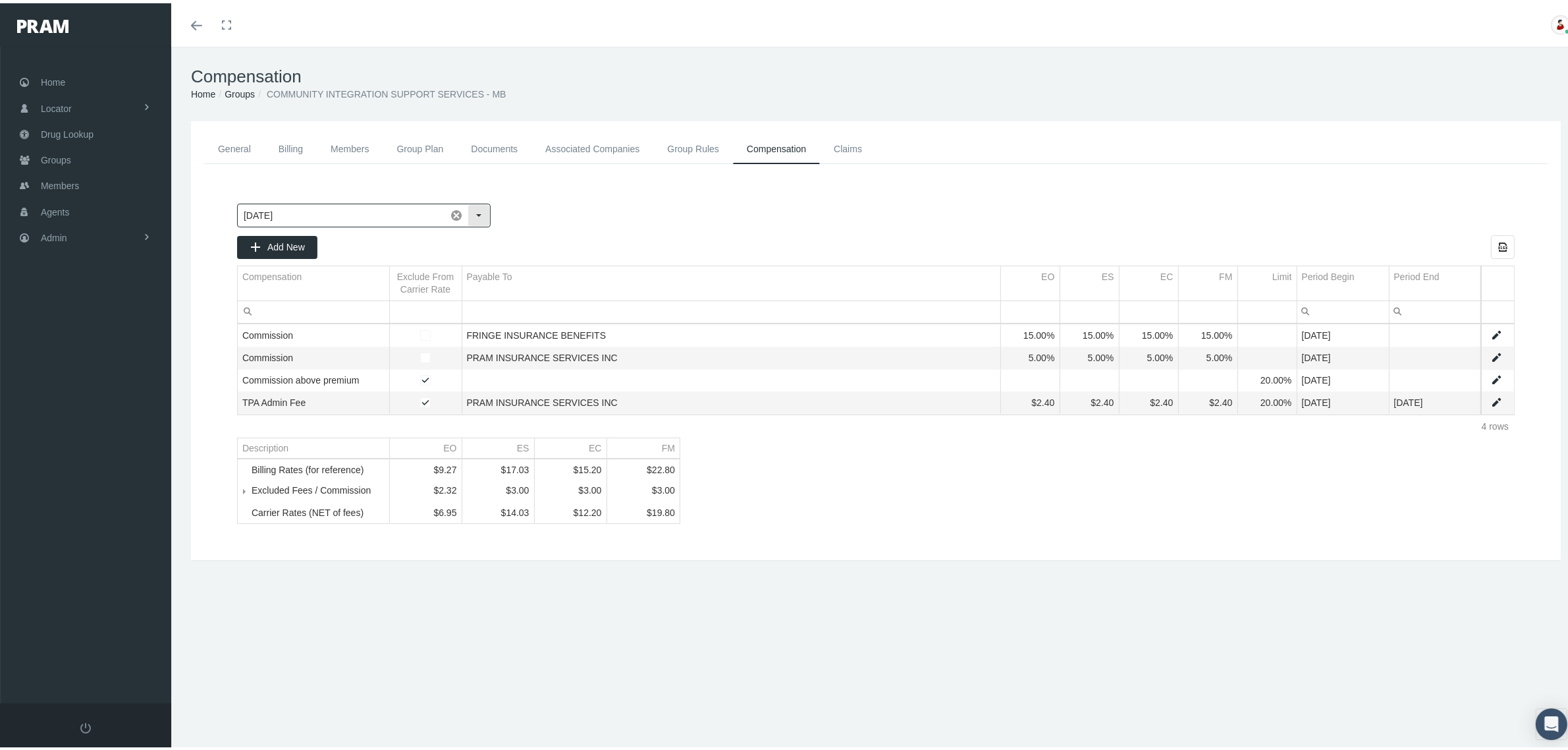
click at [482, 215] on div "Select" at bounding box center [479, 212] width 21 height 21
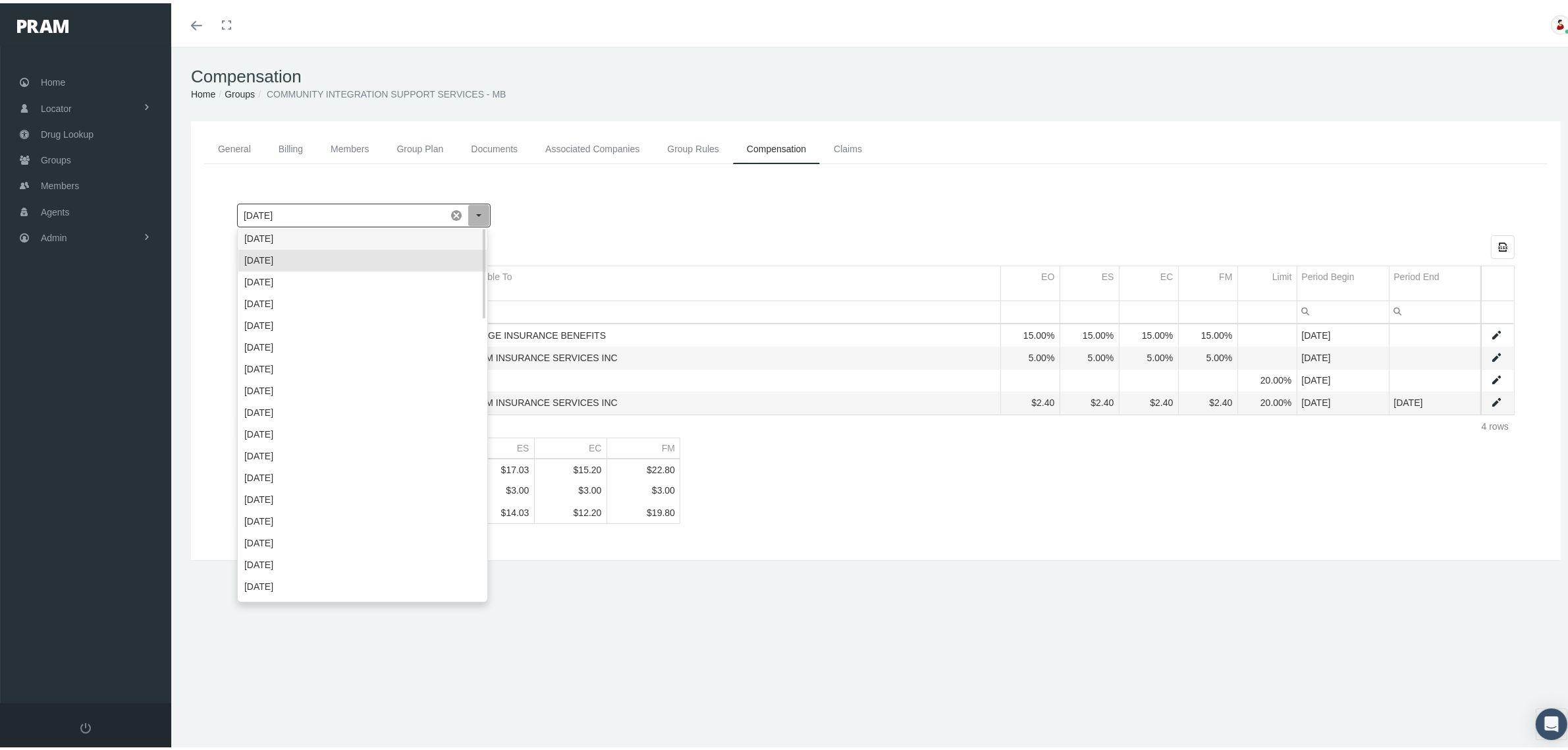
click at [465, 232] on div "October 2025" at bounding box center [362, 235] width 248 height 22
type input "October 2025"
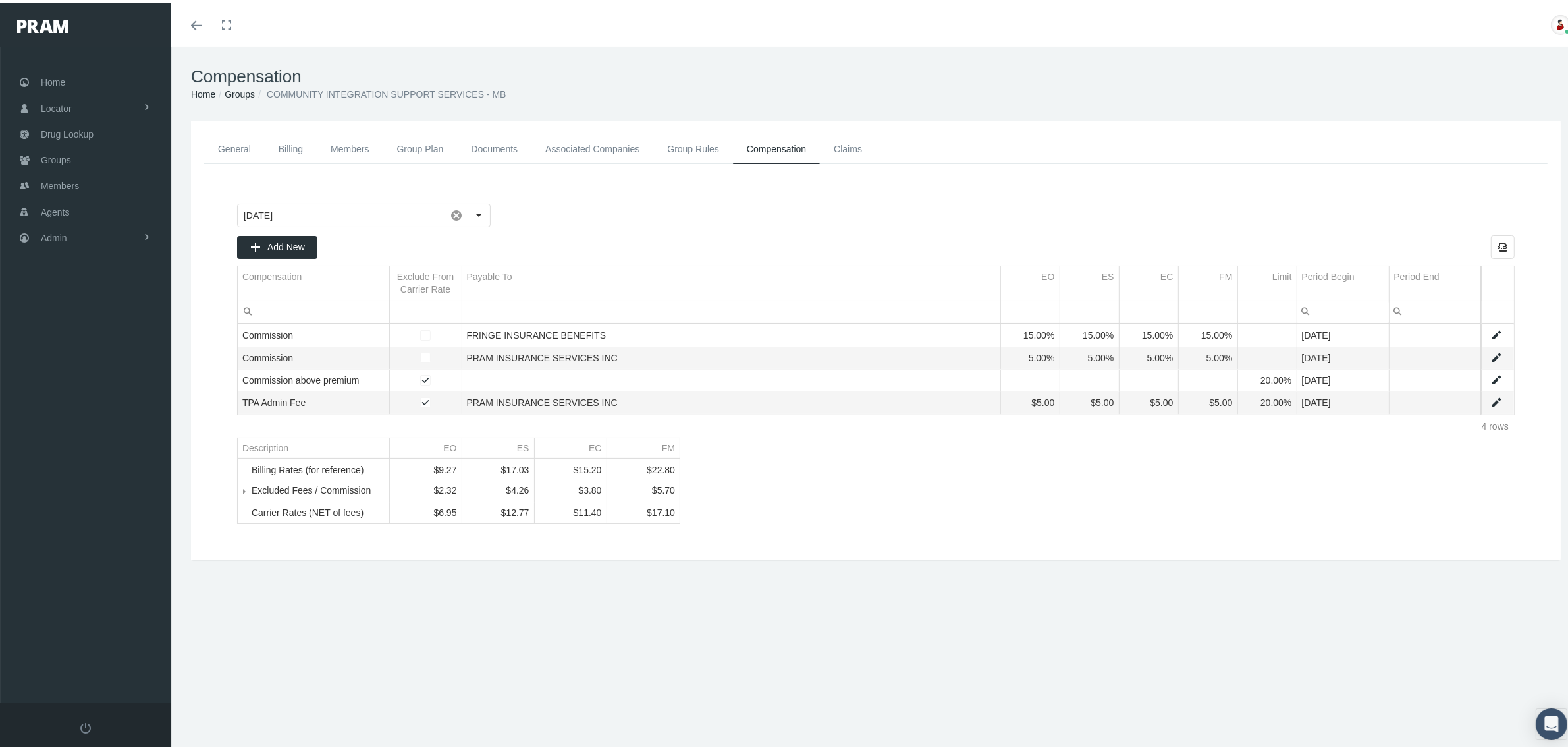
click at [248, 87] on link "Groups" at bounding box center [239, 91] width 30 height 11
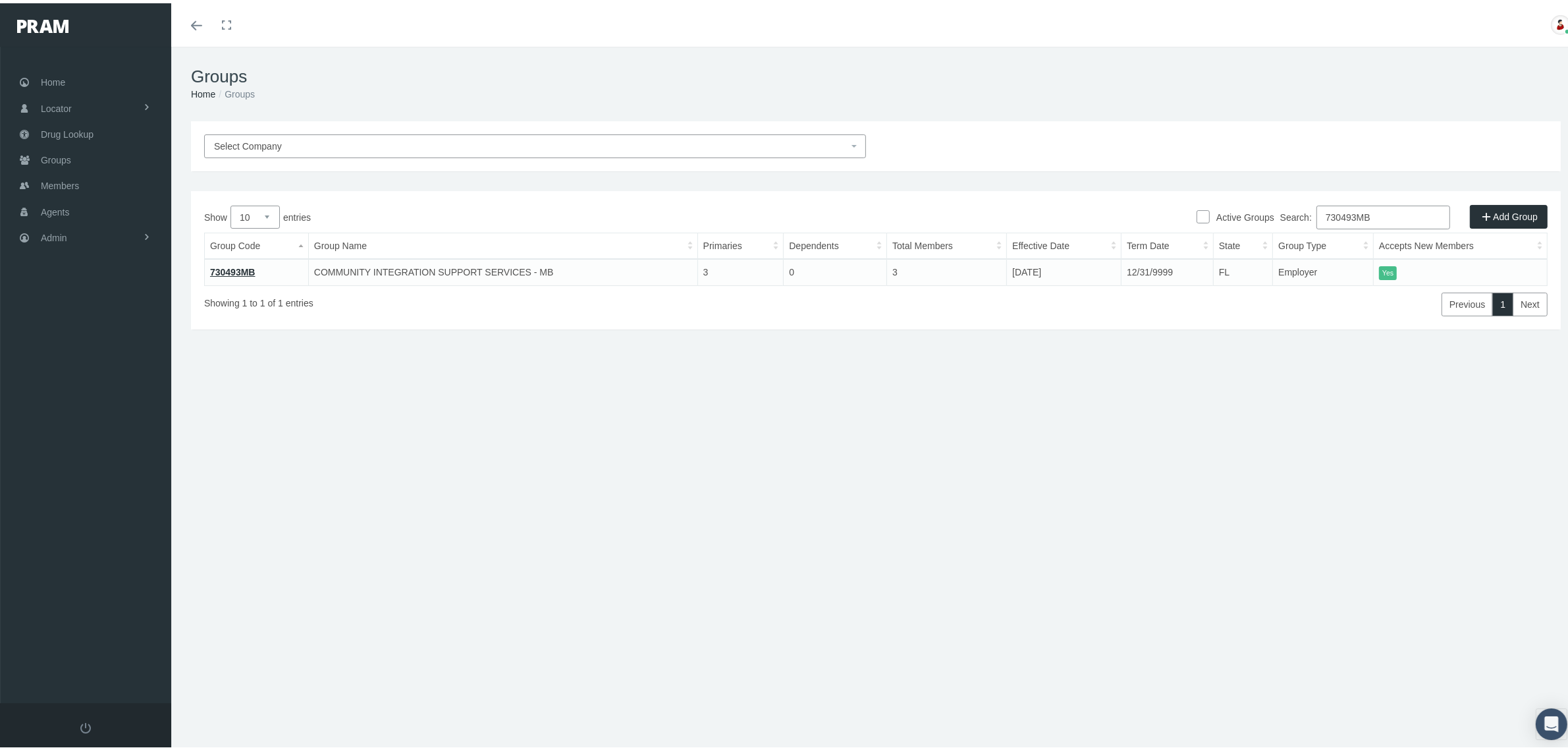
click at [1333, 214] on input "730493MB" at bounding box center [1383, 214] width 134 height 23
paste input "216592"
type input "216592"
click at [230, 264] on link "216592" at bounding box center [225, 269] width 31 height 11
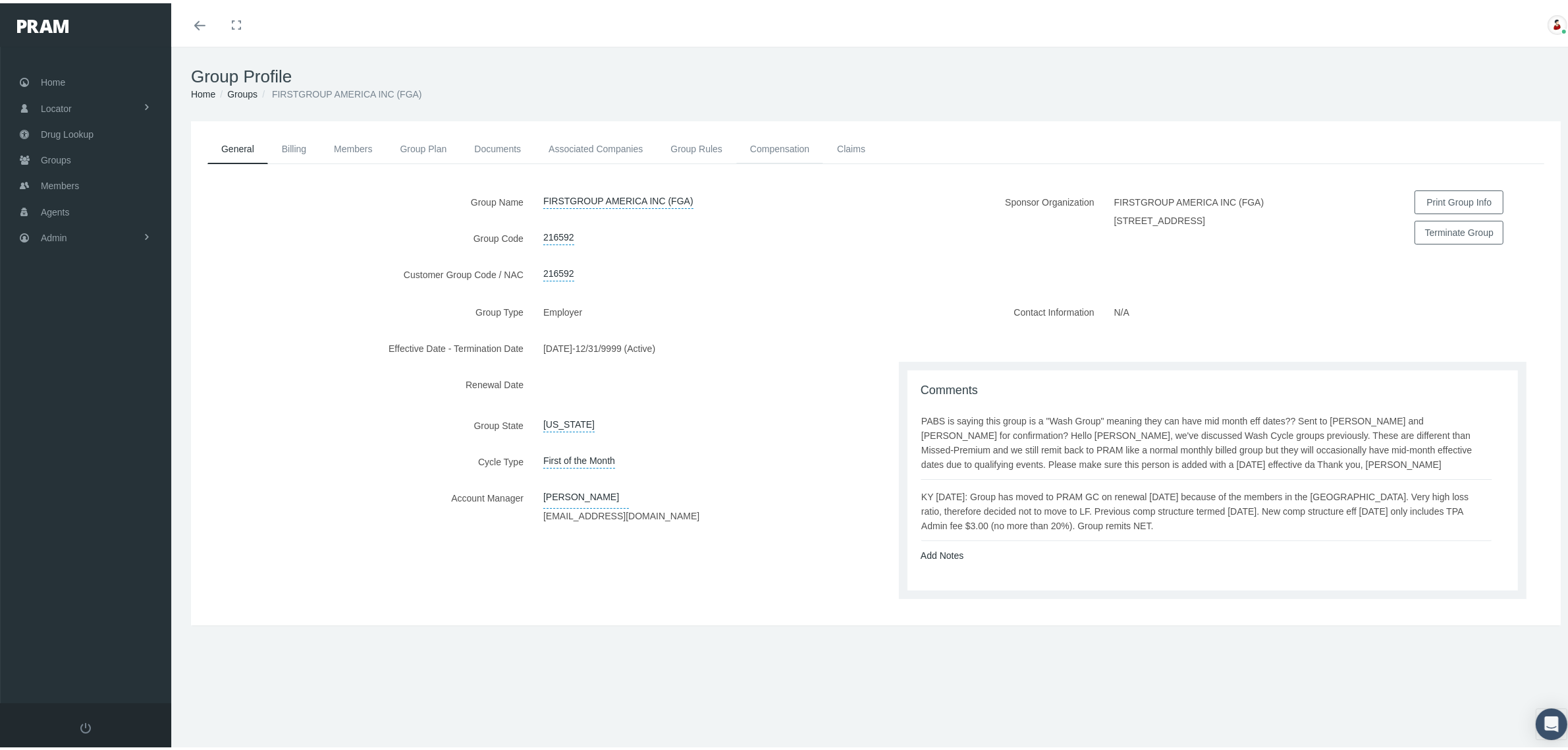
click at [757, 144] on link "Compensation" at bounding box center [779, 146] width 87 height 29
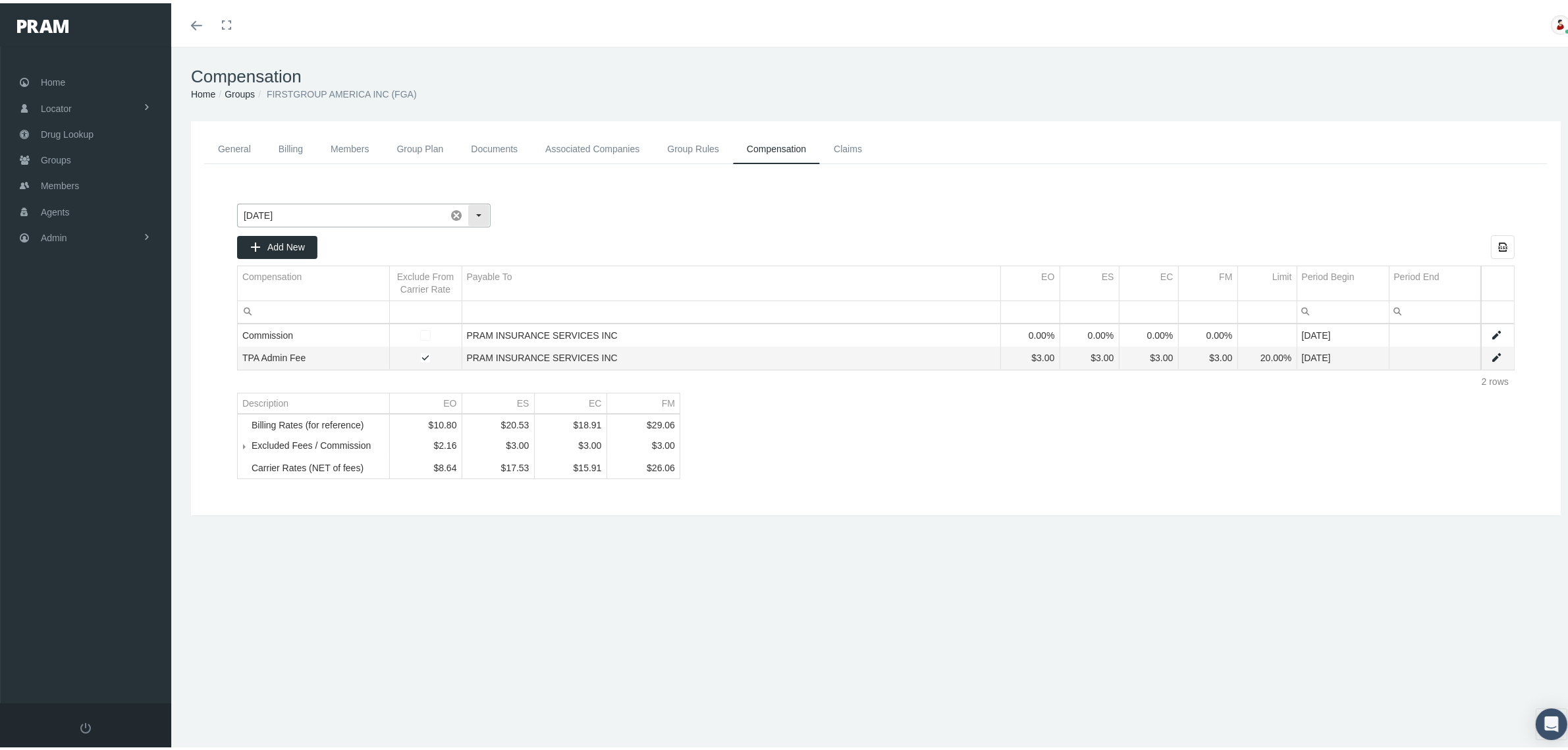
click at [478, 214] on div "Select" at bounding box center [479, 212] width 21 height 21
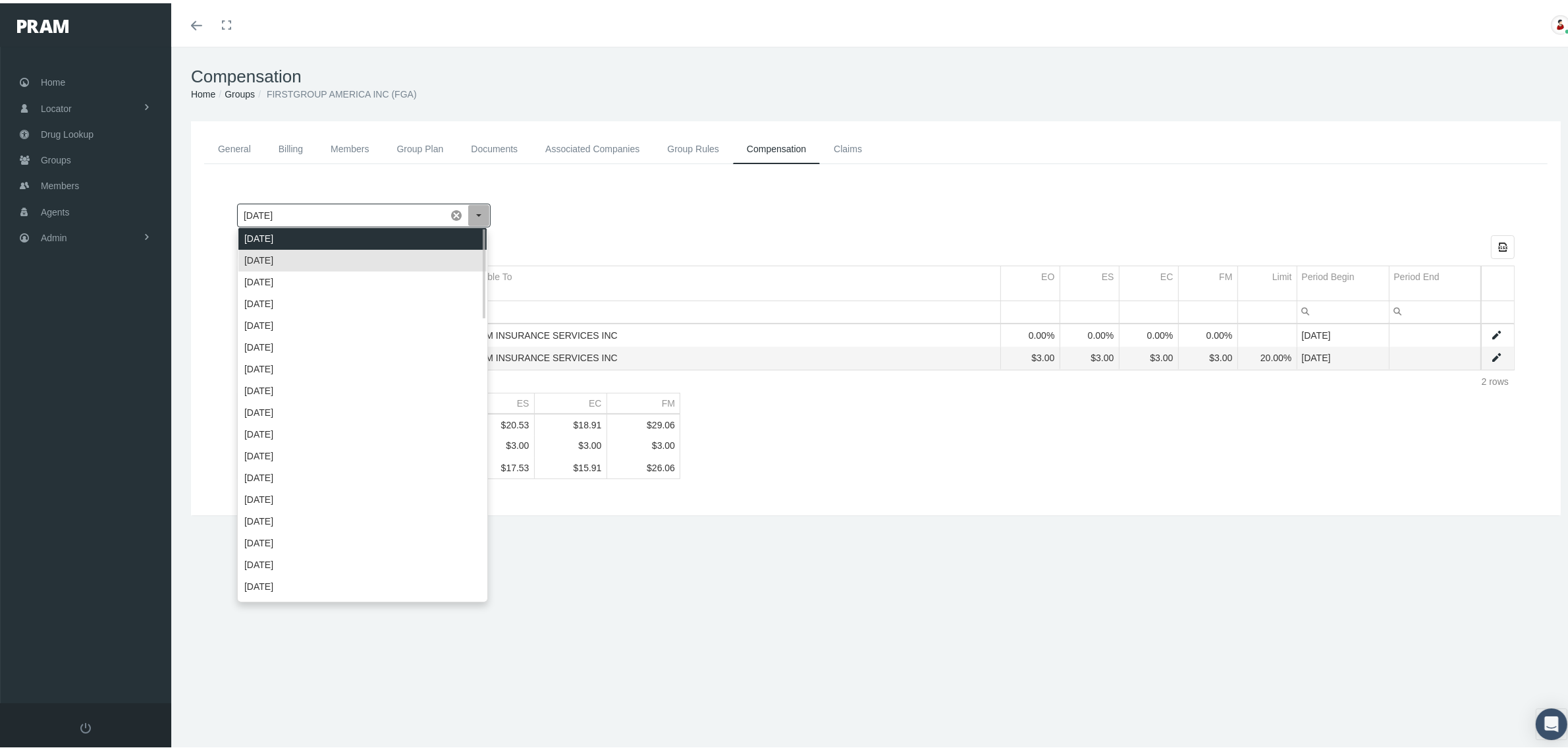
click at [425, 238] on div "October 2025" at bounding box center [362, 235] width 248 height 22
type input "October 2025"
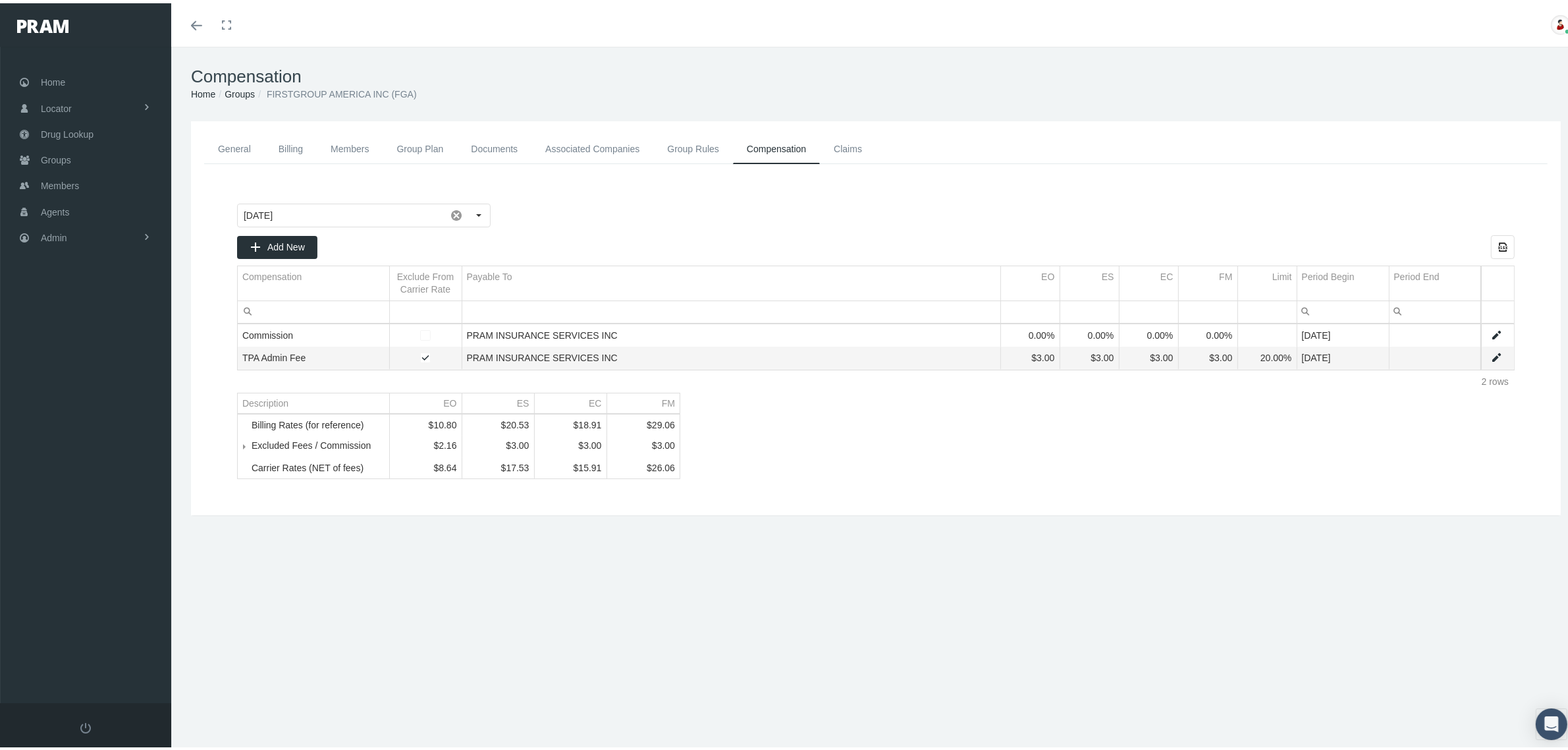
click at [242, 88] on link "Groups" at bounding box center [239, 91] width 30 height 11
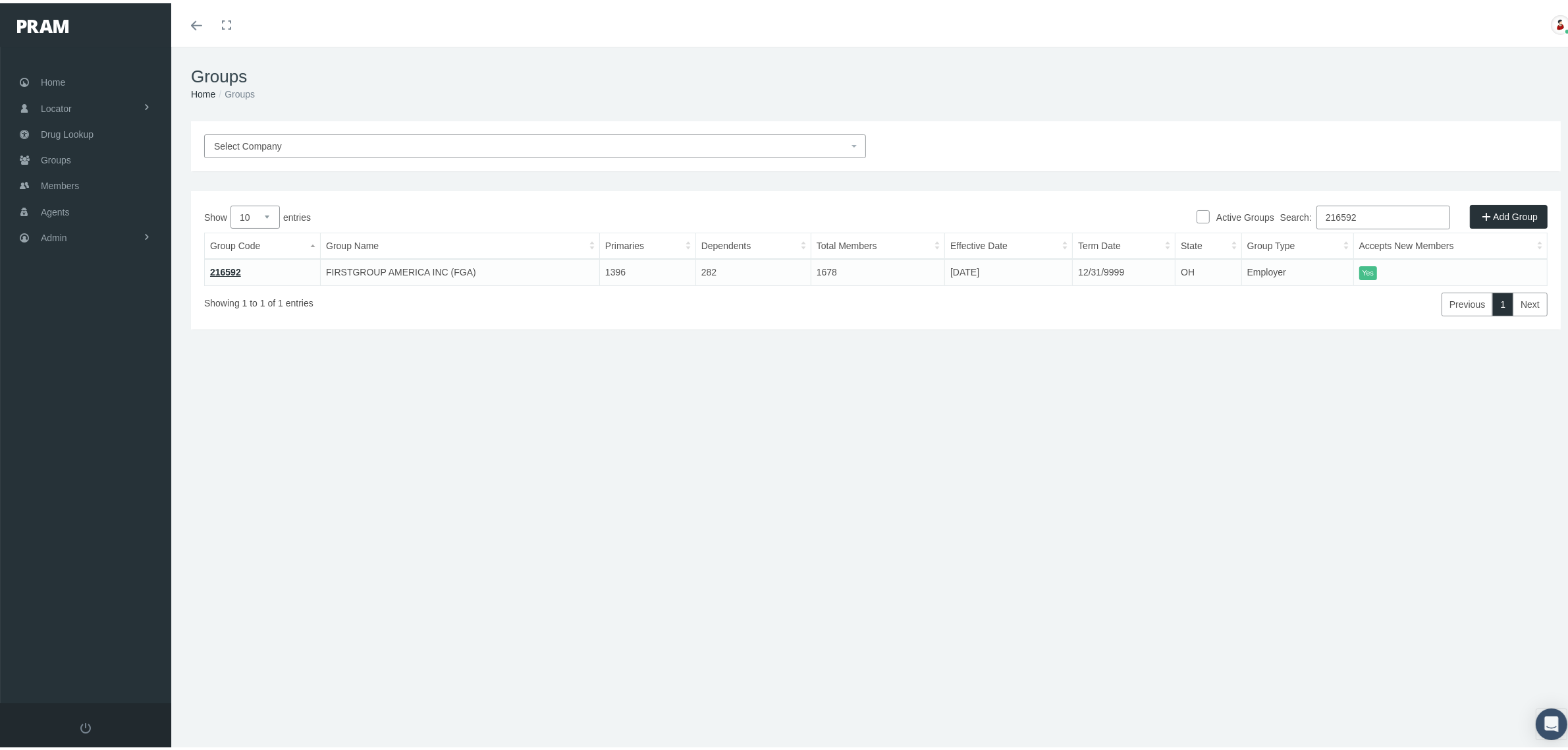
click at [1340, 216] on input "216592" at bounding box center [1383, 214] width 134 height 23
paste input "730209MB"
type input "730209MB"
click at [238, 266] on link "730209MB" at bounding box center [233, 269] width 45 height 11
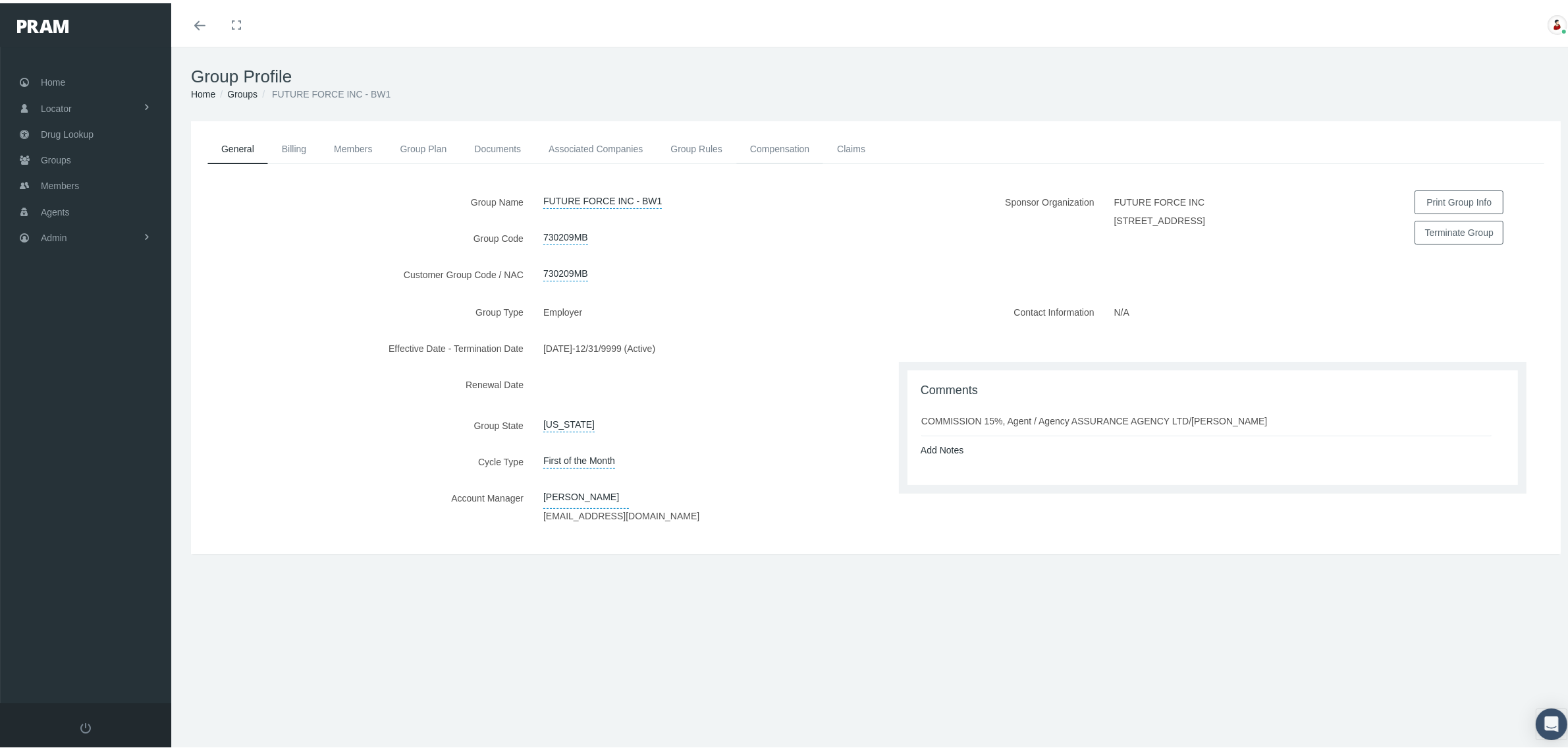
click at [768, 145] on link "Compensation" at bounding box center [779, 146] width 87 height 29
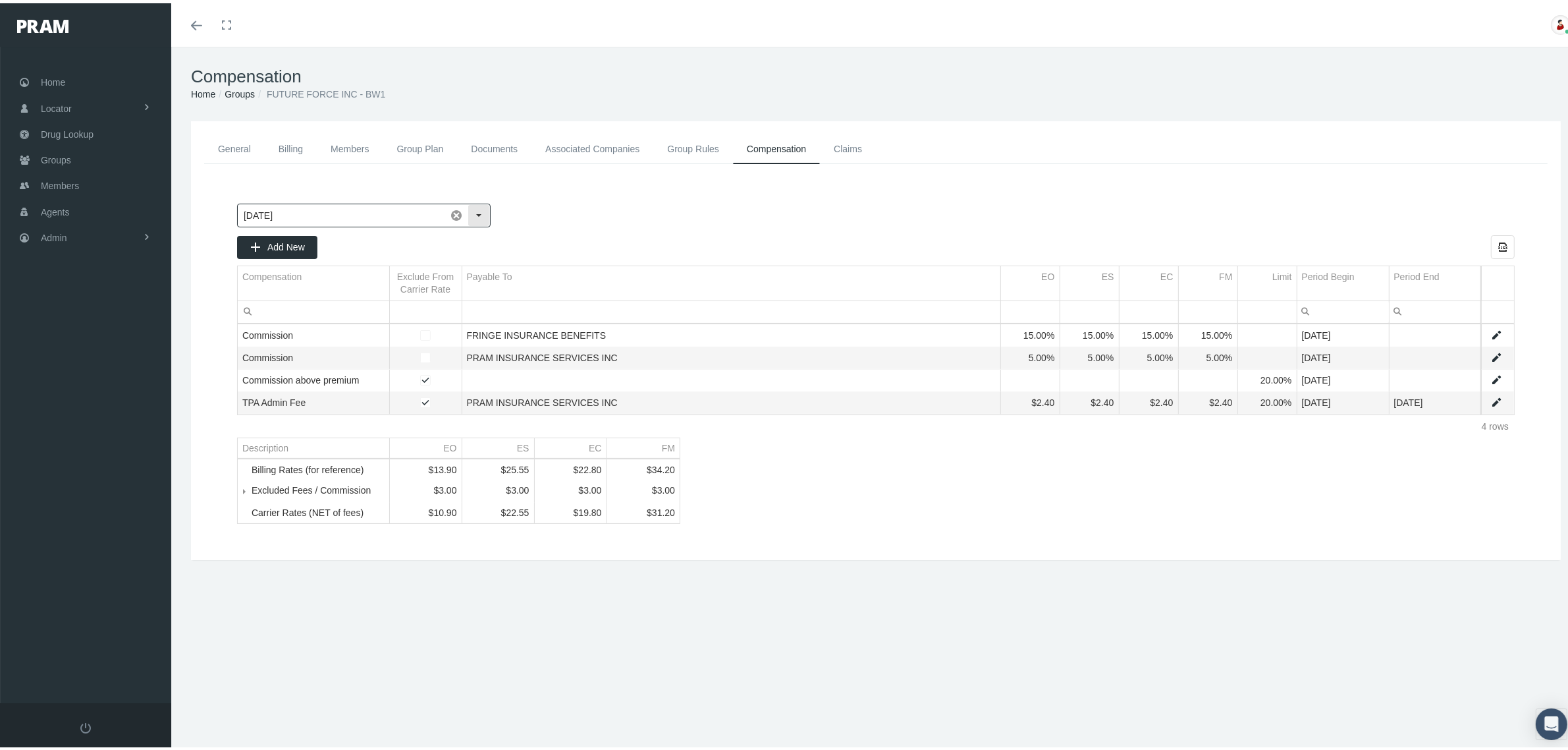
click at [476, 211] on div "Select" at bounding box center [479, 212] width 21 height 21
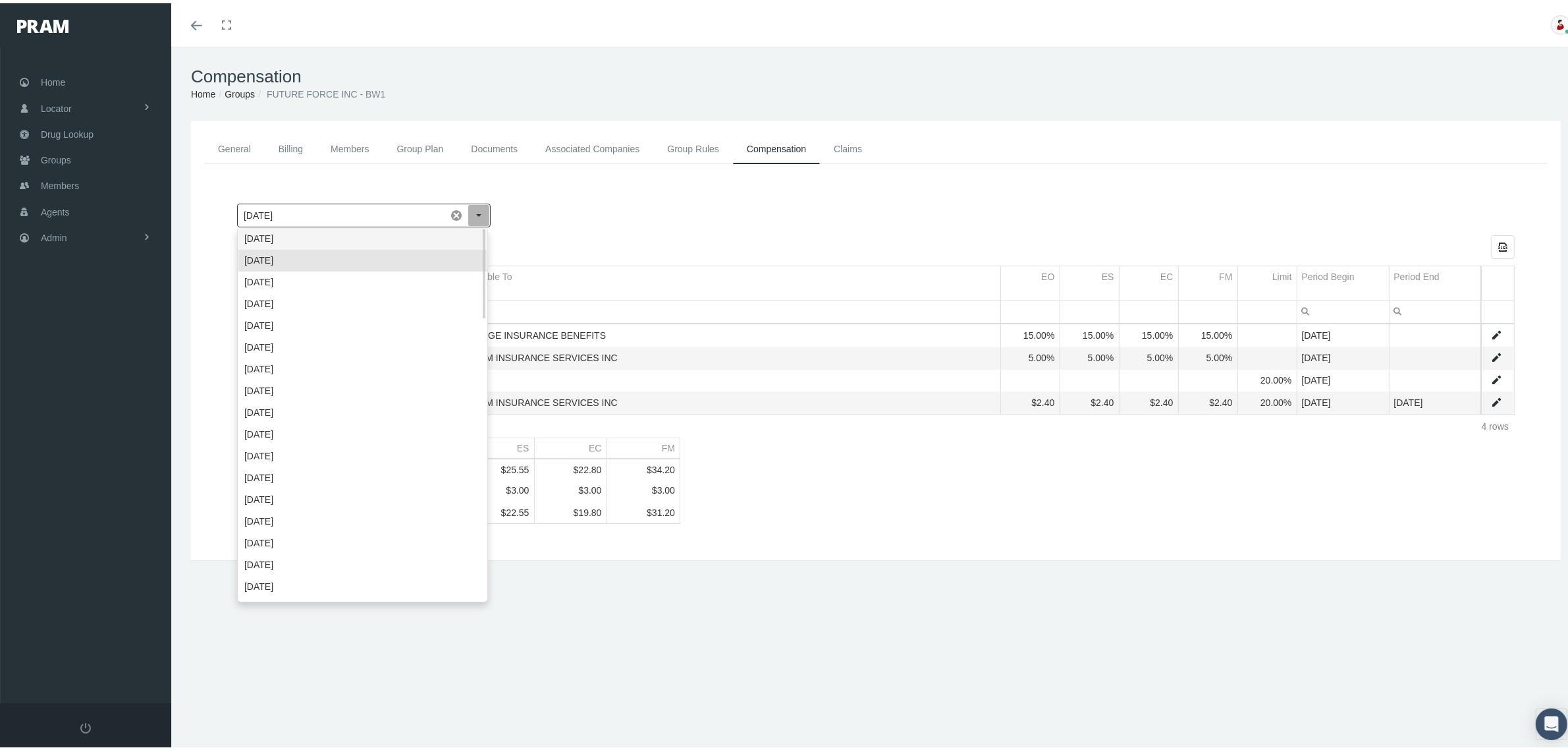
click at [451, 231] on div "October 2025" at bounding box center [362, 235] width 248 height 22
type input "October 2025"
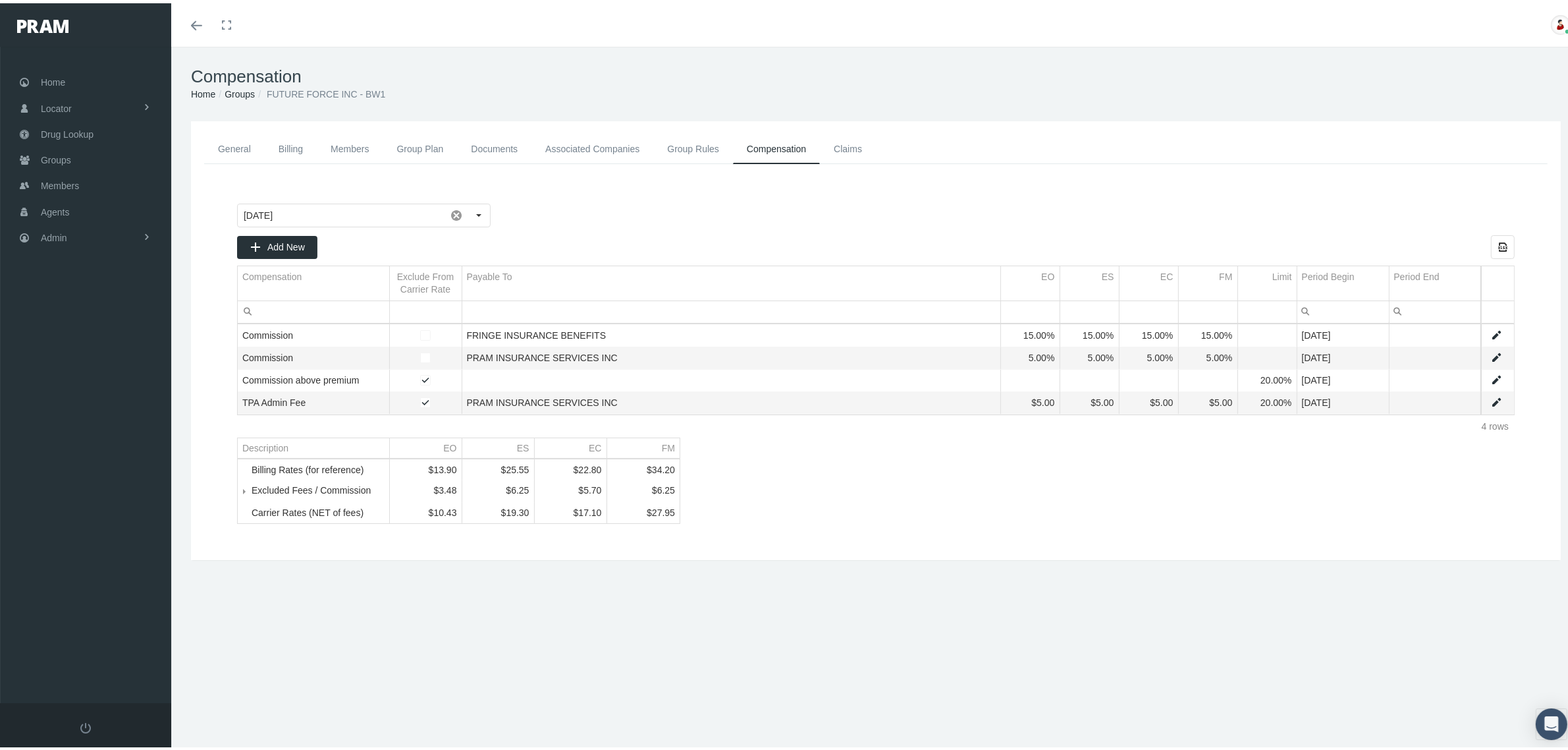
click at [239, 90] on link "Groups" at bounding box center [239, 91] width 30 height 11
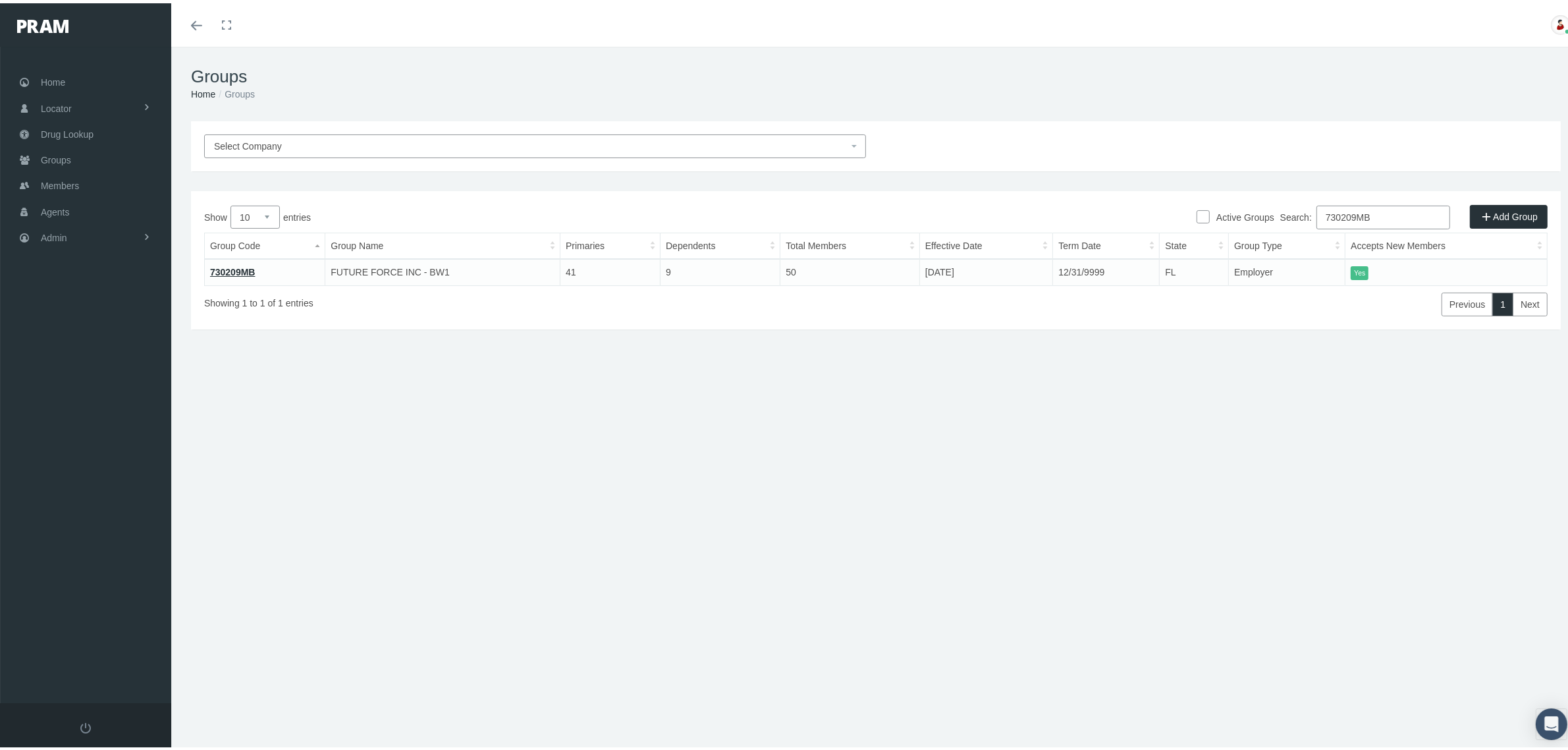
click at [1326, 211] on input "730209MB" at bounding box center [1383, 214] width 134 height 23
paste input "300284"
type input "300284"
click at [216, 264] on link "300284" at bounding box center [225, 269] width 31 height 11
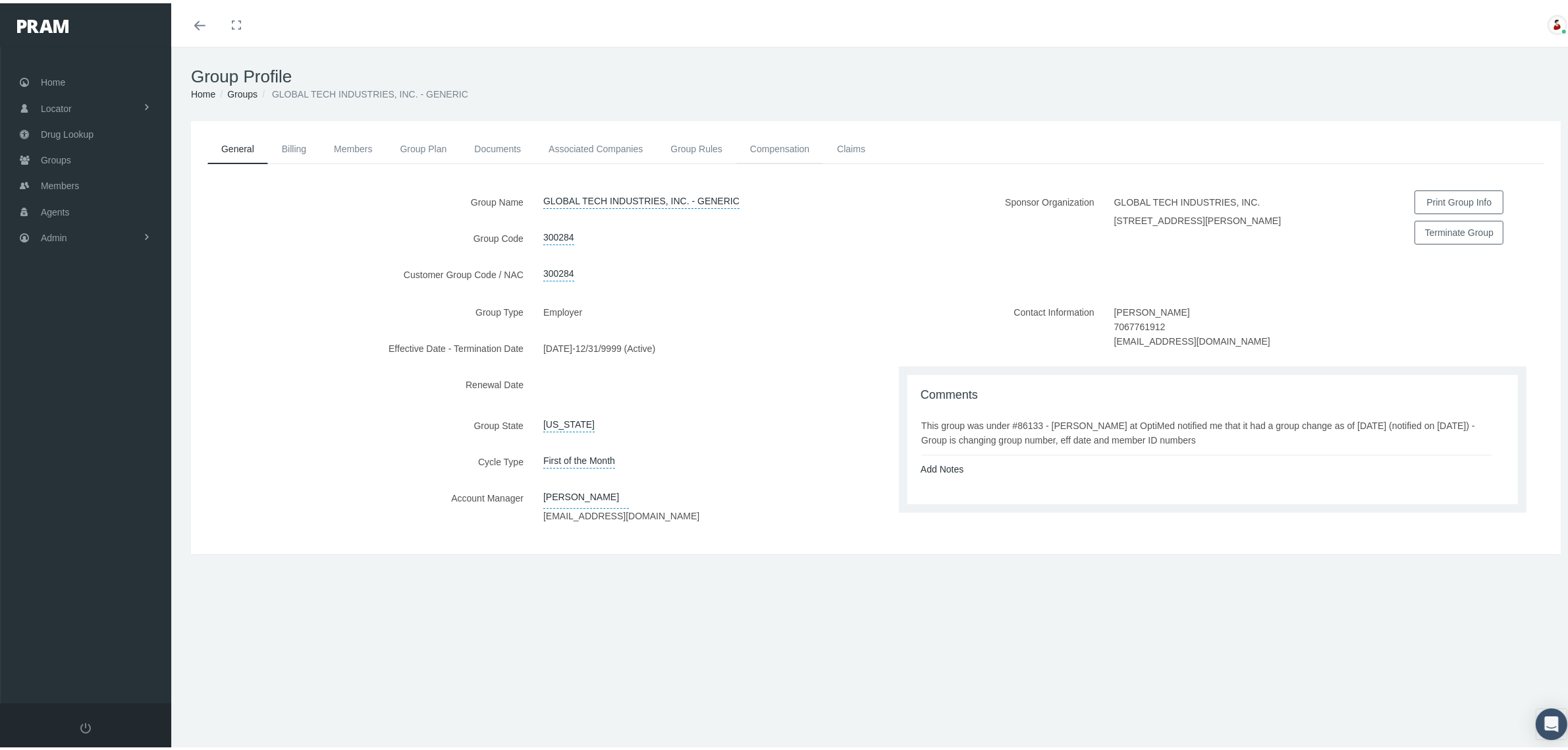
click at [775, 149] on link "Compensation" at bounding box center [779, 146] width 87 height 29
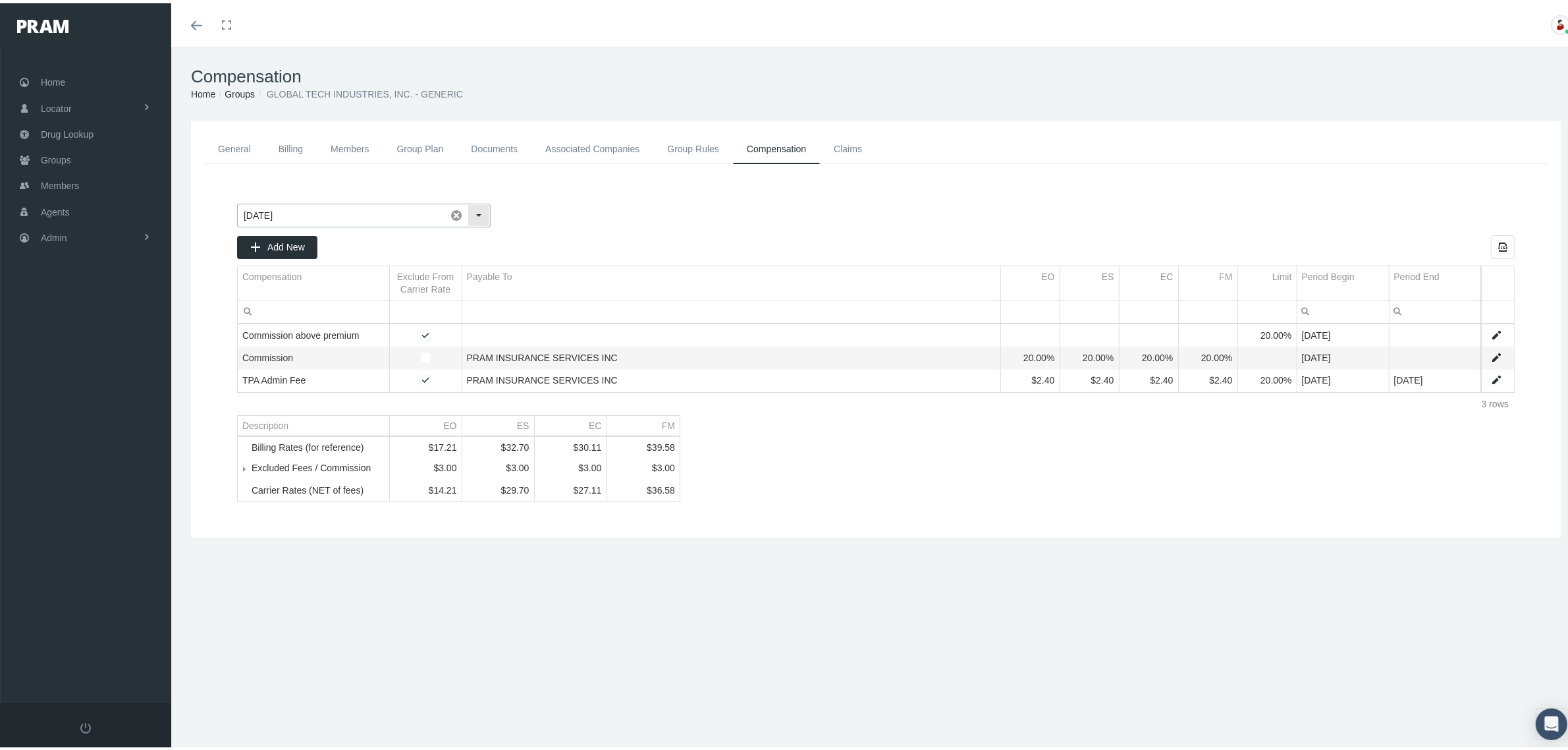
click at [474, 215] on div "Select" at bounding box center [479, 212] width 21 height 21
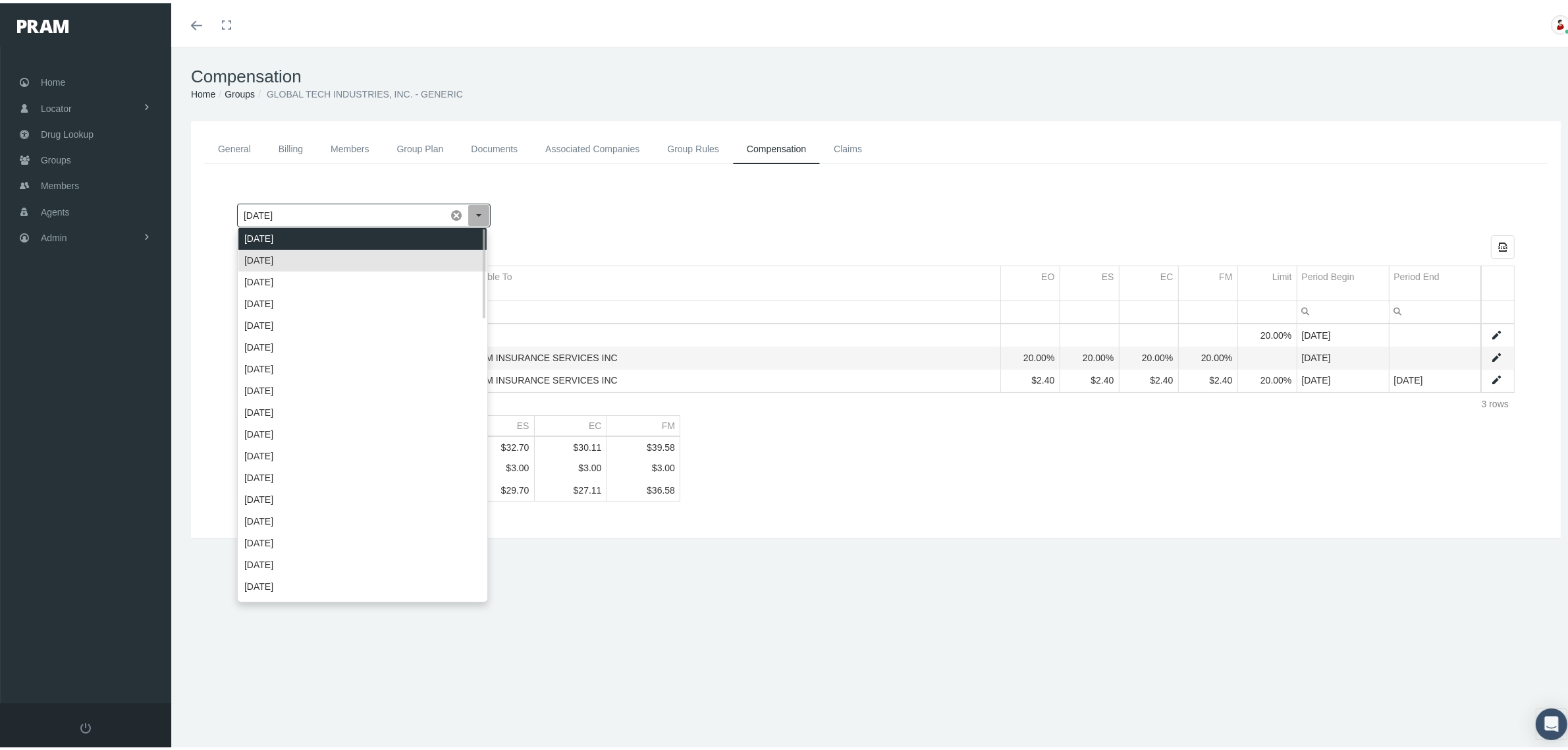
click at [464, 237] on div "[DATE]" at bounding box center [362, 235] width 248 height 22
type input "October 2025"
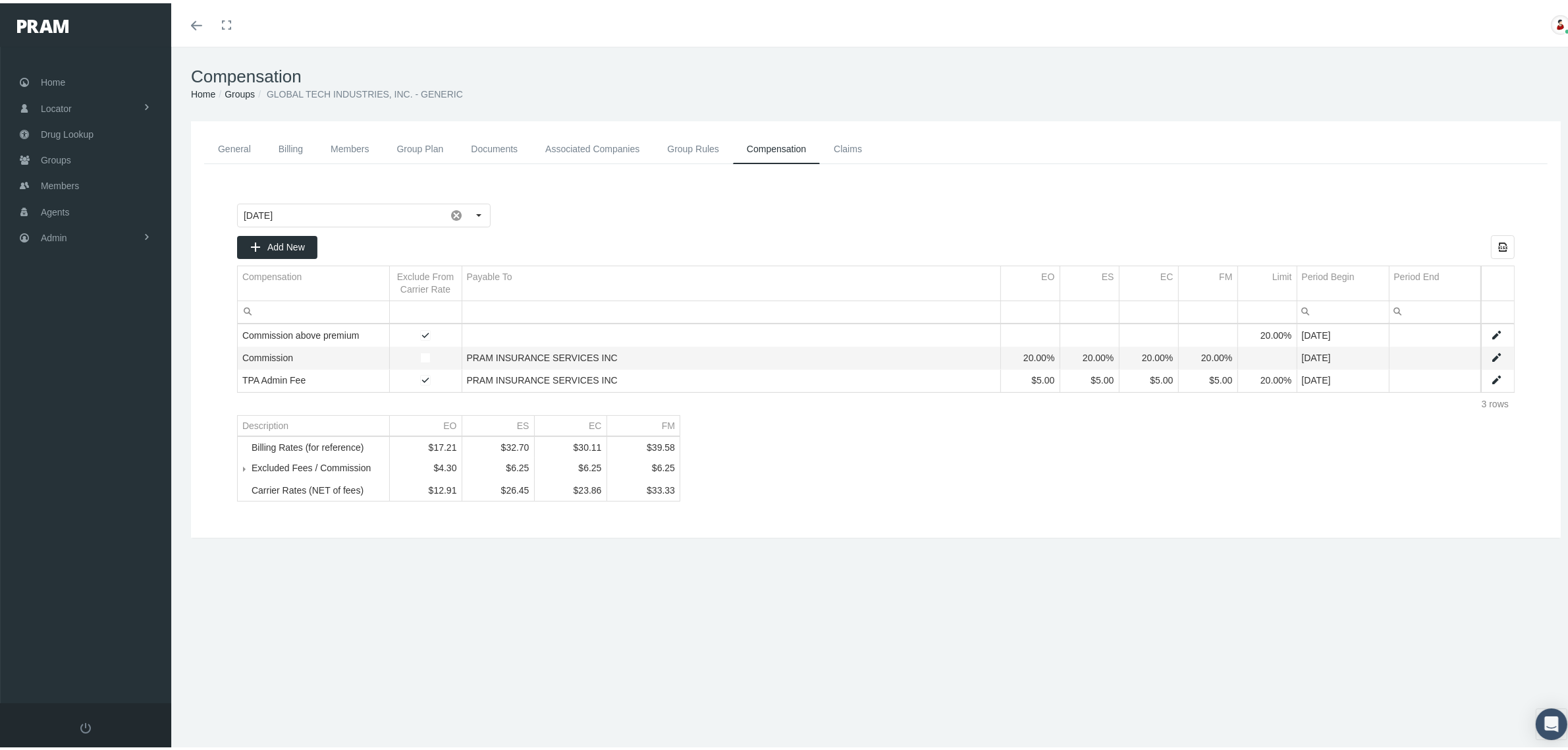
click at [235, 90] on link "Groups" at bounding box center [239, 91] width 30 height 11
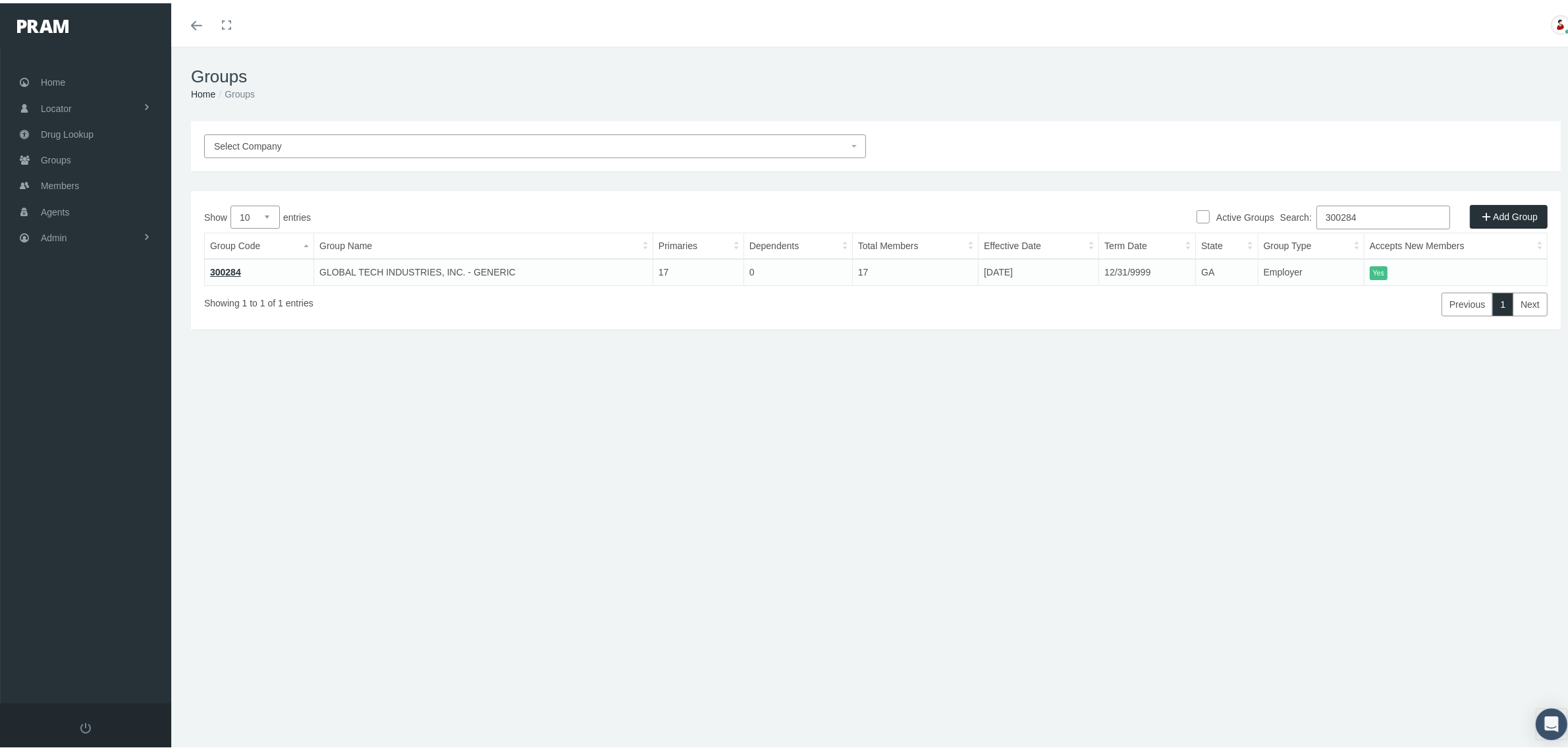
click at [1379, 215] on input "300284" at bounding box center [1383, 214] width 134 height 23
paste input "730219MB"
type input "730219MB"
click at [244, 266] on link "730219MB" at bounding box center [233, 269] width 45 height 11
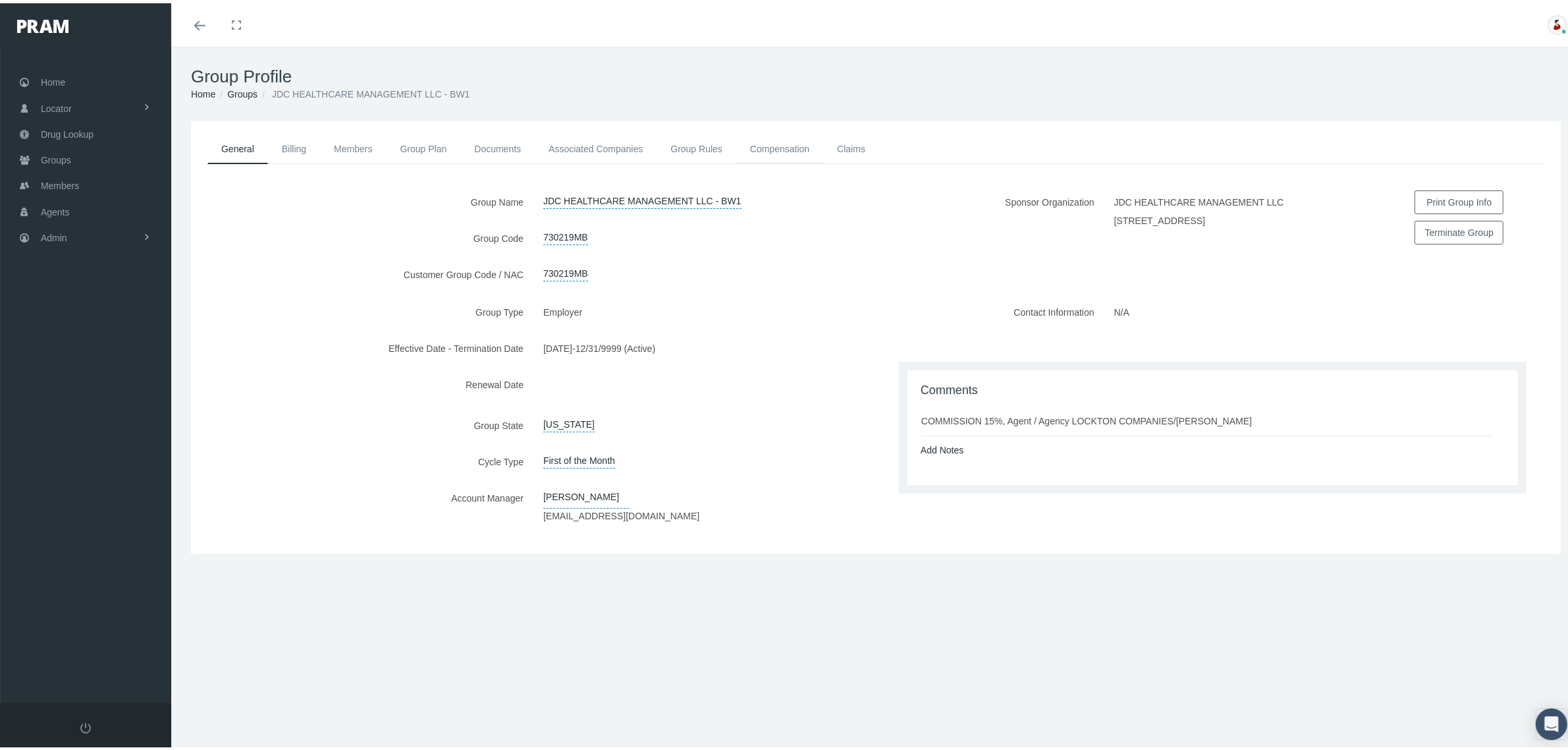
click at [782, 147] on link "Compensation" at bounding box center [779, 146] width 87 height 29
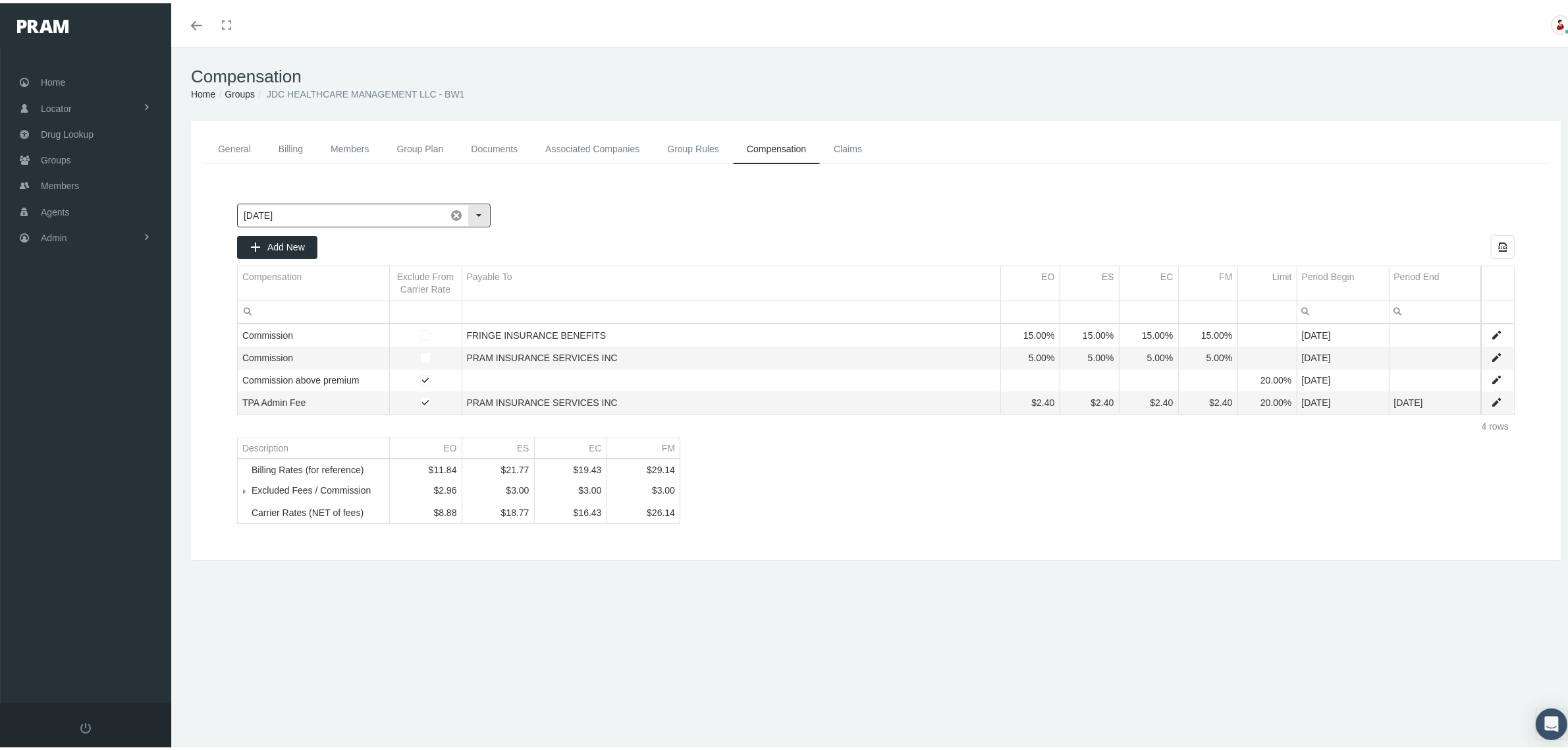
click at [475, 206] on div "Select" at bounding box center [479, 212] width 21 height 21
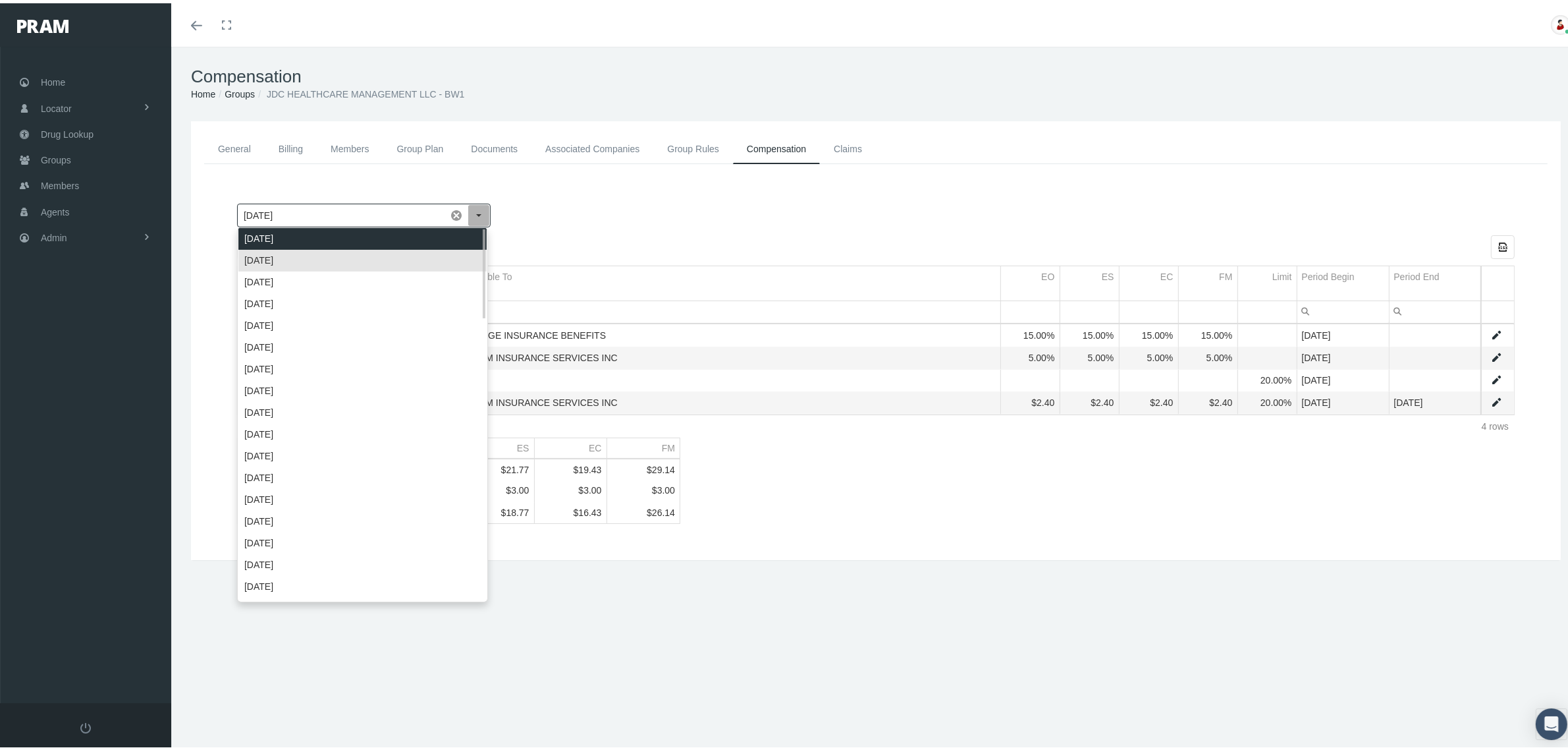
click at [464, 230] on div "October 2025" at bounding box center [362, 235] width 248 height 22
type input "October 2025"
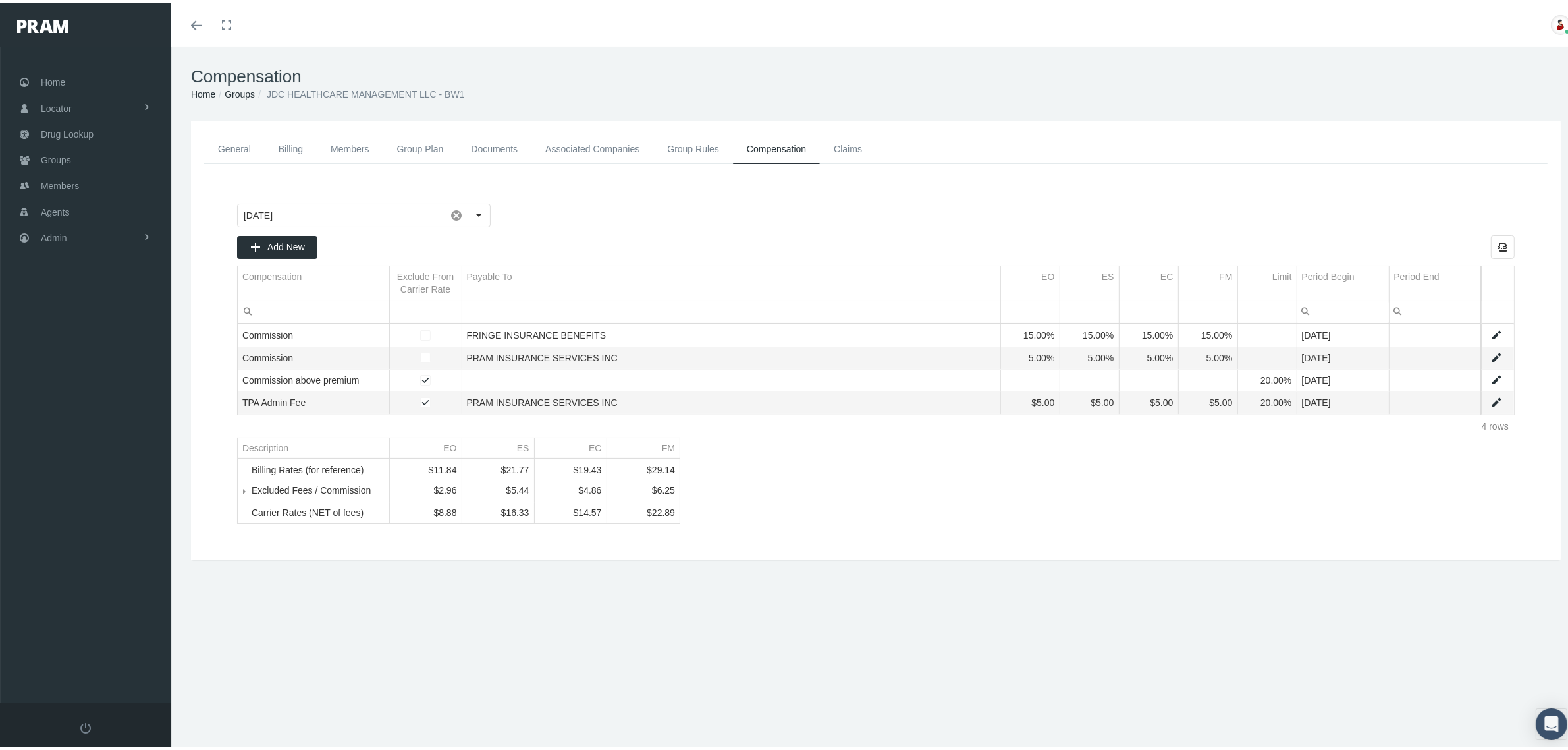
click at [239, 91] on link "Groups" at bounding box center [239, 91] width 30 height 11
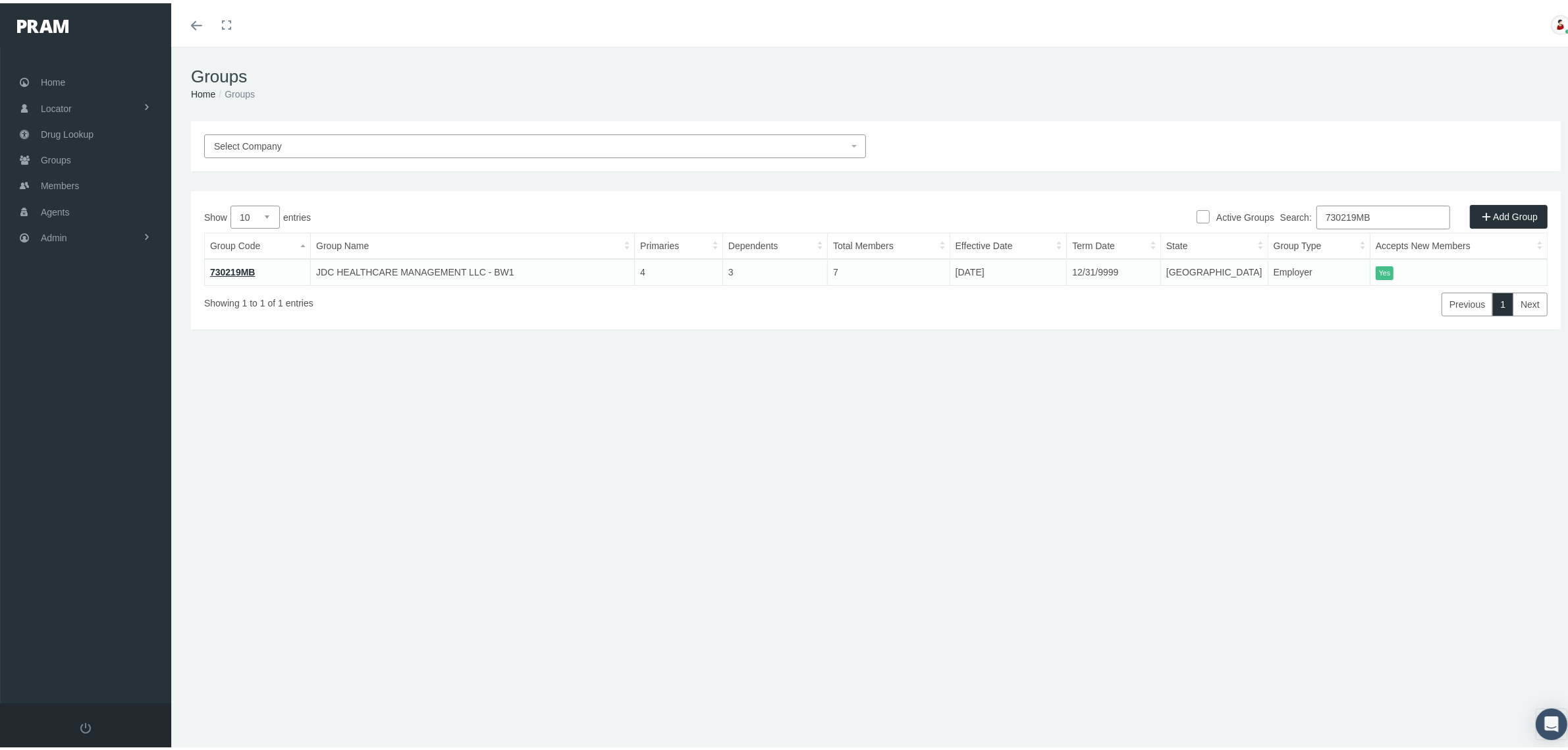
click at [1325, 216] on input "730219MB" at bounding box center [1383, 214] width 134 height 23
paste input "80207"
type input "780207MB"
click at [235, 267] on link "780207MB" at bounding box center [233, 269] width 45 height 11
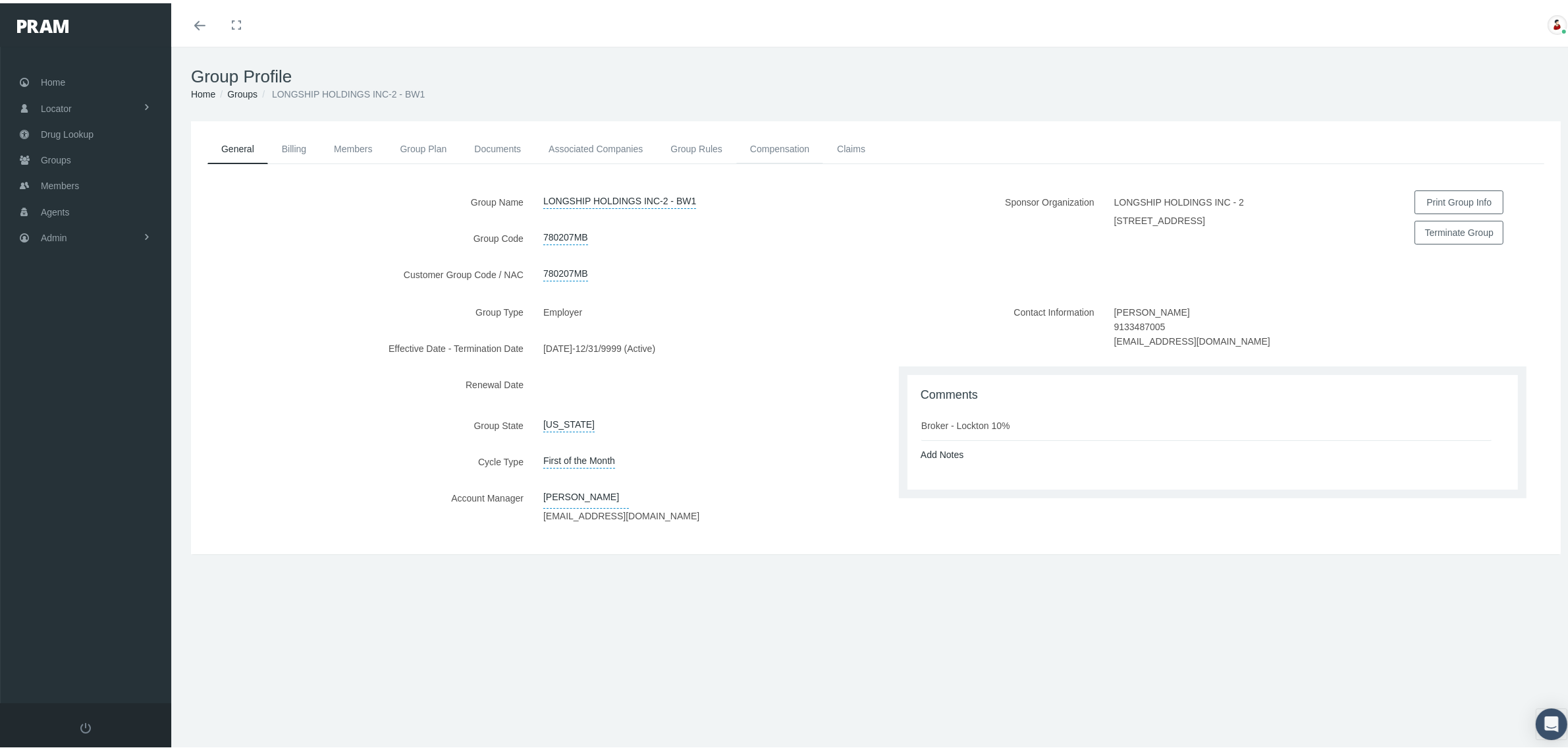
click at [802, 149] on link "Compensation" at bounding box center [779, 146] width 87 height 29
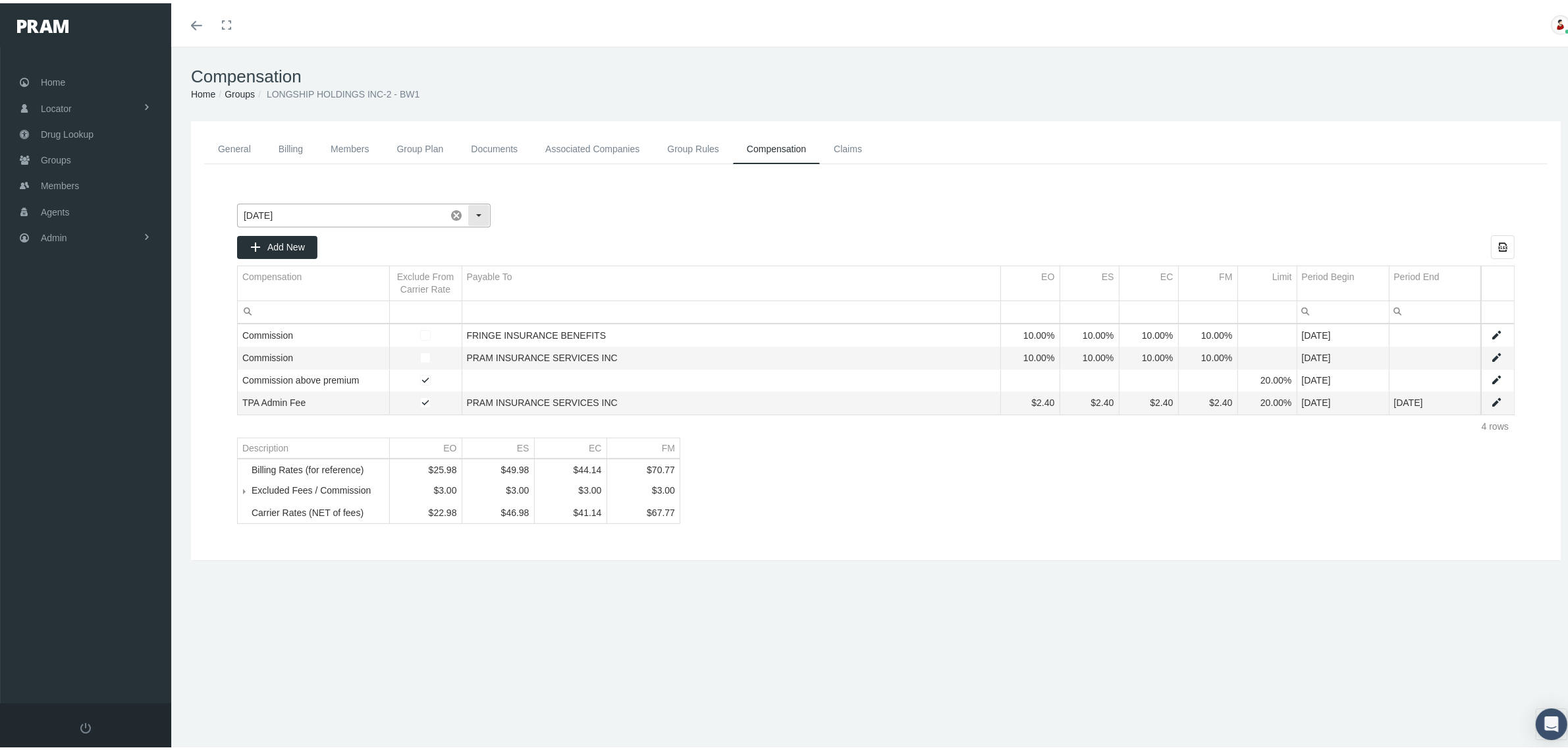
click at [482, 212] on div "Select" at bounding box center [479, 212] width 21 height 21
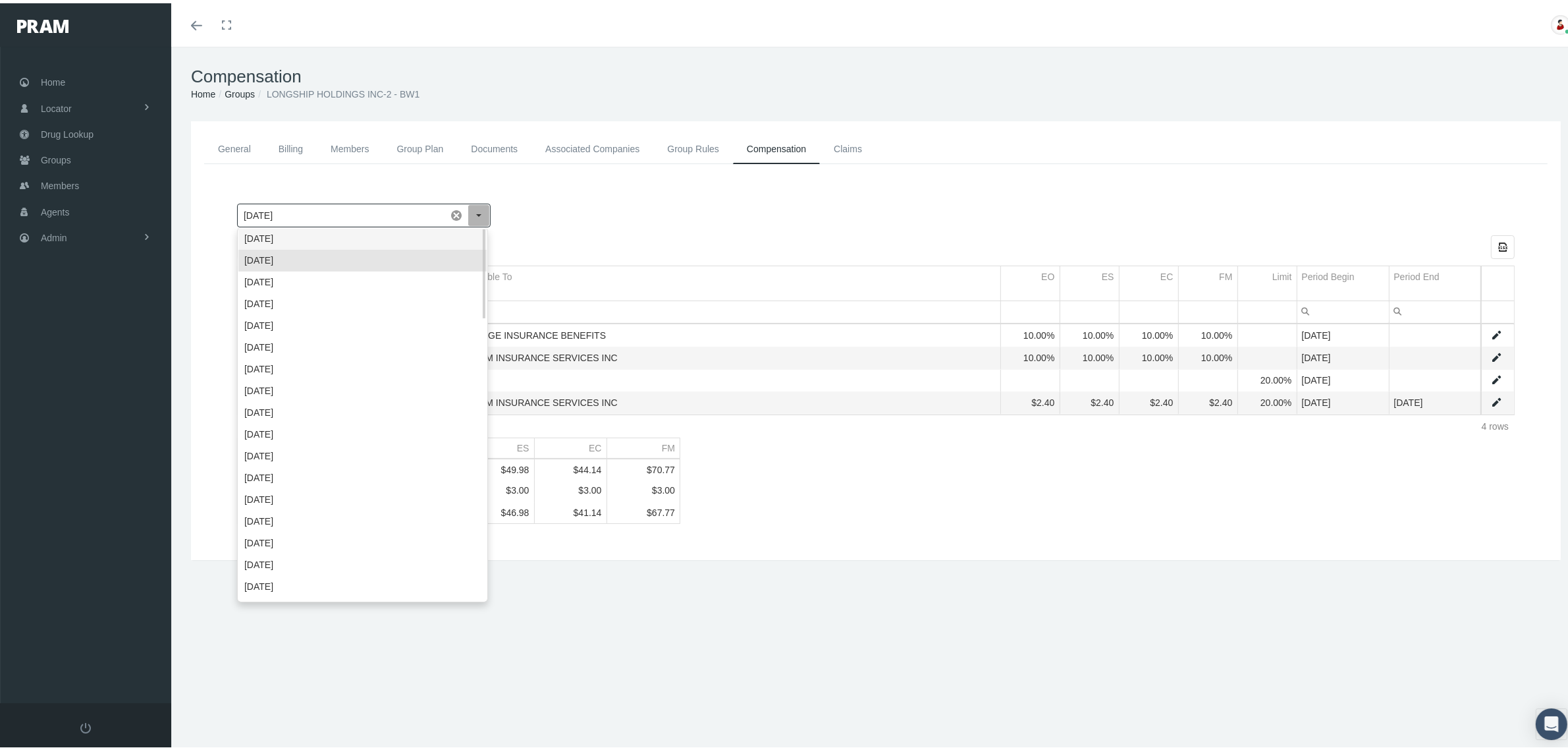
click at [467, 235] on div "October 2025" at bounding box center [362, 235] width 248 height 22
type input "October 2025"
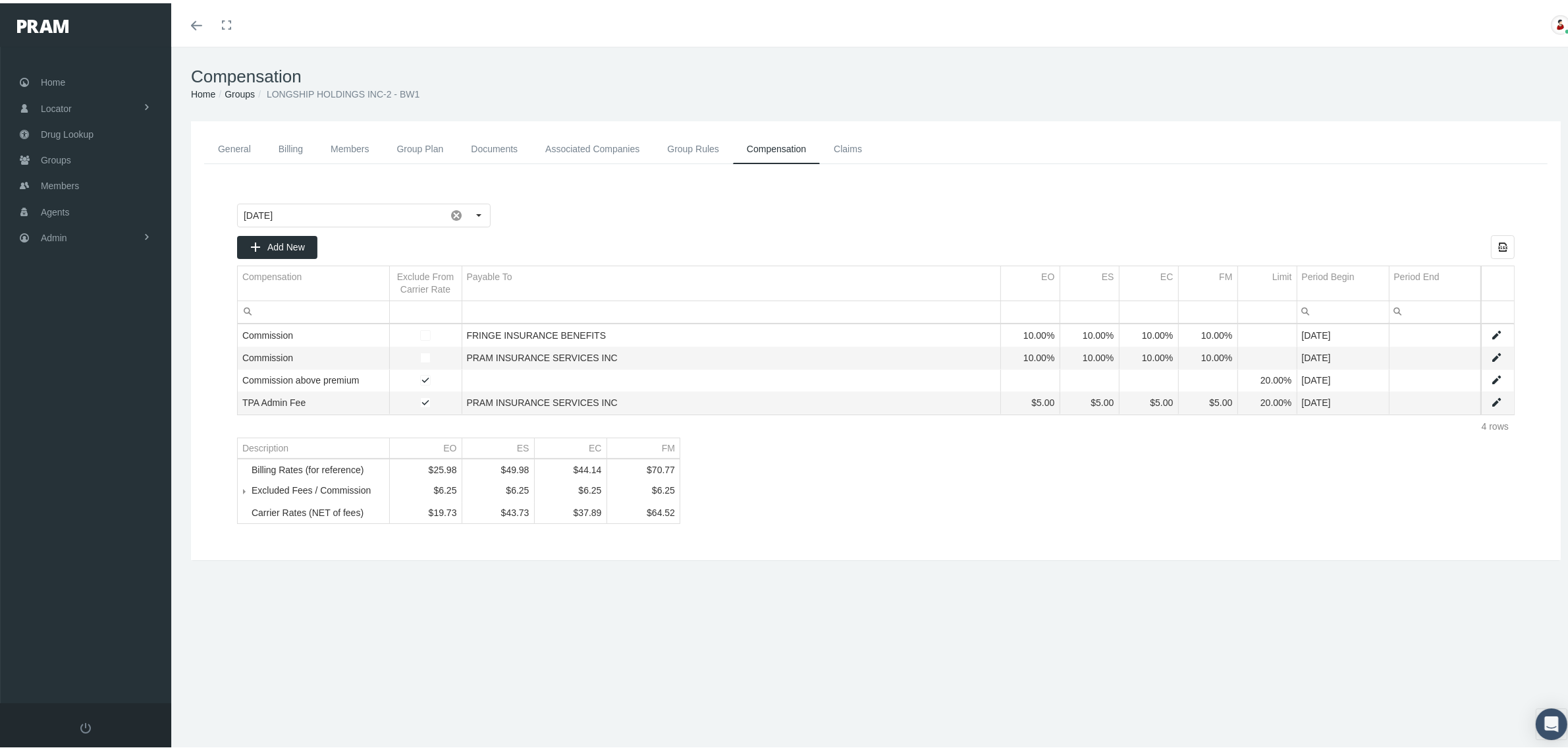
click at [235, 90] on link "Groups" at bounding box center [239, 91] width 30 height 11
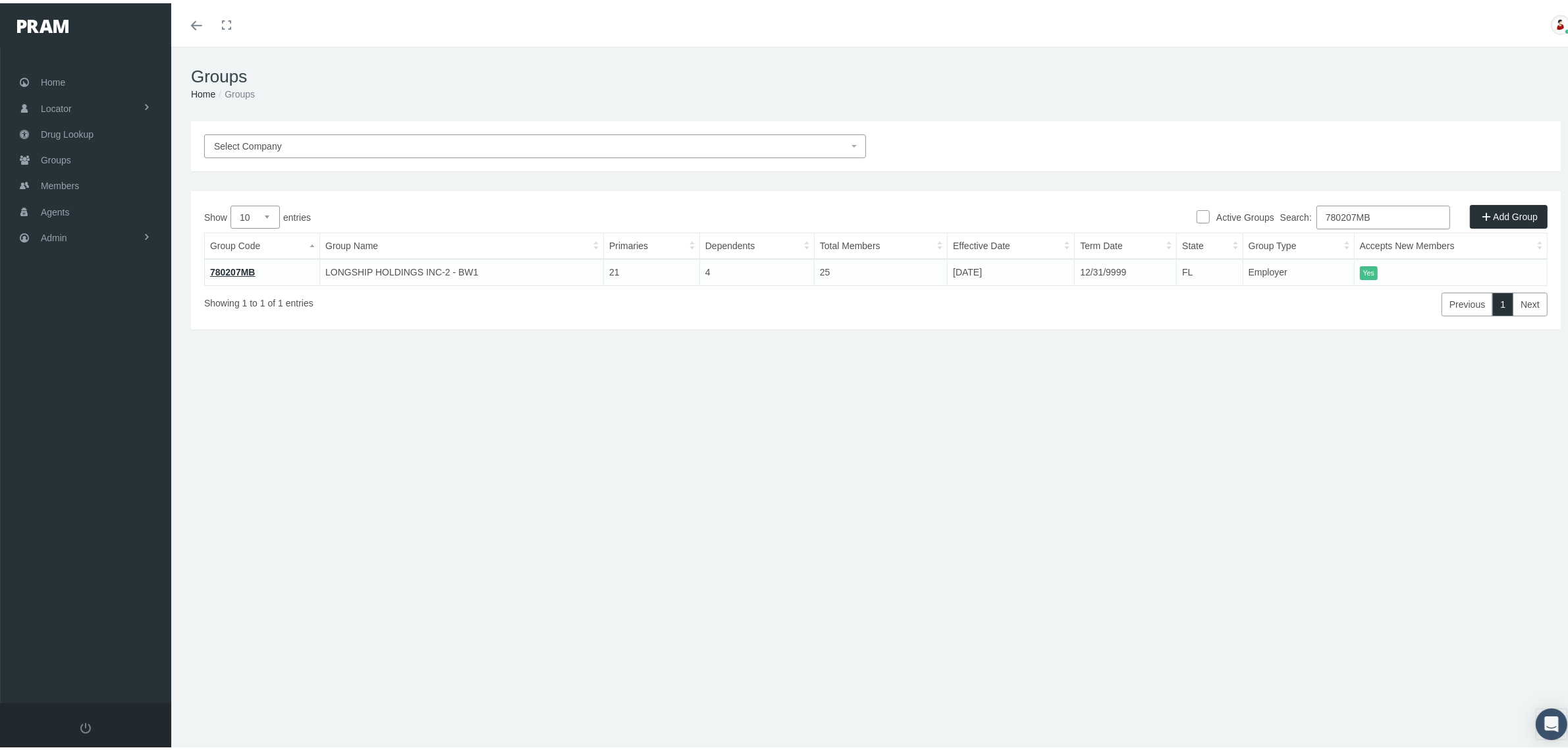
click at [1366, 211] on input "780207MB" at bounding box center [1383, 214] width 134 height 23
paste input "30204"
type input "730204MB"
click at [238, 264] on link "730204MB" at bounding box center [233, 269] width 45 height 11
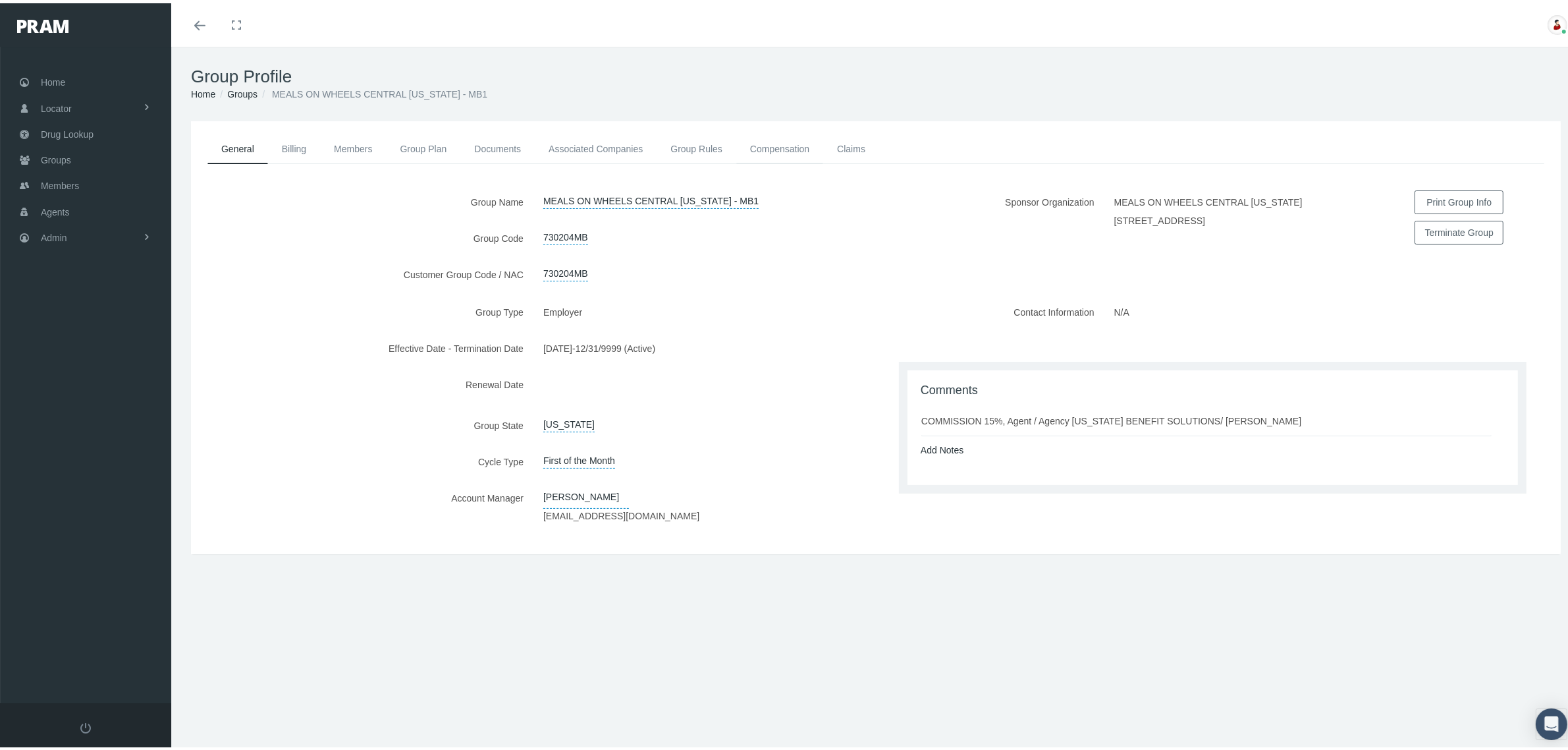
click at [762, 140] on link "Compensation" at bounding box center [779, 146] width 87 height 29
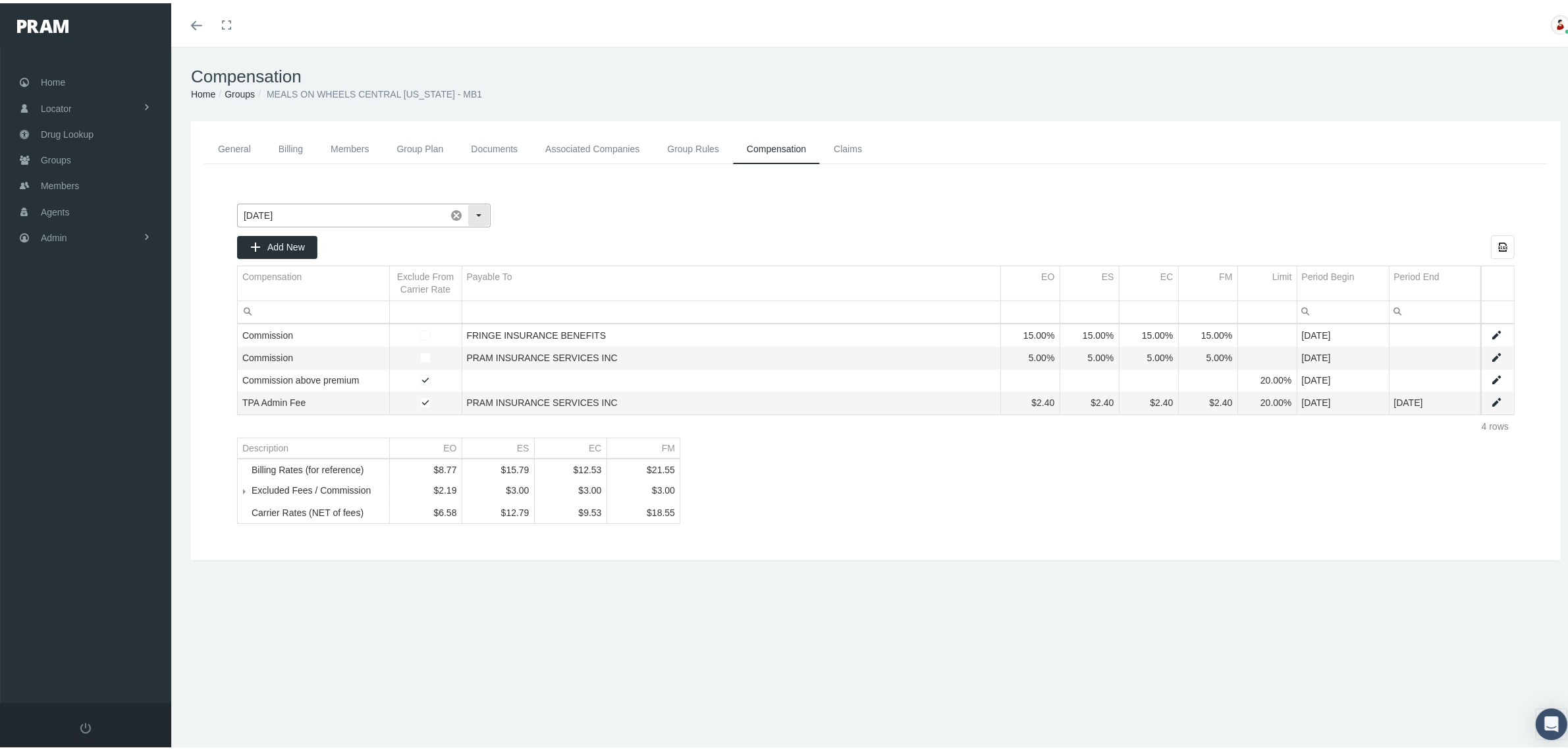
click at [475, 209] on div "Select" at bounding box center [479, 212] width 21 height 21
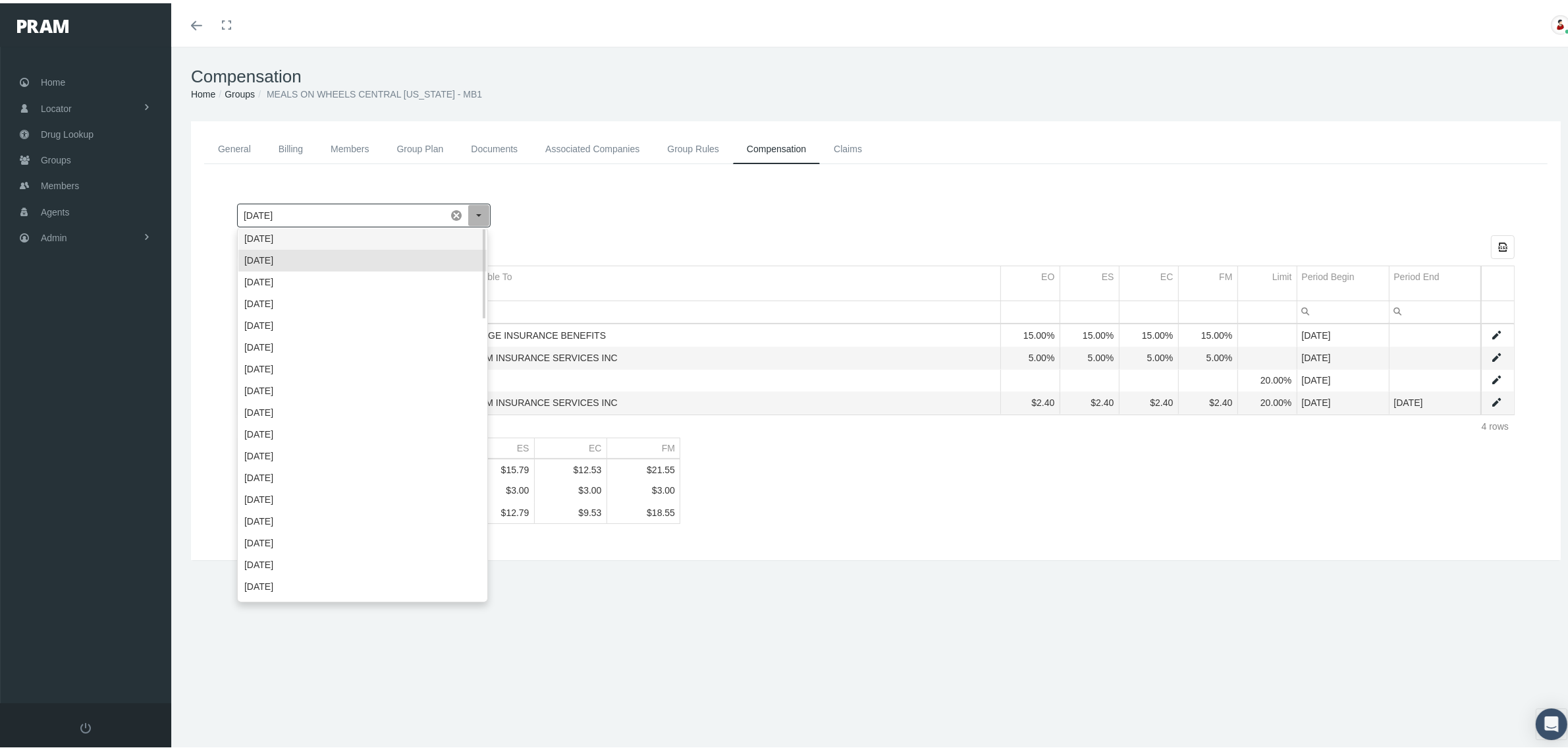
click at [443, 231] on div "October 2025" at bounding box center [362, 235] width 248 height 22
type input "October 2025"
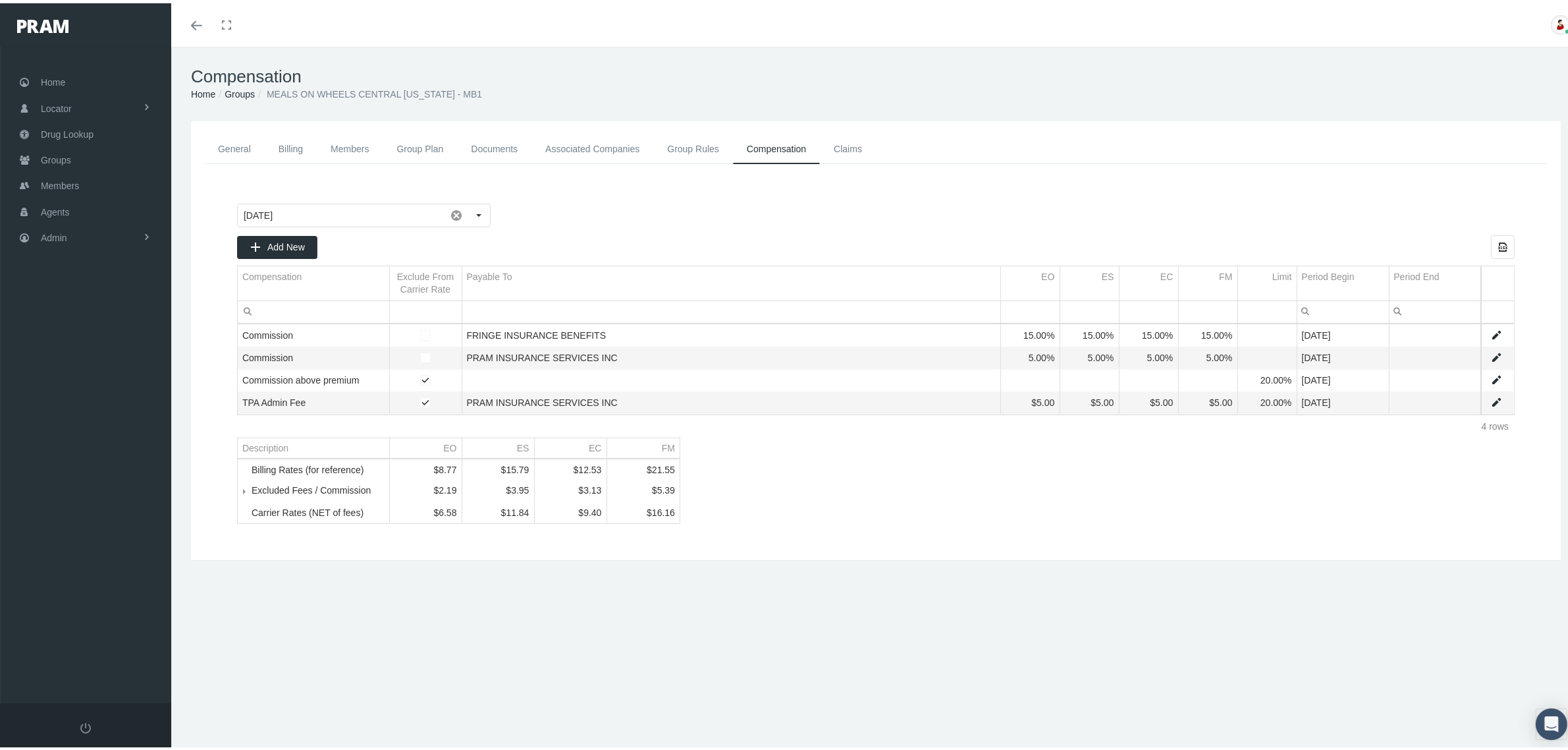
click at [244, 88] on link "Groups" at bounding box center [239, 91] width 30 height 11
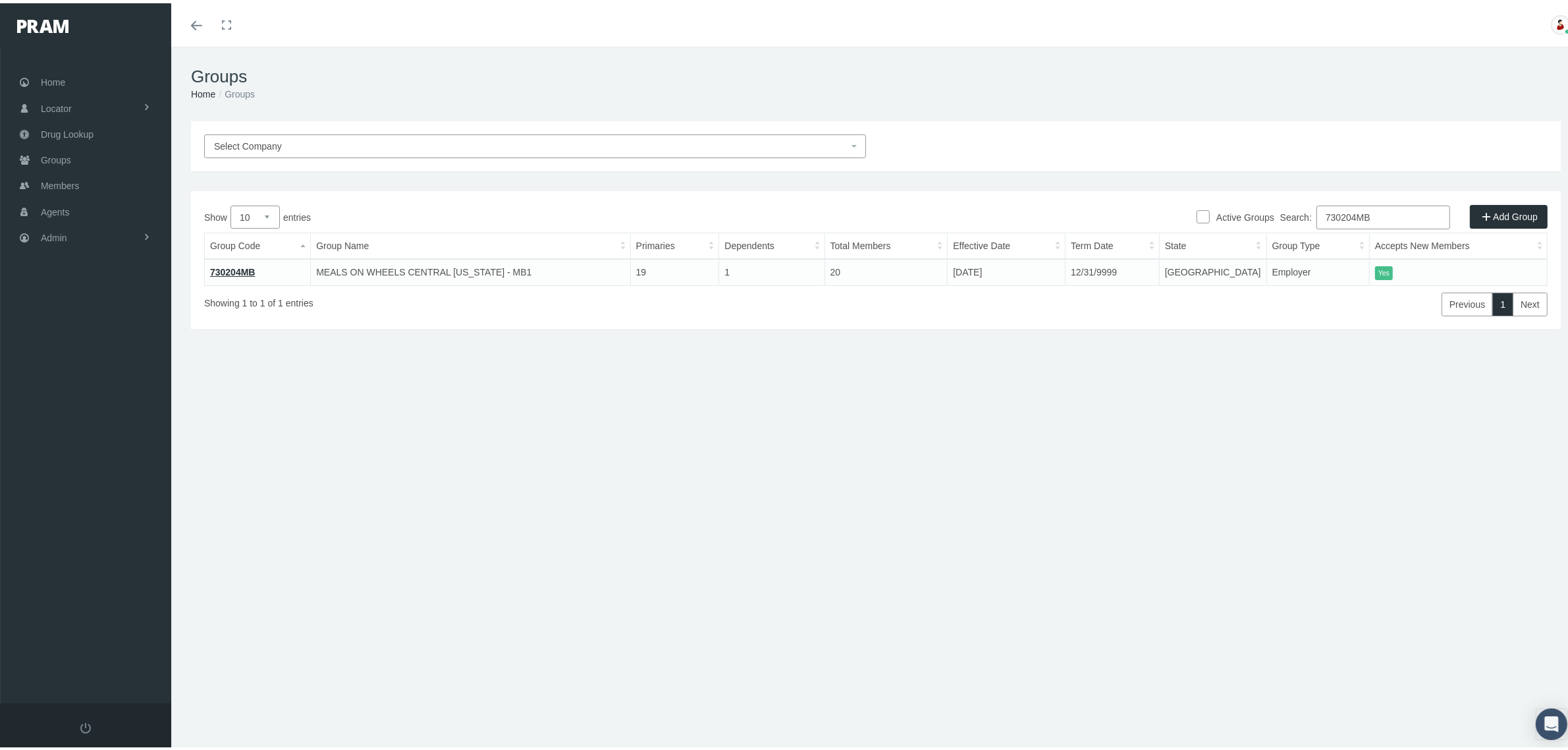
click at [1337, 215] on input "730204MB" at bounding box center [1383, 214] width 134 height 23
paste input "5"
type input "730205MB"
click at [232, 264] on link "730205MB" at bounding box center [233, 269] width 45 height 11
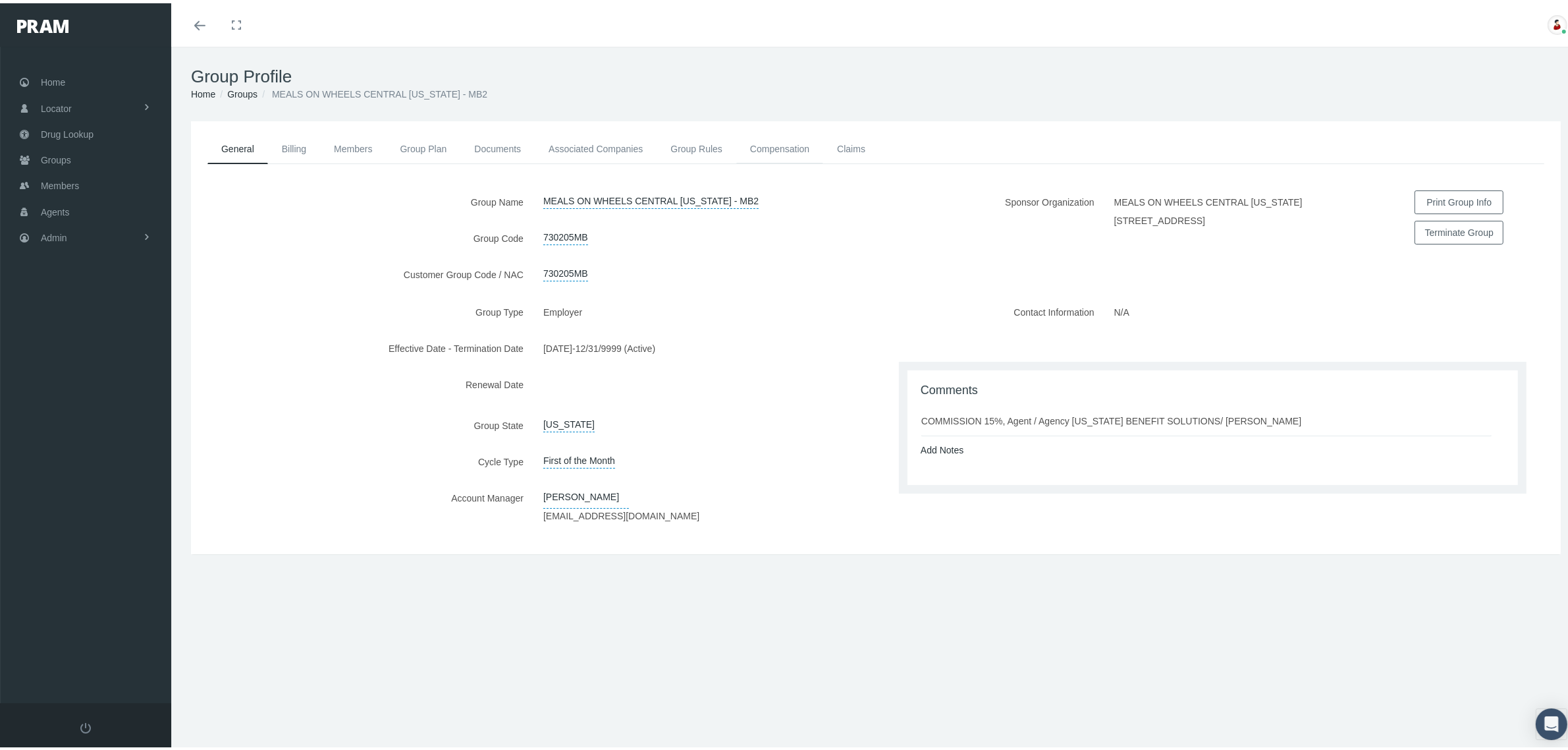
click at [798, 144] on link "Compensation" at bounding box center [779, 146] width 87 height 29
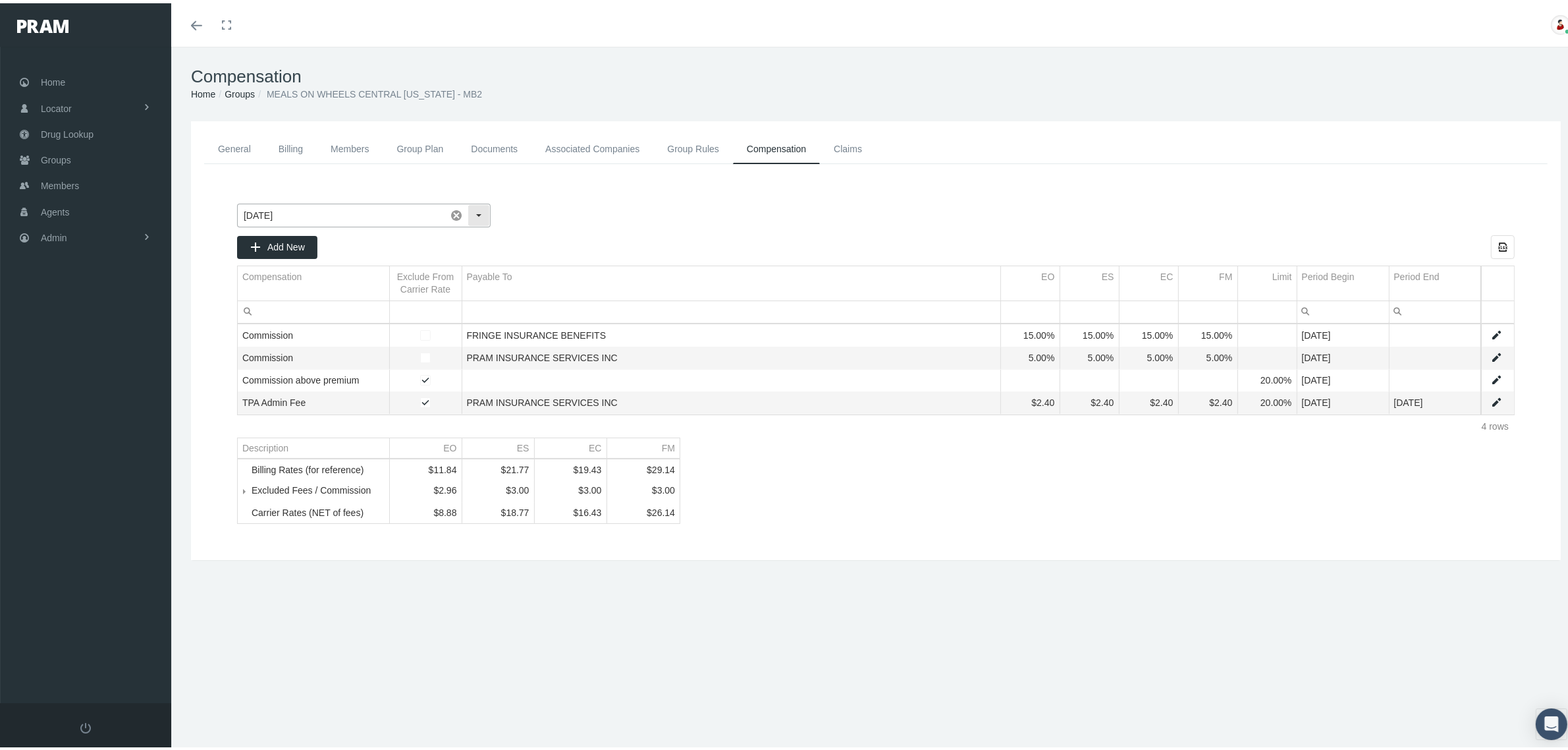
click at [484, 214] on div "Select" at bounding box center [479, 212] width 21 height 21
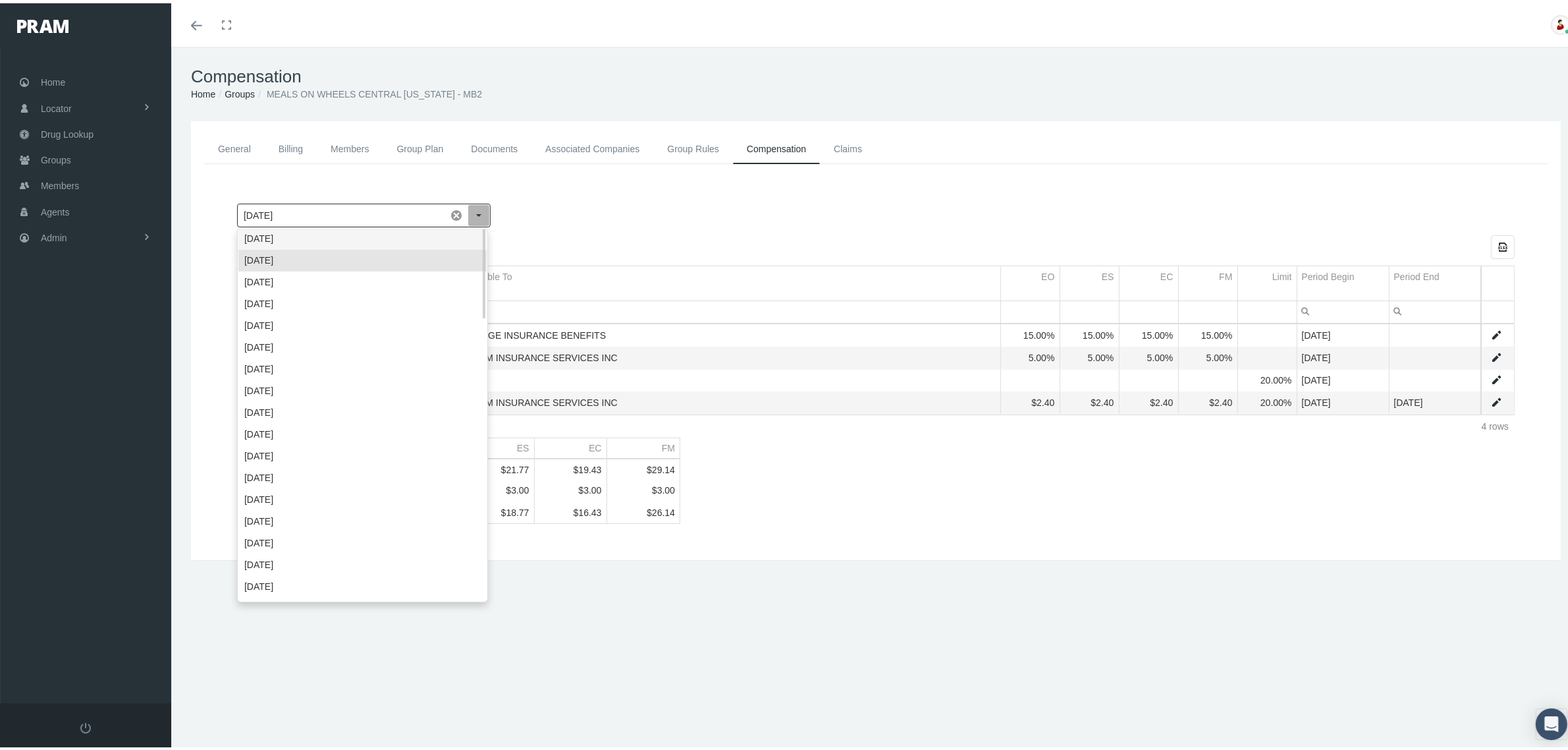
click at [470, 230] on div "[DATE]" at bounding box center [362, 235] width 248 height 22
type input "[DATE]"
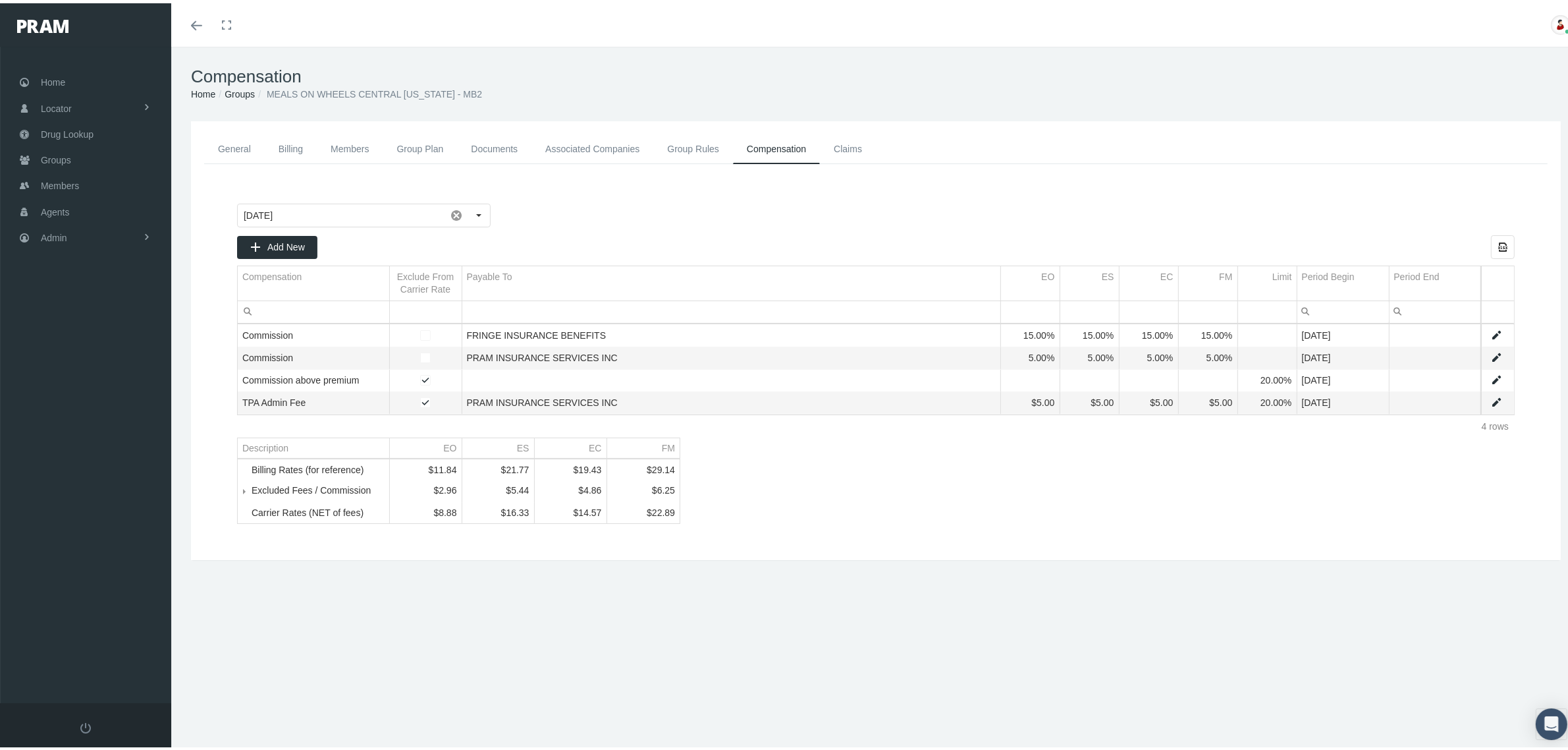
click at [245, 93] on link "Groups" at bounding box center [239, 91] width 30 height 11
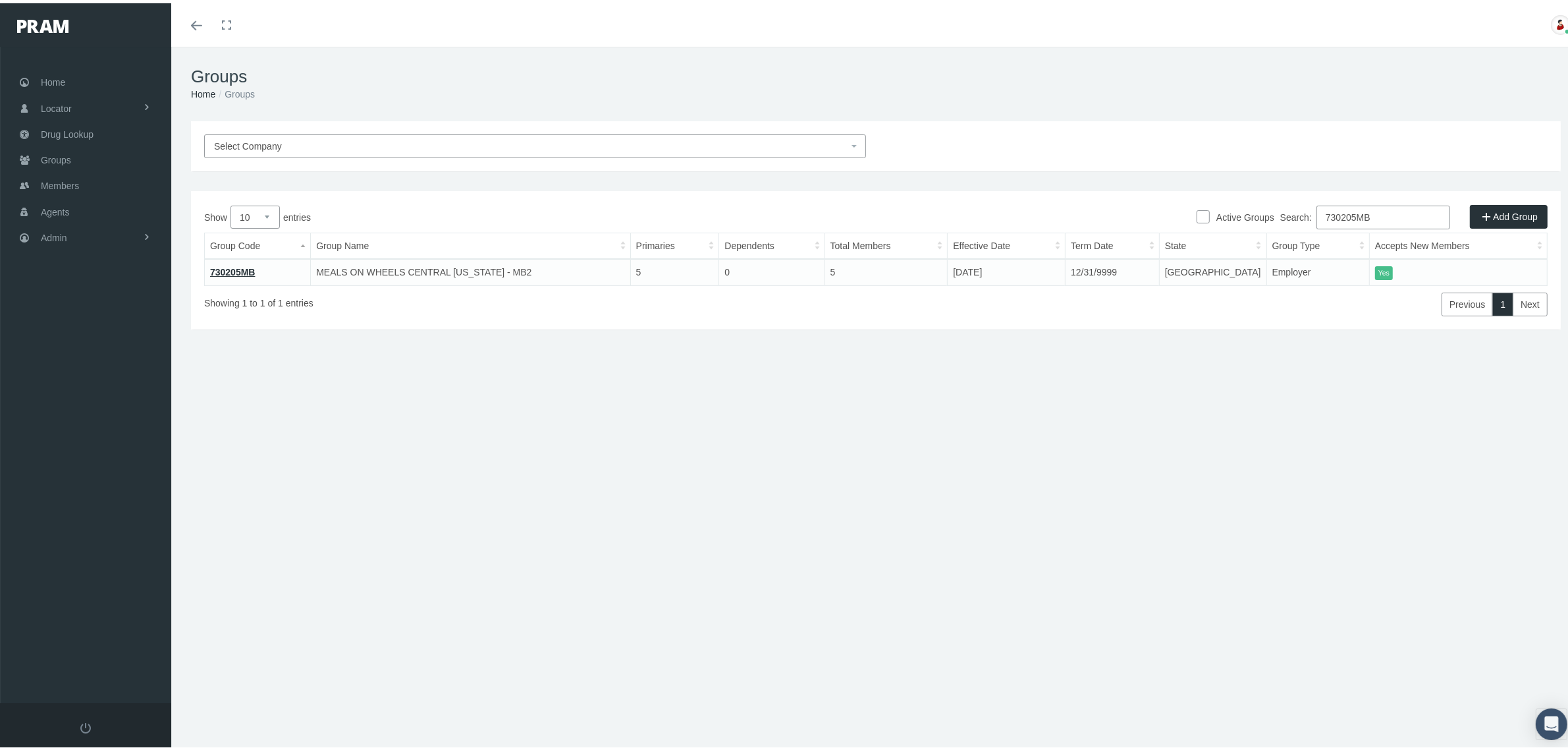
click at [1347, 209] on input "730205MB" at bounding box center [1383, 214] width 134 height 23
paste input "7"
type input "730207MB"
click at [220, 264] on link "730207MB" at bounding box center [233, 269] width 45 height 11
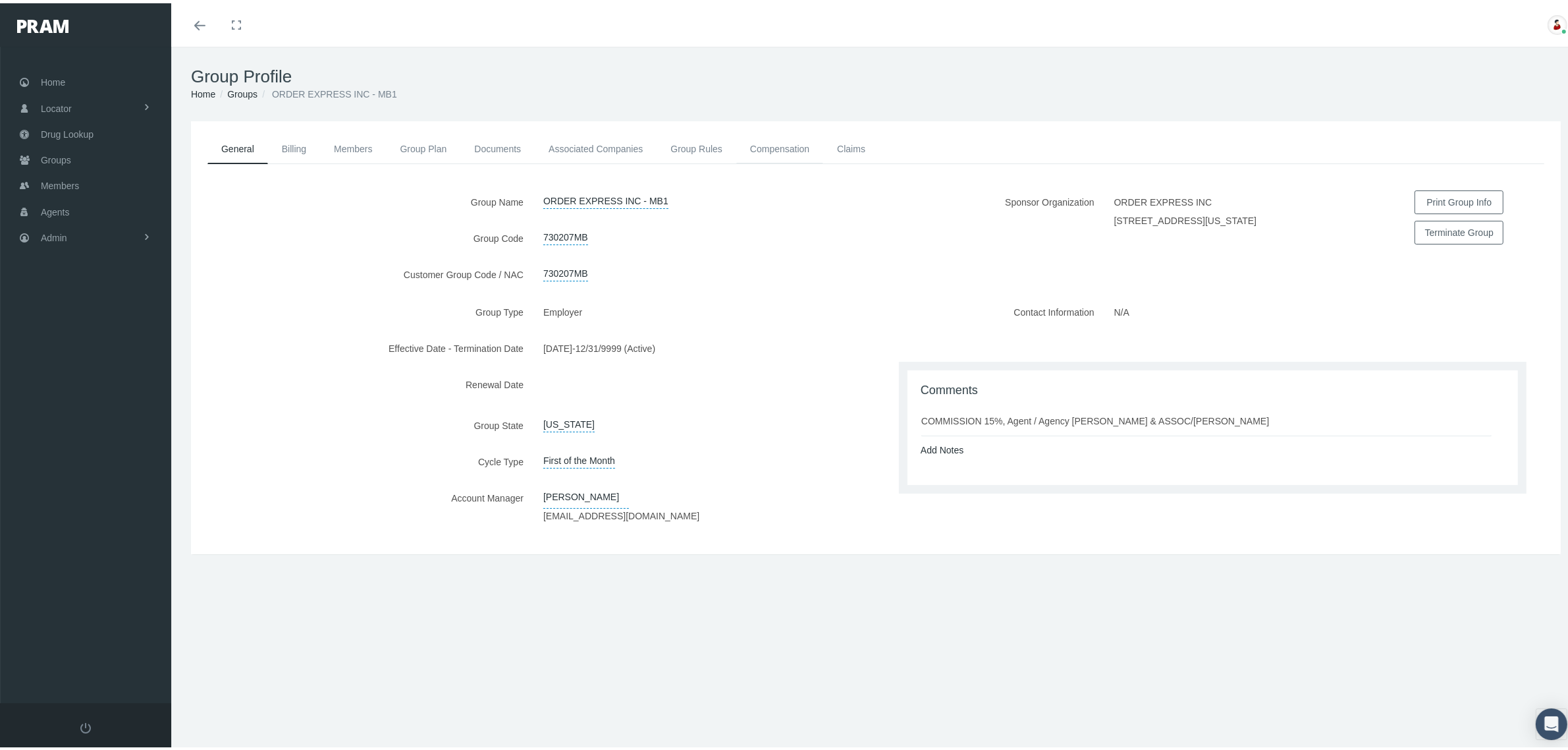
click at [792, 150] on link "Compensation" at bounding box center [779, 146] width 87 height 29
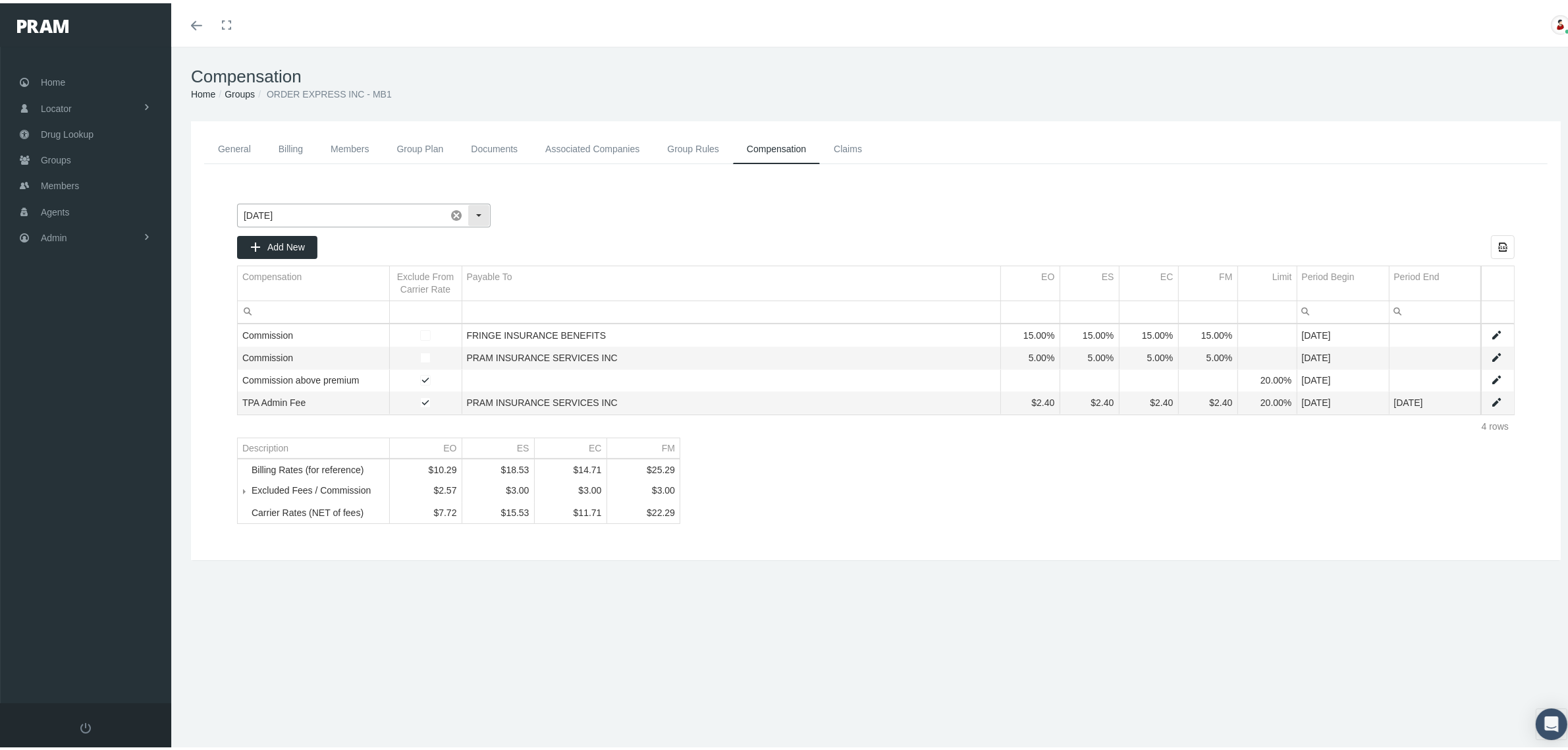
click at [478, 205] on div "Select" at bounding box center [479, 212] width 21 height 21
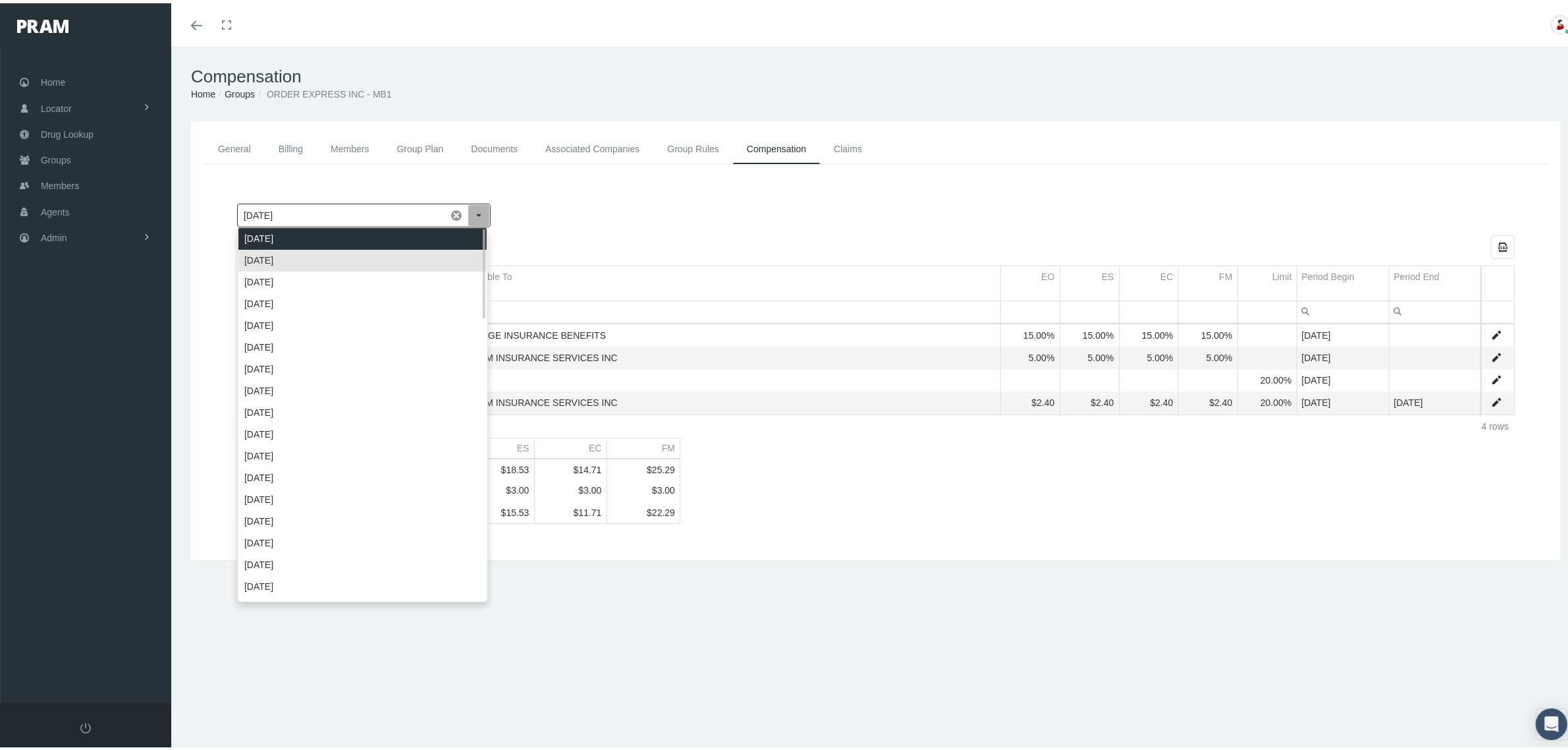
click at [451, 229] on div "October 2025" at bounding box center [362, 235] width 248 height 22
type input "October 2025"
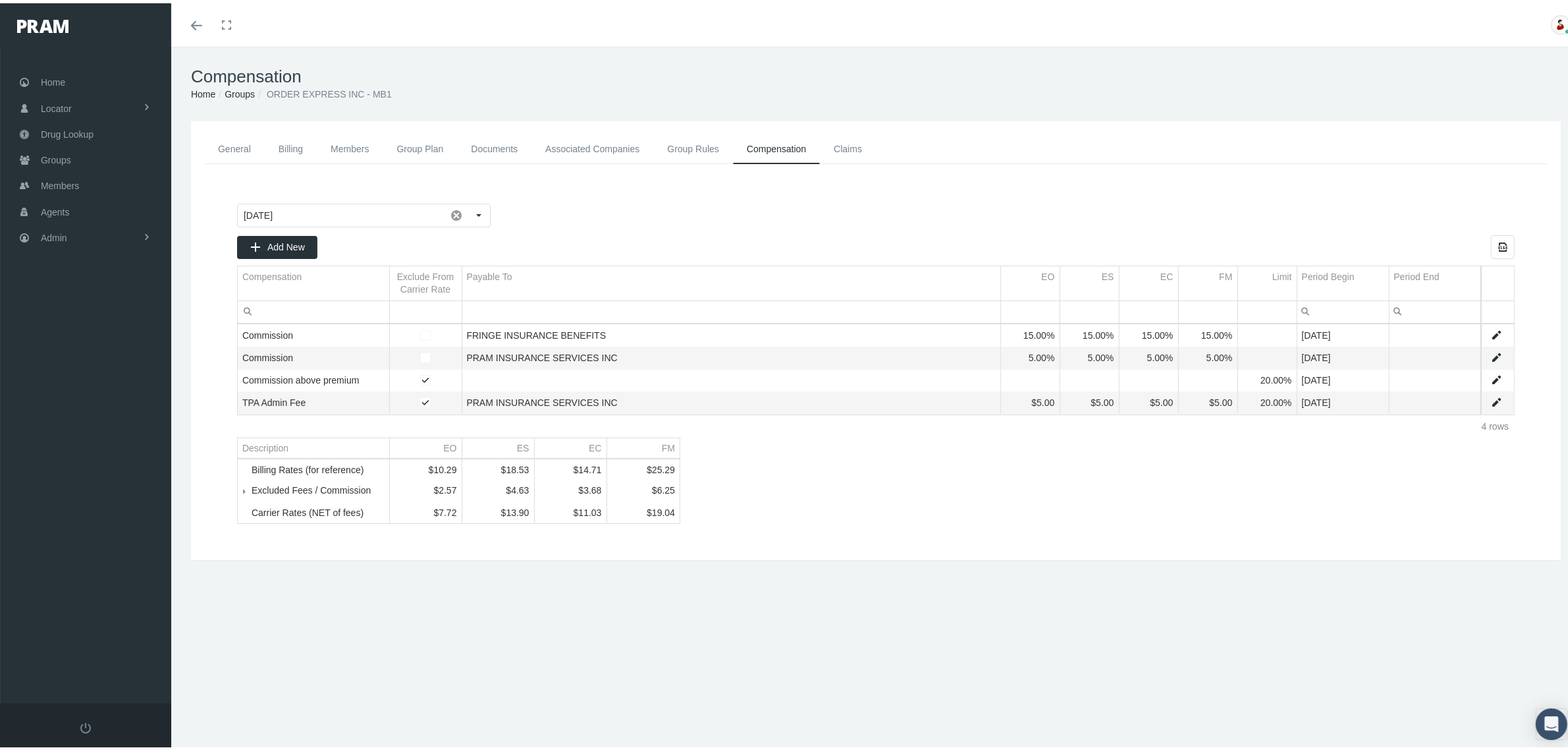
click at [239, 87] on link "Groups" at bounding box center [239, 91] width 30 height 11
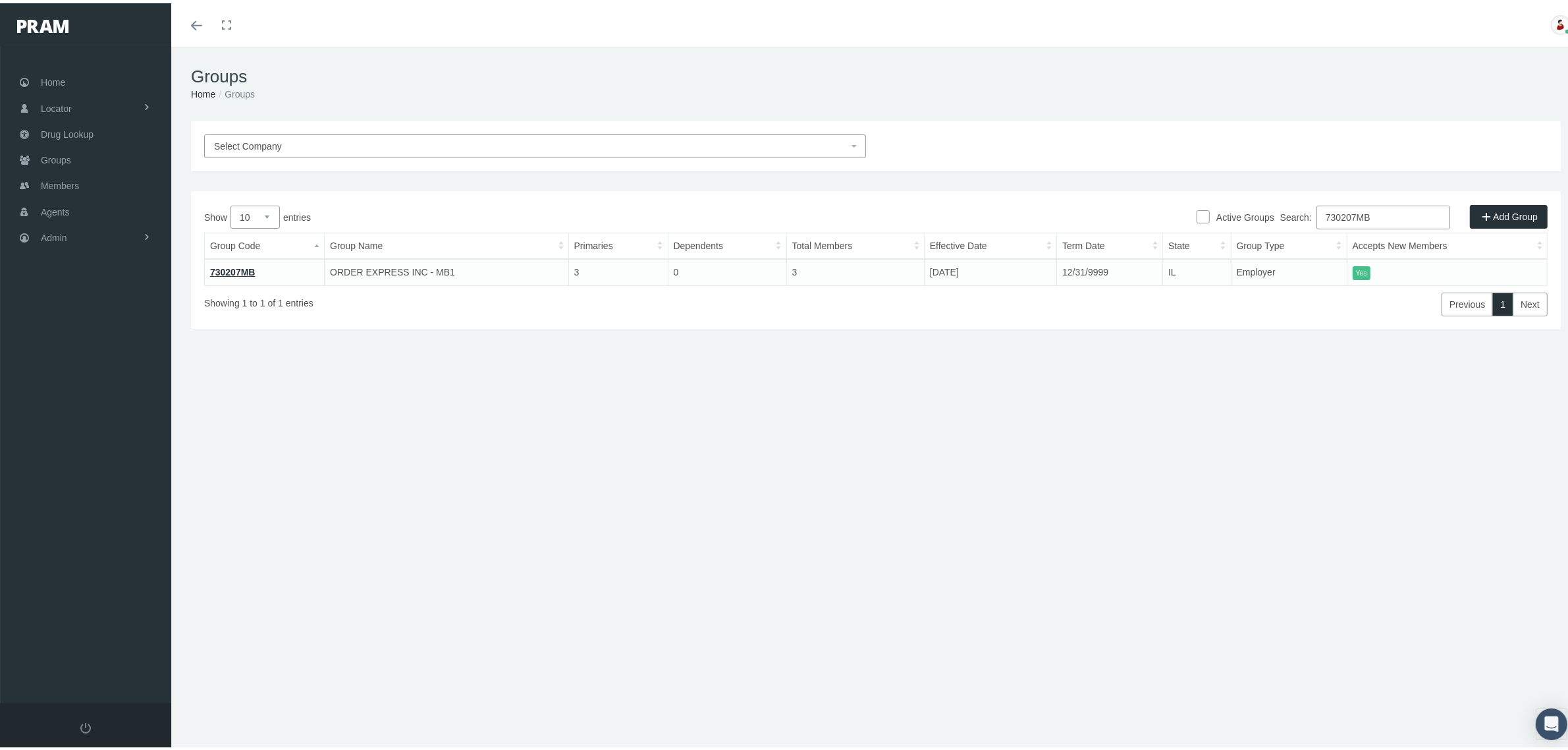
click at [1418, 215] on input "730207MB" at bounding box center [1383, 214] width 134 height 23
paste input "8"
type input "730208MB"
click at [224, 264] on link "730208MB" at bounding box center [233, 269] width 45 height 11
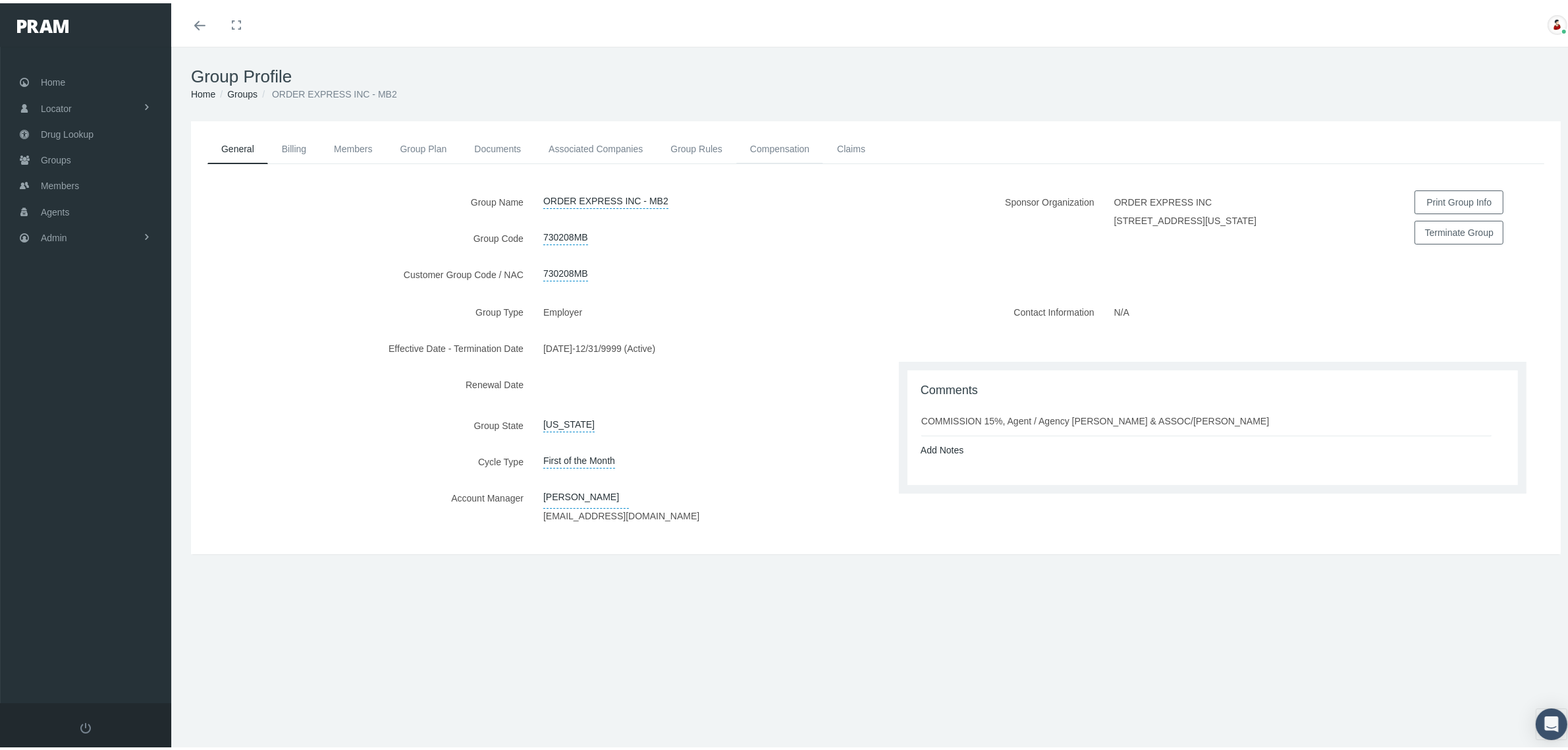
click at [795, 148] on link "Compensation" at bounding box center [779, 146] width 87 height 29
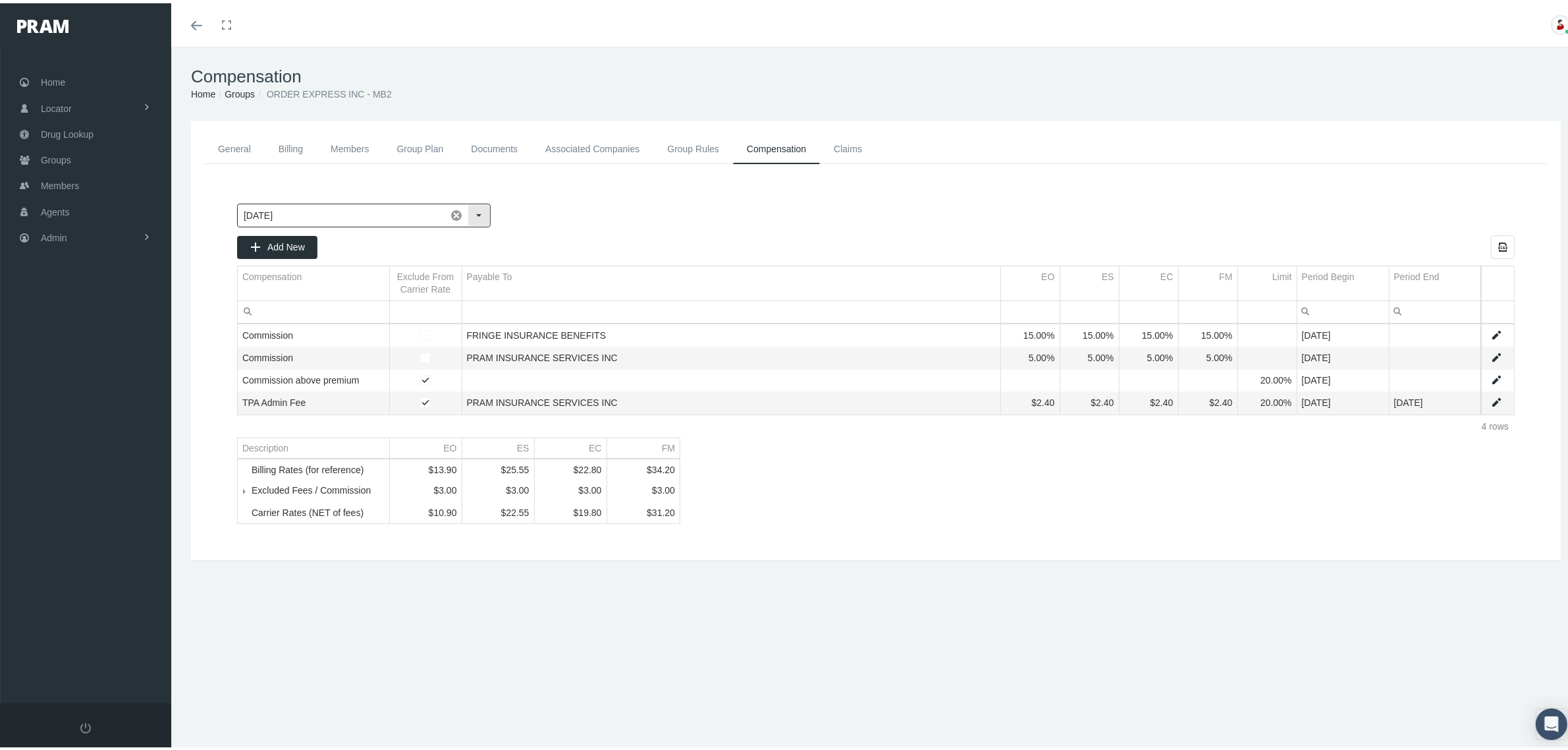
click at [481, 203] on div "Select" at bounding box center [479, 212] width 21 height 21
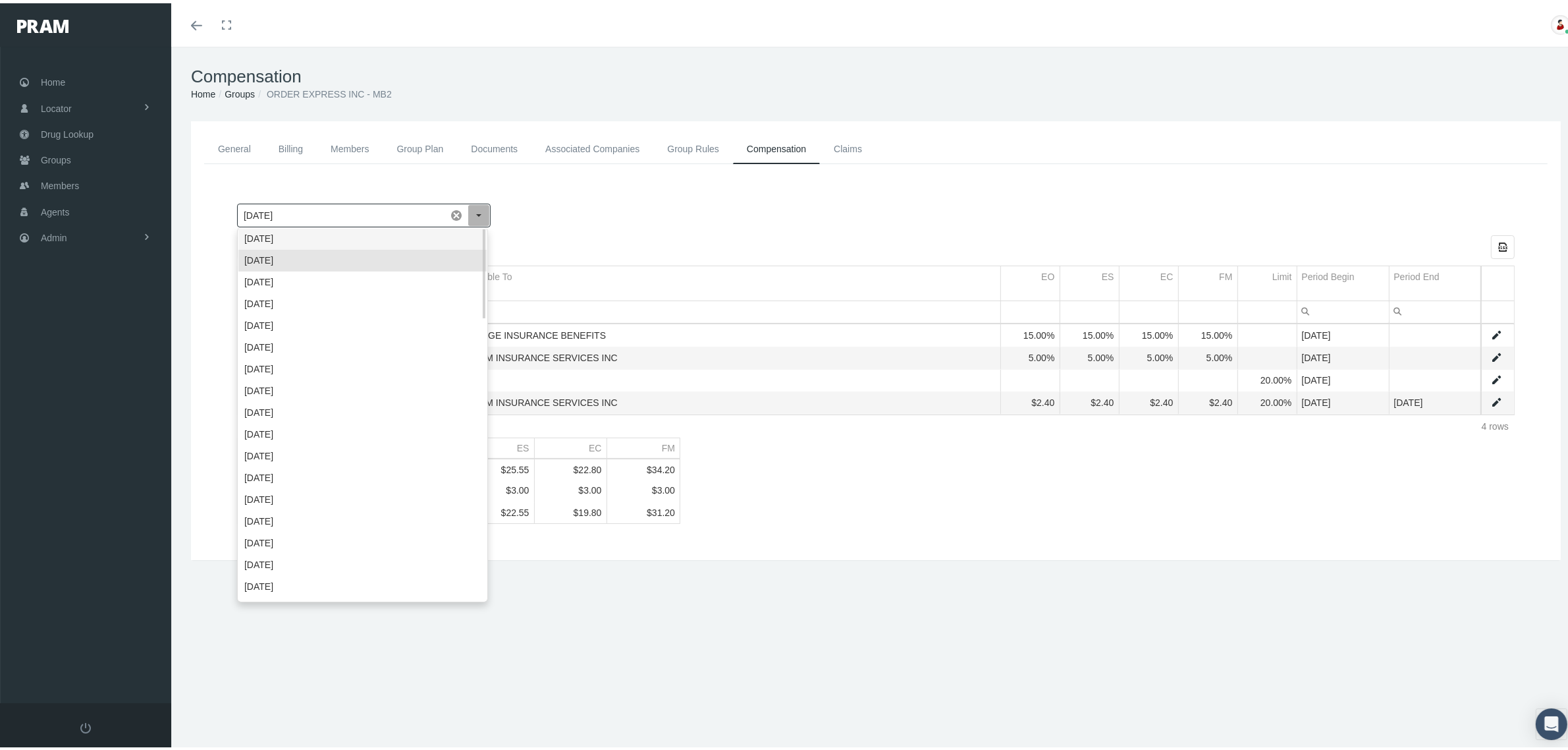
click at [430, 230] on div "[DATE]" at bounding box center [362, 235] width 248 height 22
type input "[DATE]"
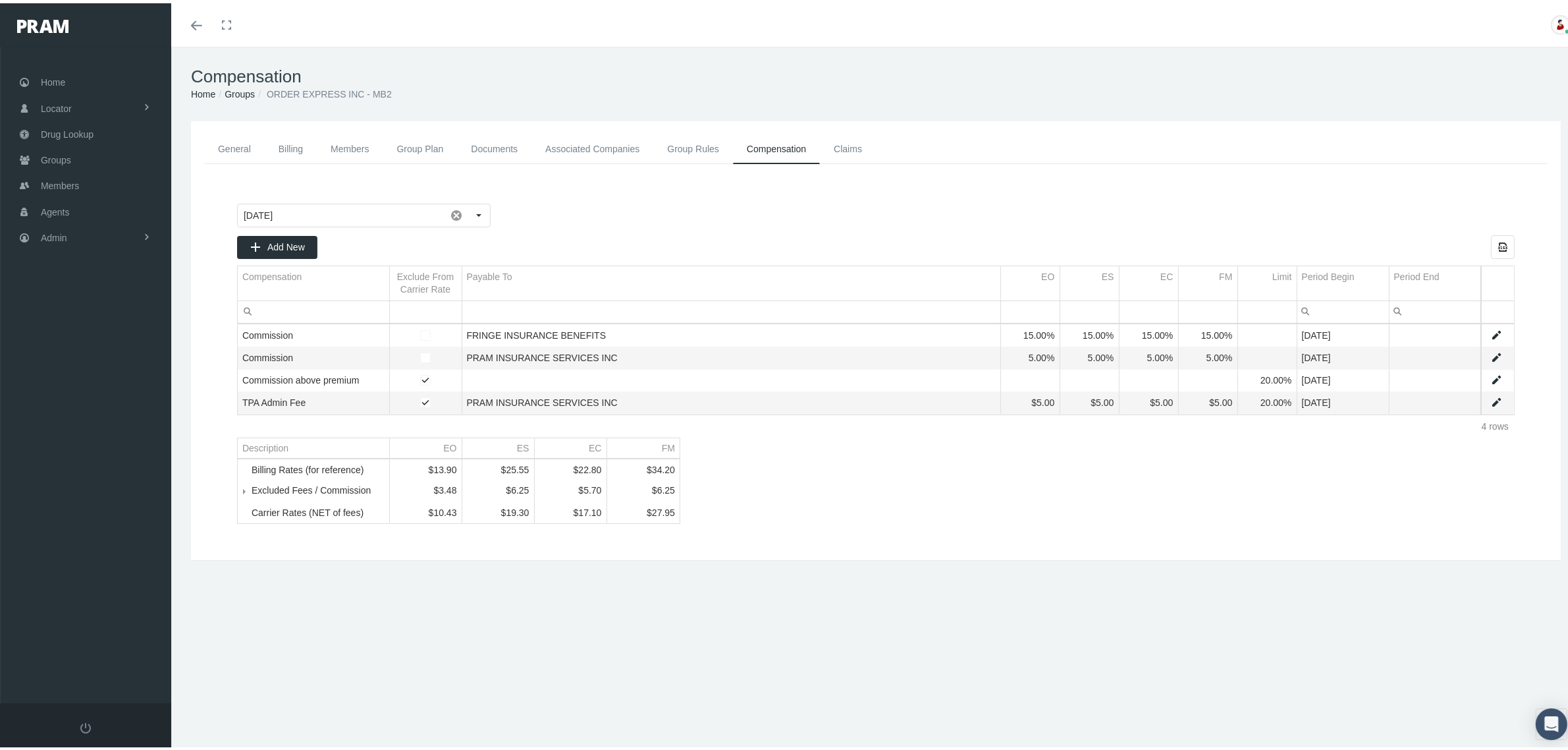
click at [240, 90] on link "Groups" at bounding box center [239, 91] width 30 height 11
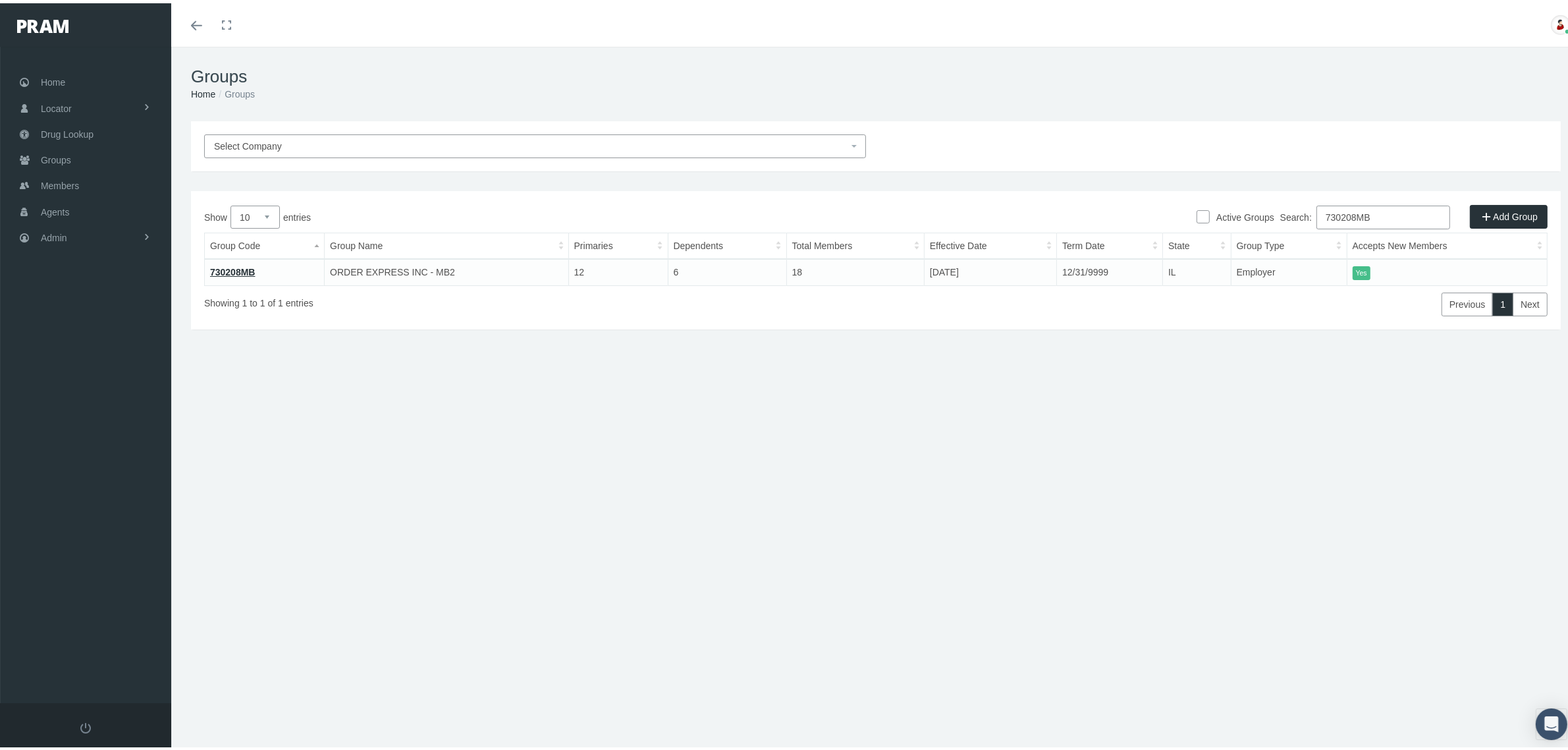
click at [1322, 211] on input "730208MB" at bounding box center [1383, 214] width 134 height 23
paste input "12475000"
type input "12475000"
click at [245, 267] on link "12475000" at bounding box center [230, 269] width 41 height 11
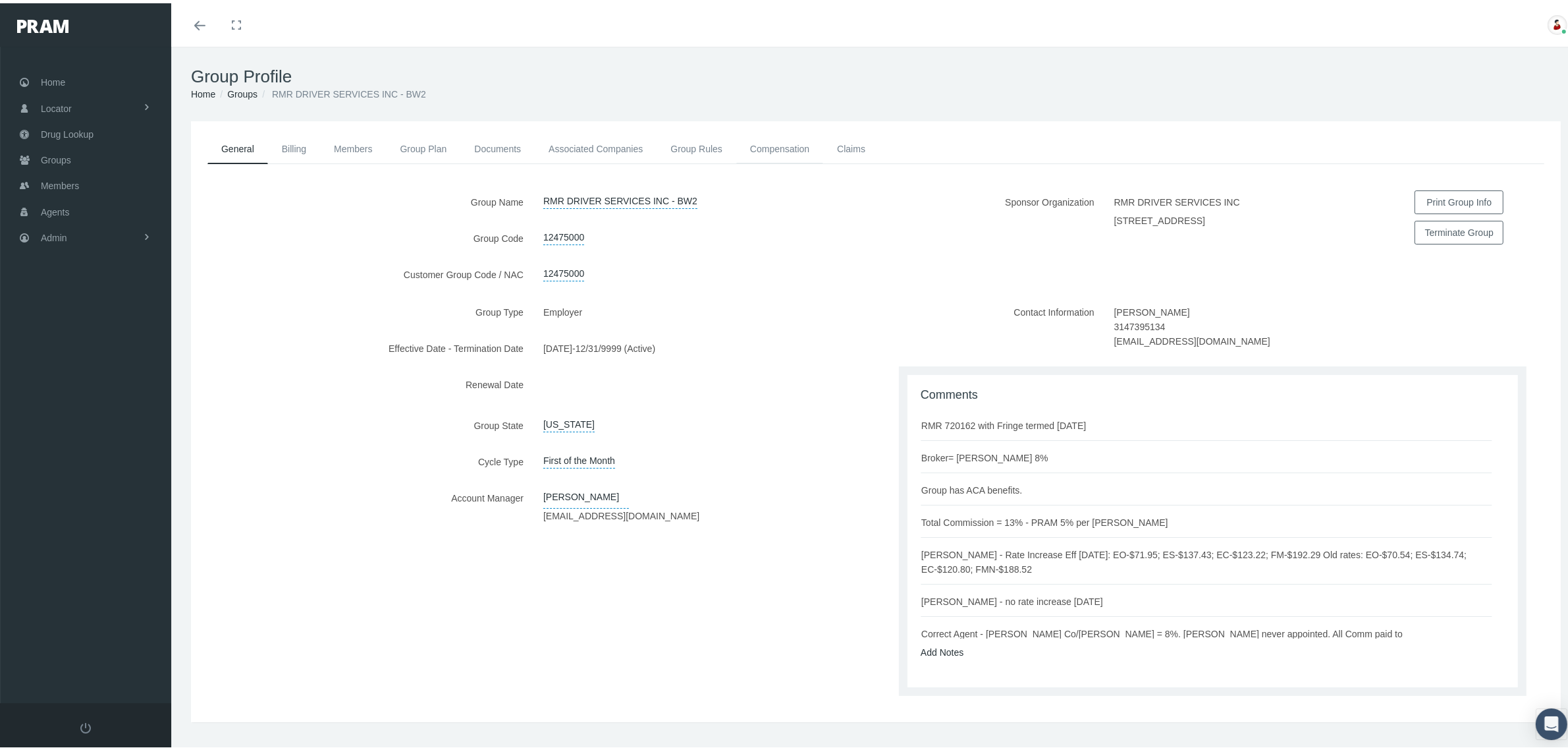
click at [775, 137] on link "Compensation" at bounding box center [779, 146] width 87 height 29
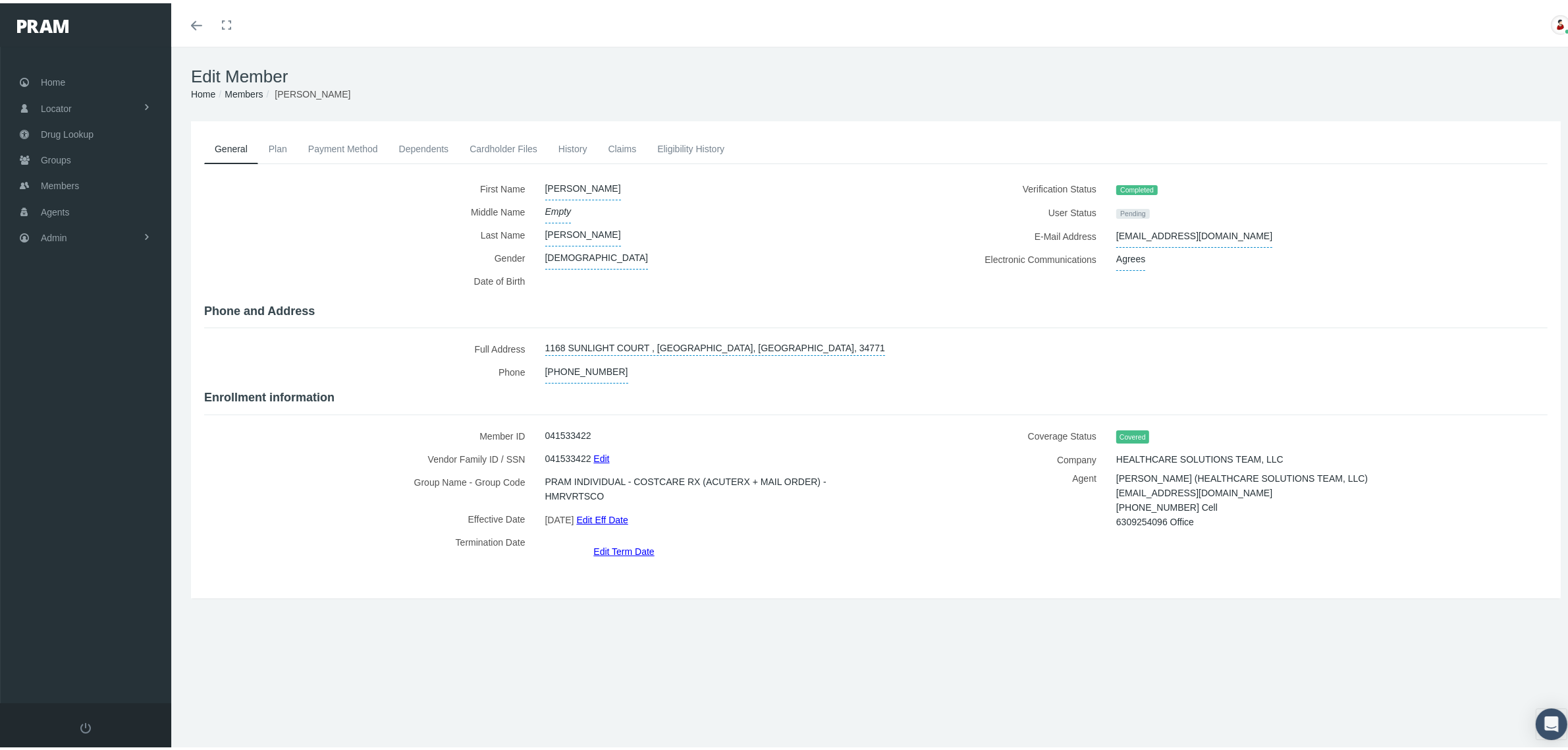
click at [364, 143] on link "Payment Method" at bounding box center [343, 146] width 91 height 29
